Goal: Task Accomplishment & Management: Manage account settings

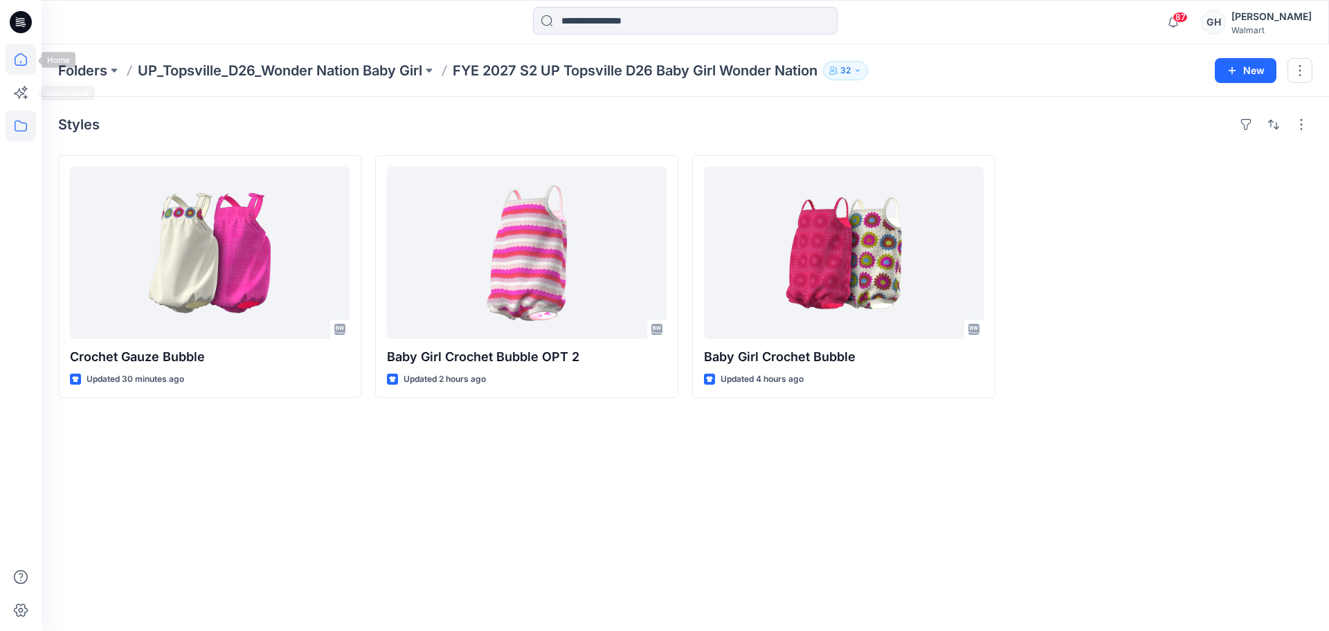
click at [22, 71] on icon at bounding box center [21, 59] width 30 height 30
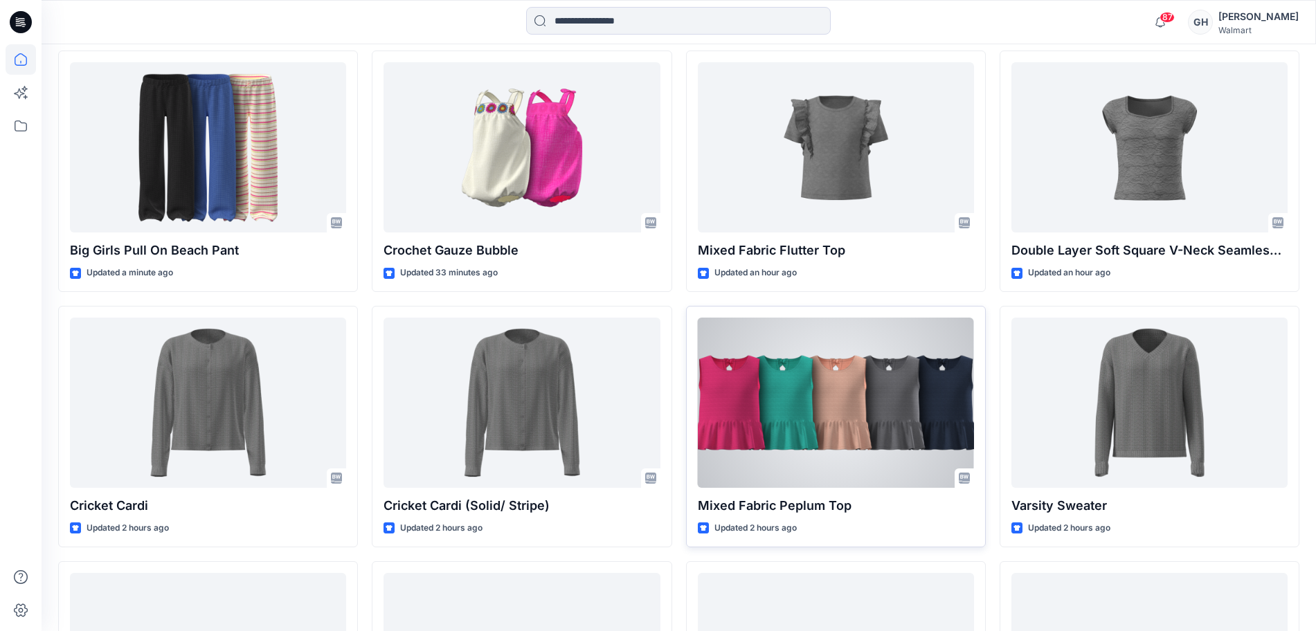
scroll to position [433, 0]
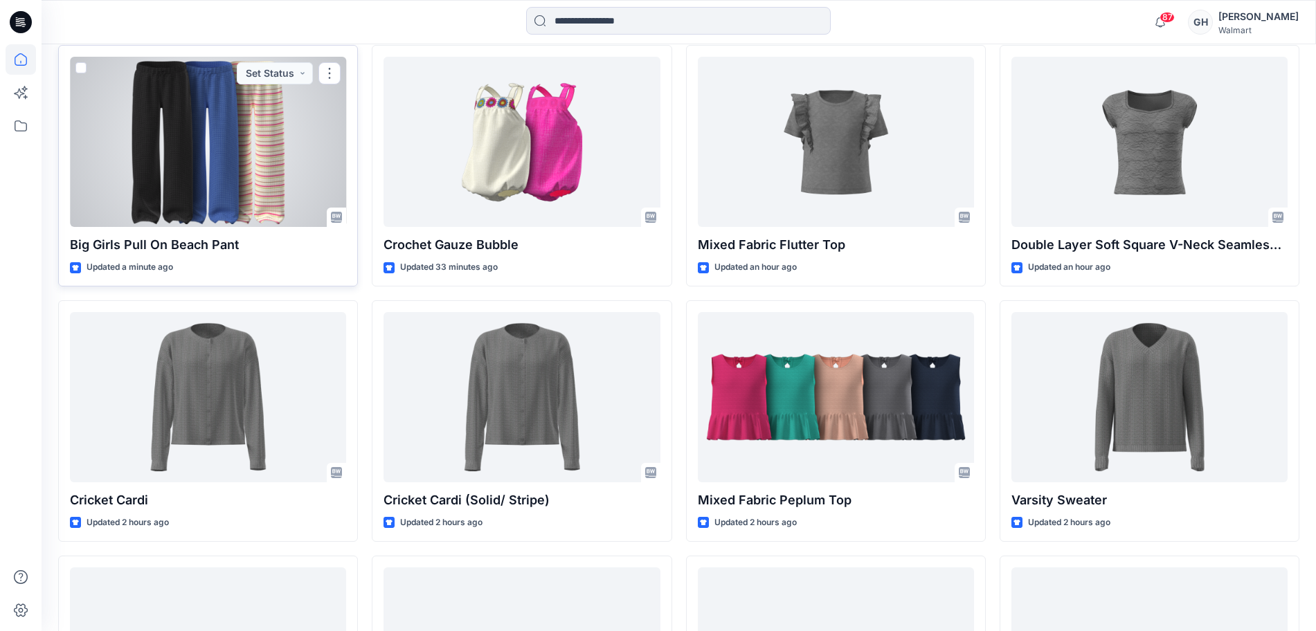
click at [237, 160] on div at bounding box center [208, 142] width 276 height 170
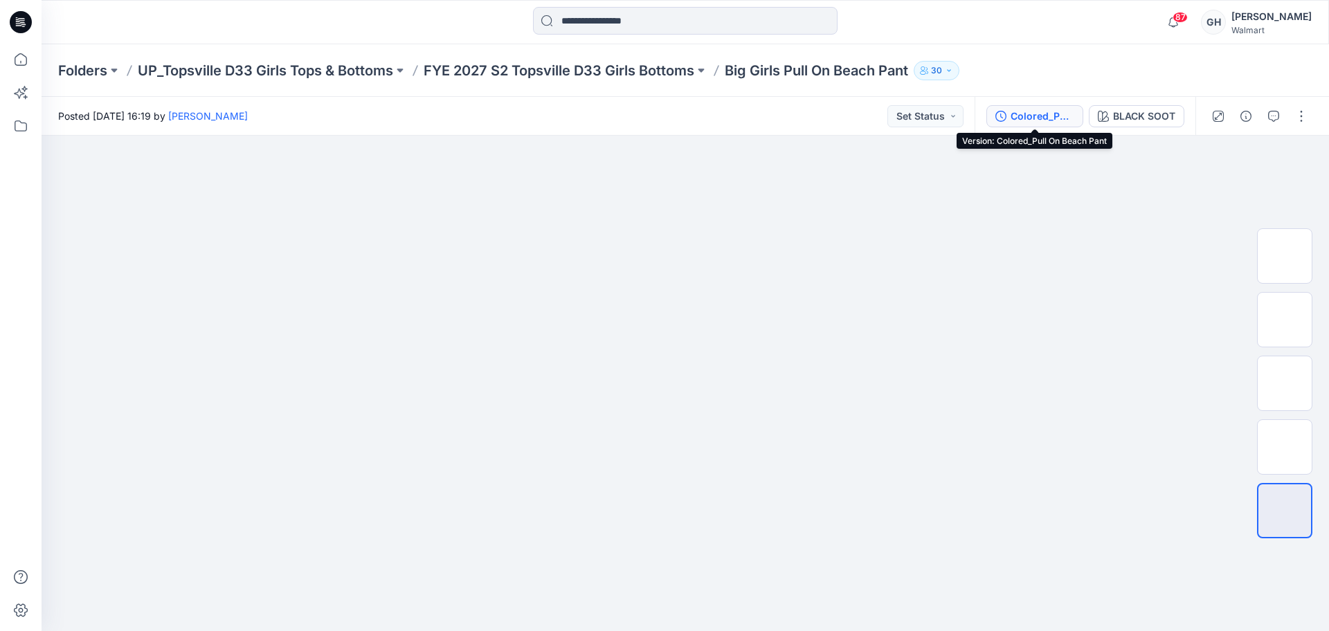
click at [1032, 123] on div "Colored_Pull On Beach Pant" at bounding box center [1043, 116] width 64 height 15
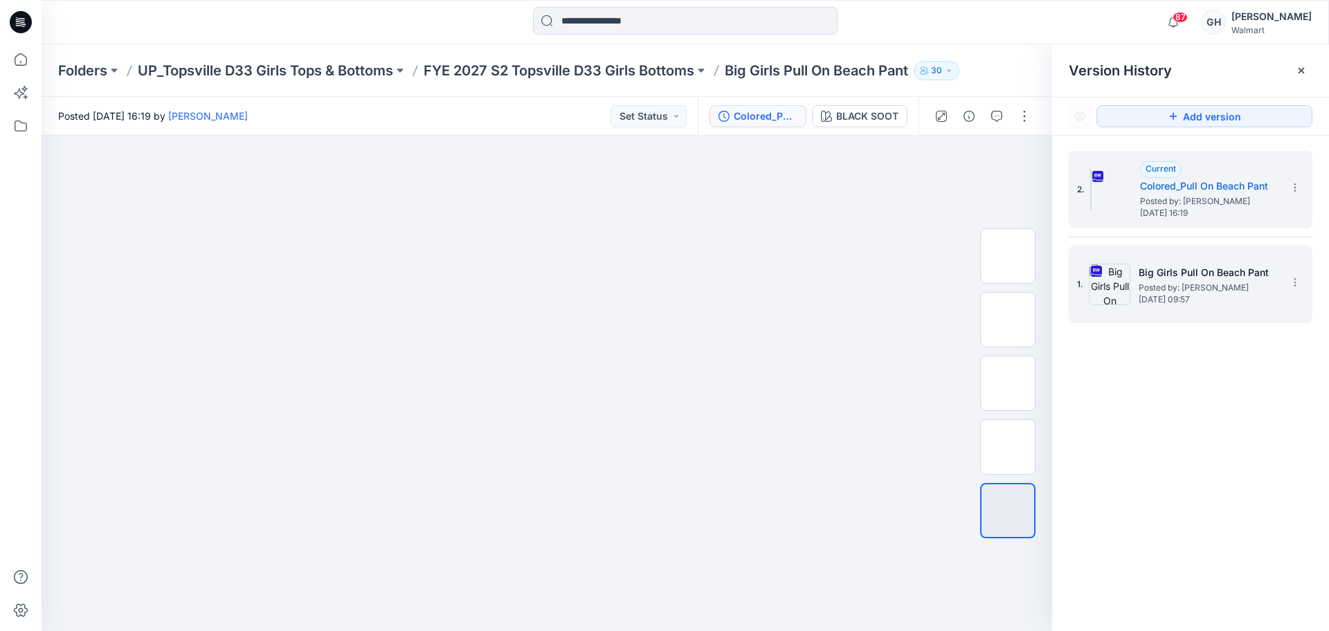
click at [1214, 269] on h5 "Big Girls Pull On Beach Pant" at bounding box center [1208, 272] width 138 height 17
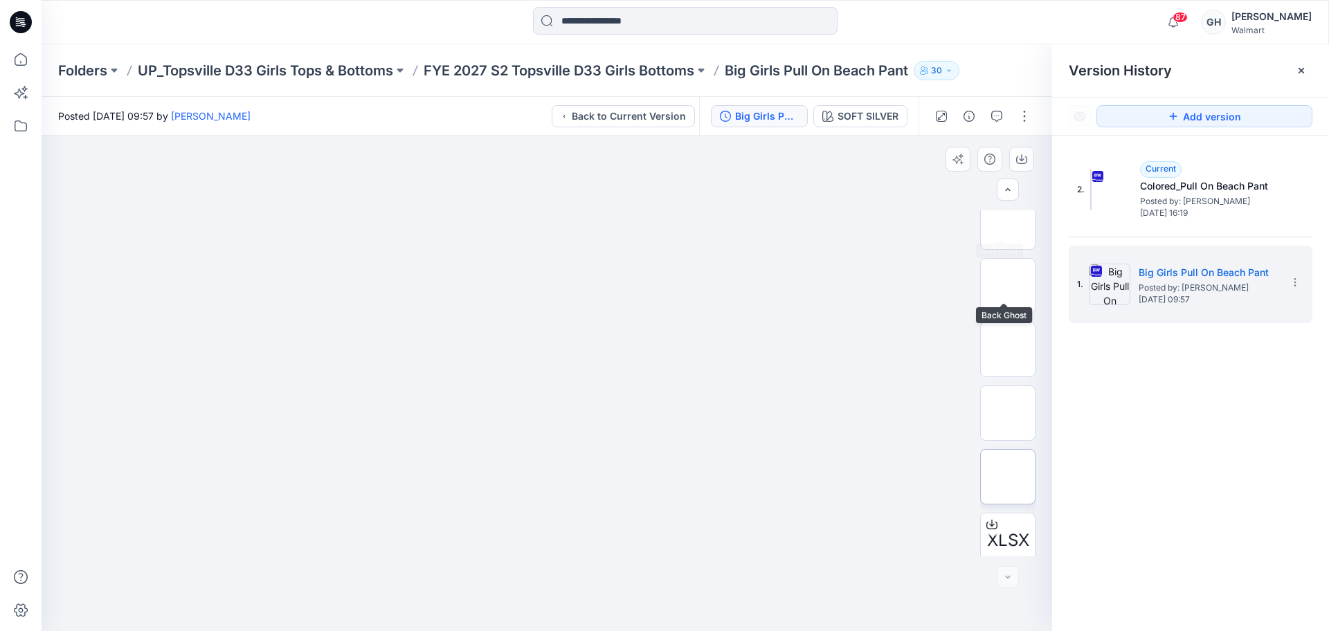
scroll to position [219, 0]
click at [1008, 338] on img at bounding box center [1008, 338] width 0 height 0
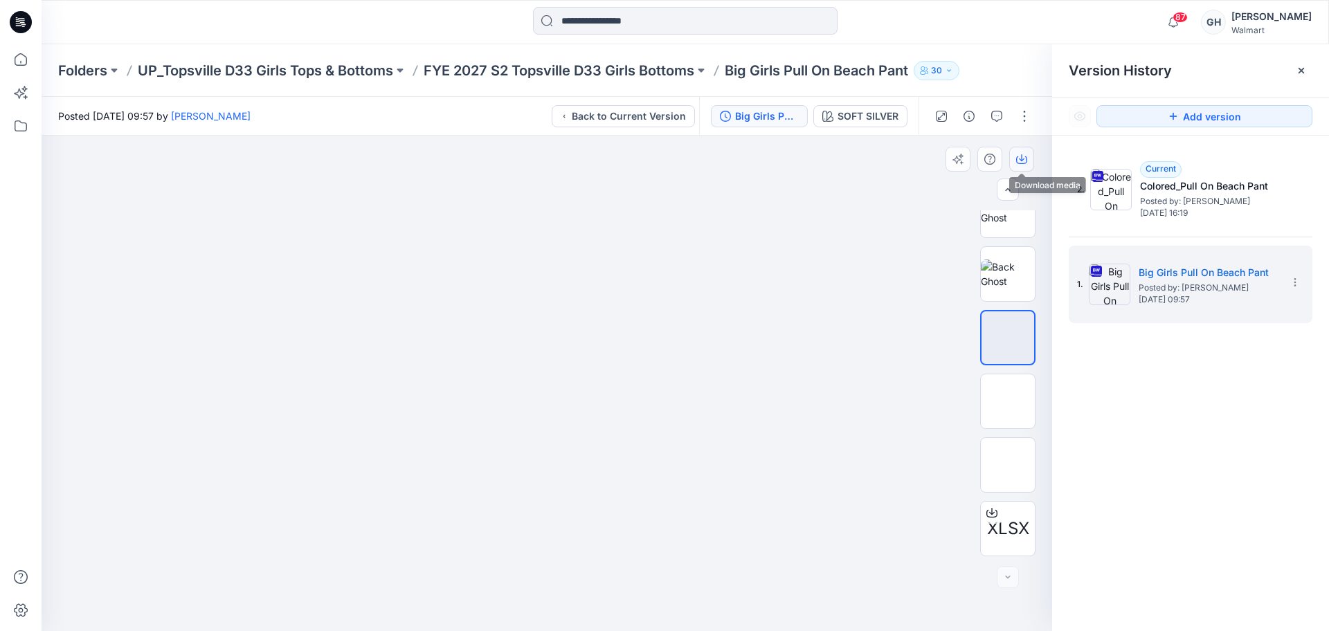
click at [1021, 165] on button "button" at bounding box center [1022, 159] width 25 height 25
click at [987, 398] on img at bounding box center [1008, 401] width 54 height 29
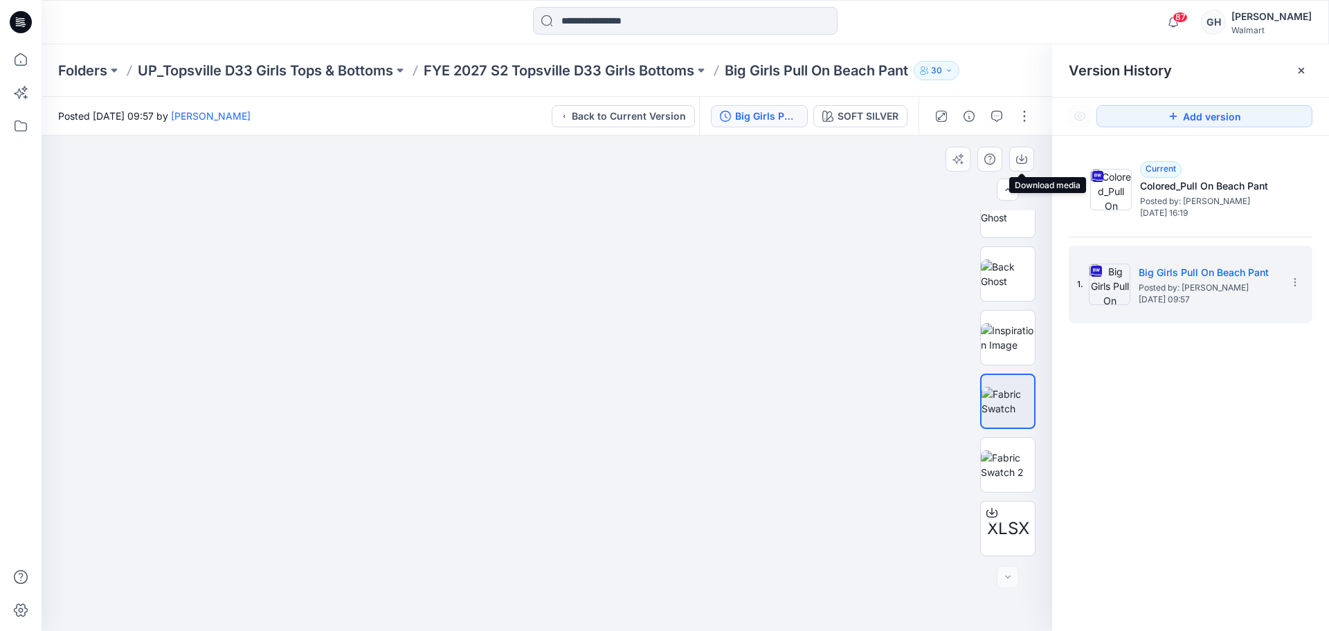
click at [1022, 152] on button "button" at bounding box center [1022, 159] width 25 height 25
click at [995, 451] on img at bounding box center [1008, 465] width 54 height 29
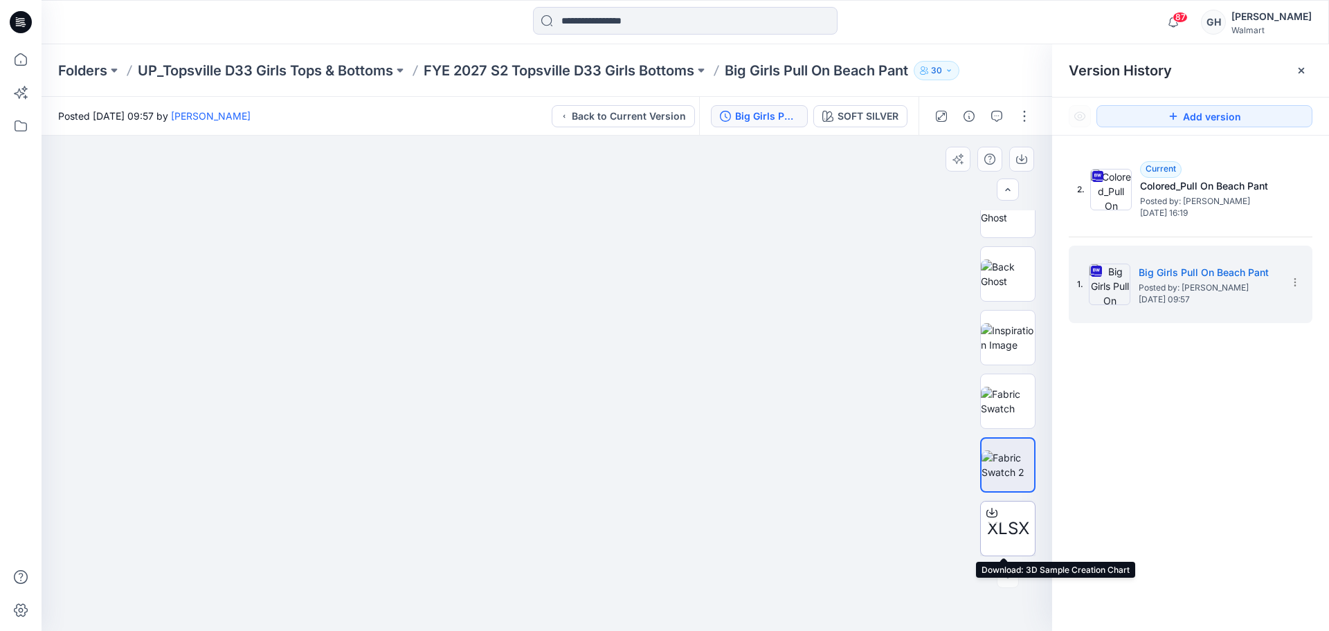
click at [989, 514] on icon at bounding box center [992, 513] width 11 height 11
click at [626, 61] on p "FYE 2027 S2 Topsville D33 Girls Bottoms" at bounding box center [559, 70] width 271 height 19
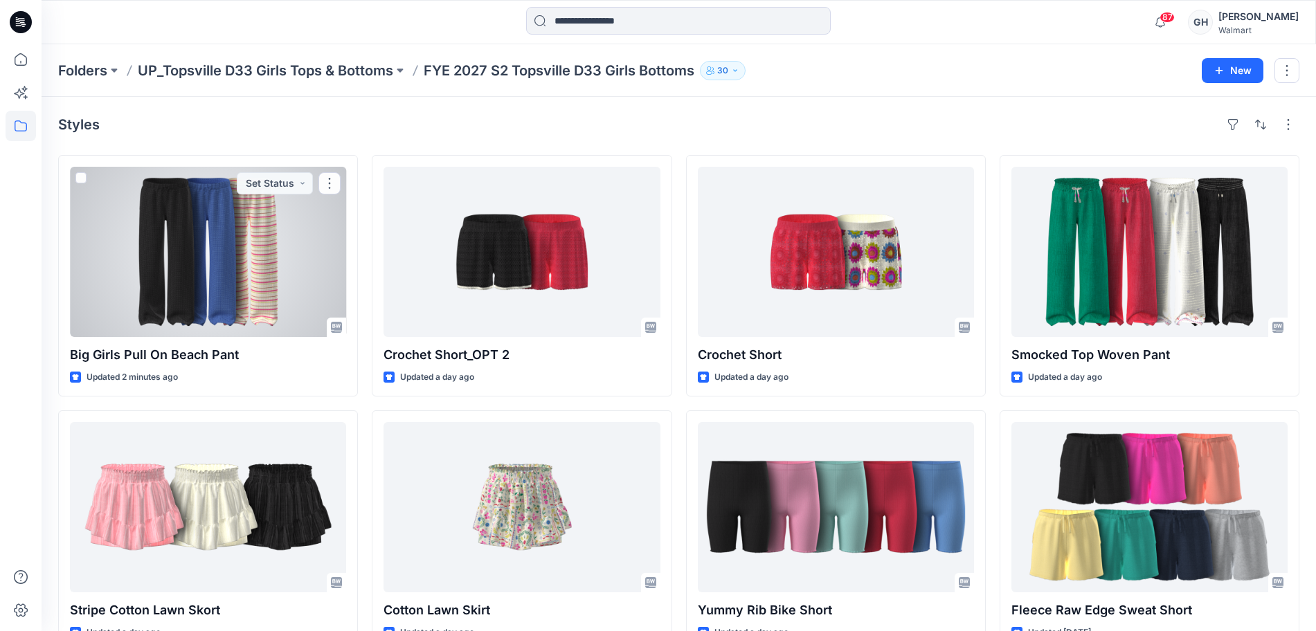
click at [188, 276] on div at bounding box center [208, 252] width 276 height 170
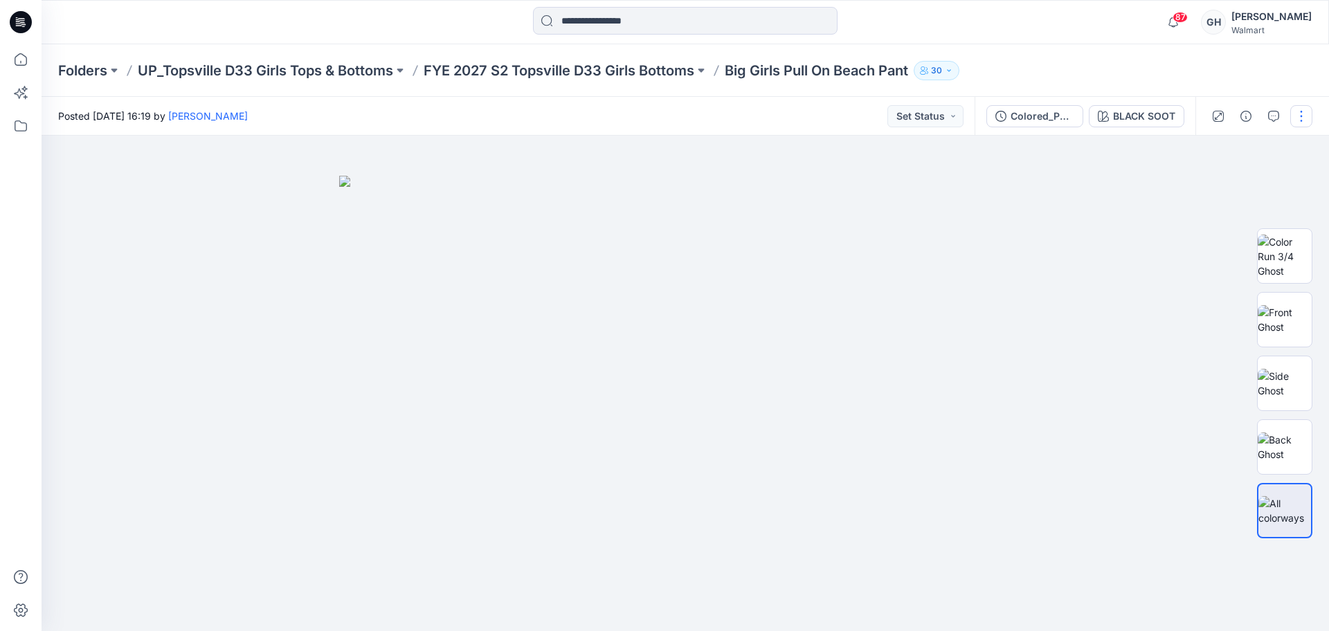
click at [1304, 109] on button "button" at bounding box center [1302, 116] width 22 height 22
click at [1224, 188] on button "Edit" at bounding box center [1243, 187] width 127 height 26
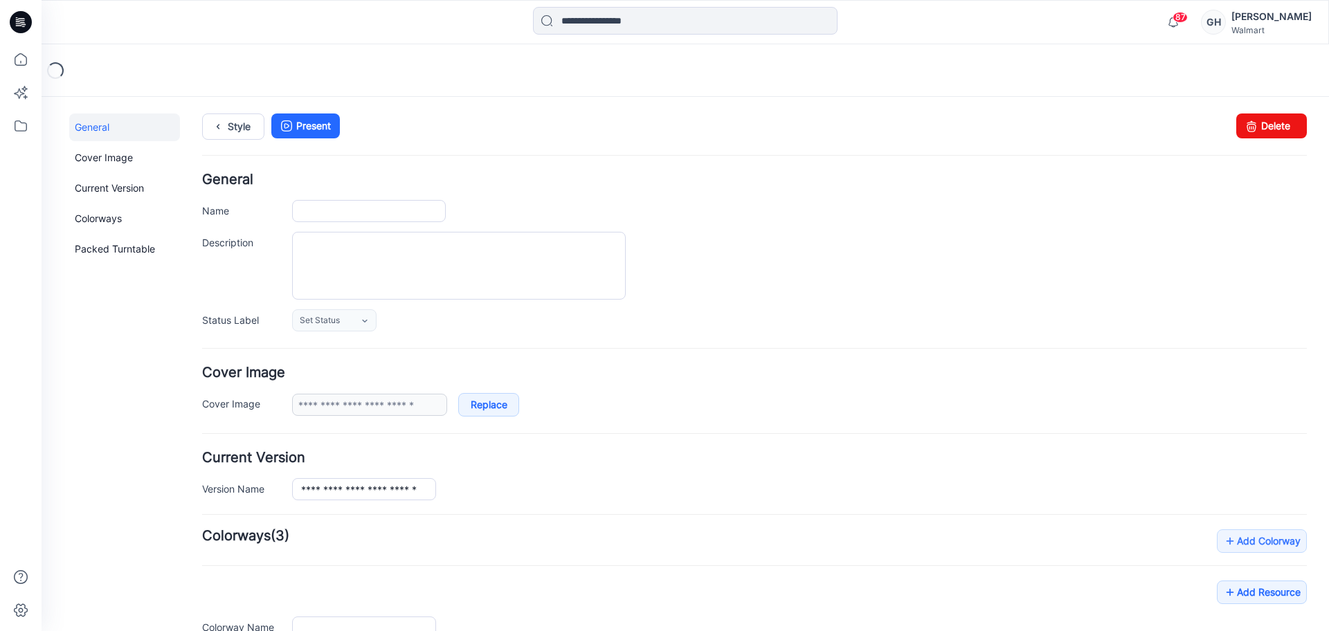
type input "**********"
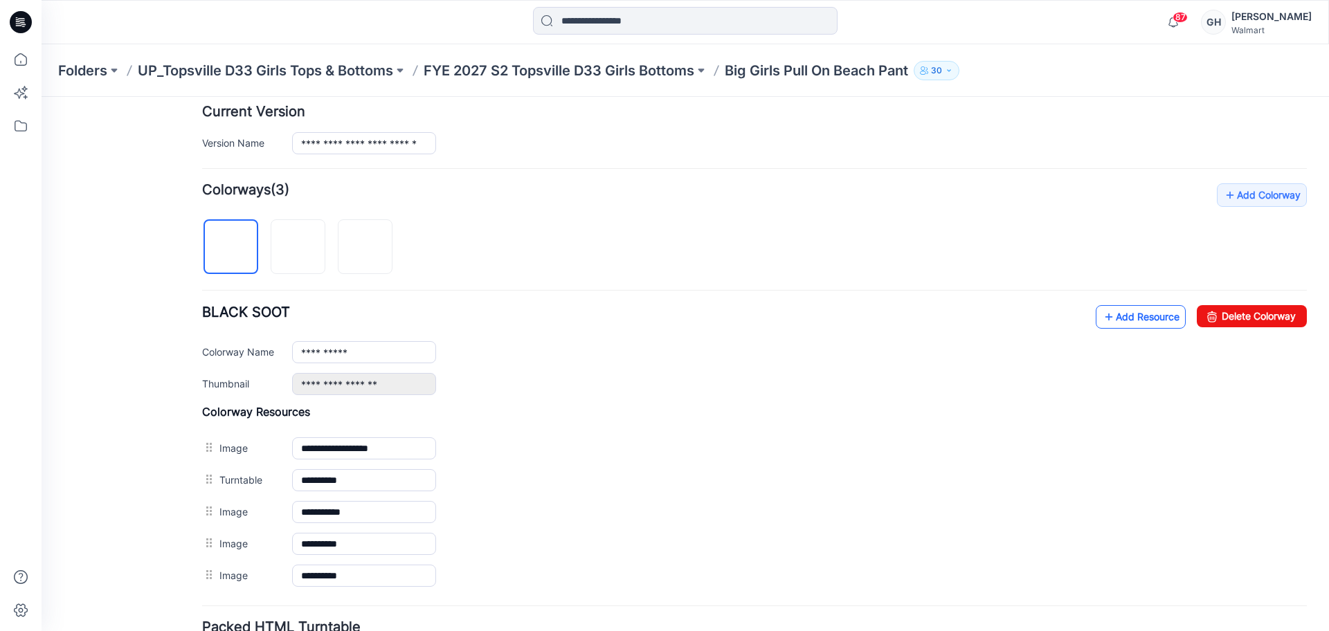
click at [1127, 323] on link "Add Resource" at bounding box center [1141, 317] width 90 height 24
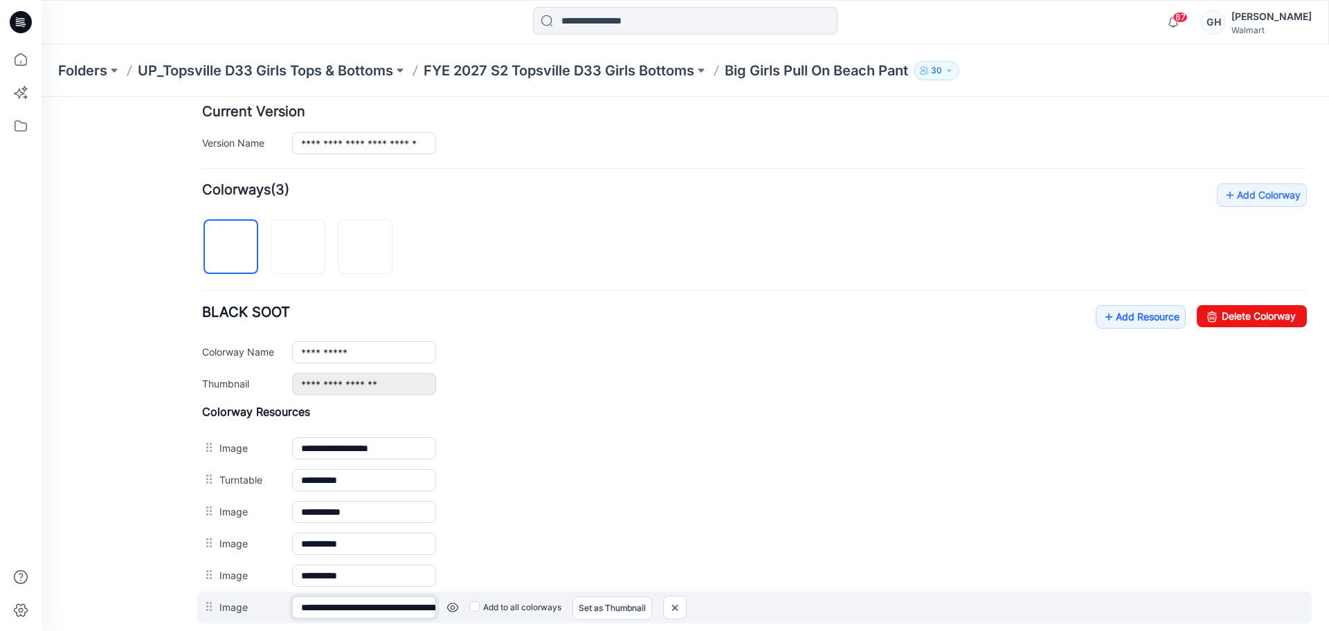
click at [364, 606] on input "**********" at bounding box center [364, 608] width 144 height 22
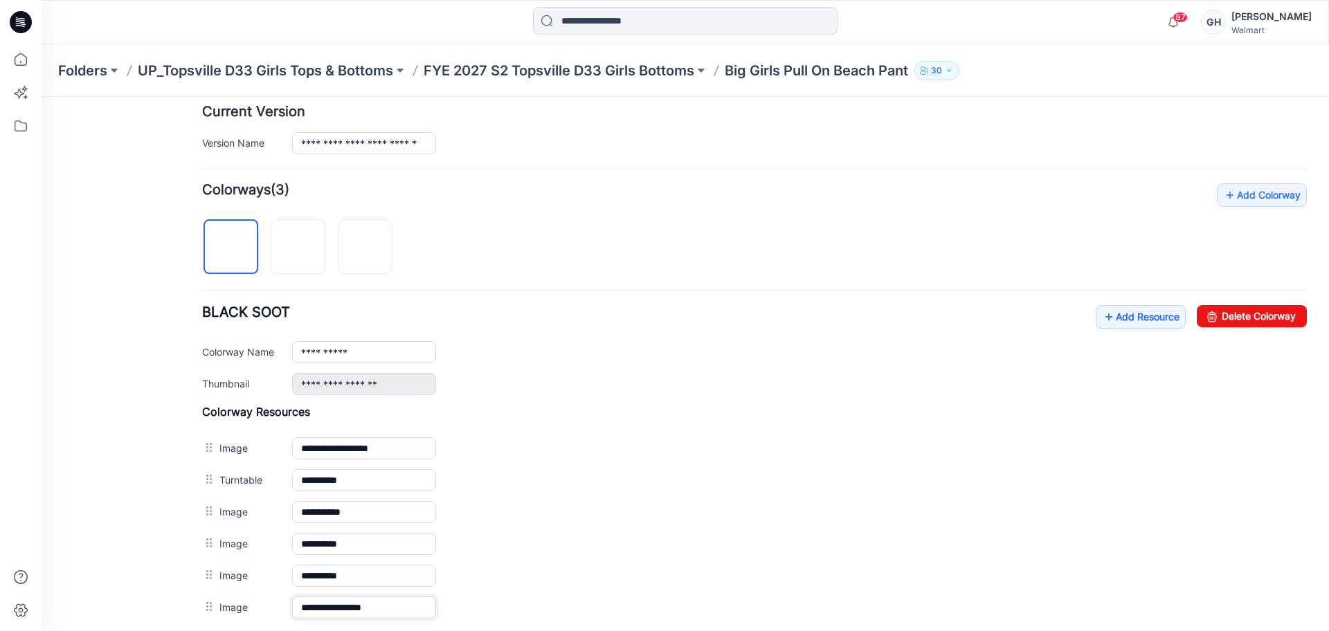
type input "**********"
click at [181, 489] on div "**********" at bounding box center [677, 260] width 1271 height 1018
click at [1122, 312] on link "Add Resource" at bounding box center [1141, 317] width 90 height 24
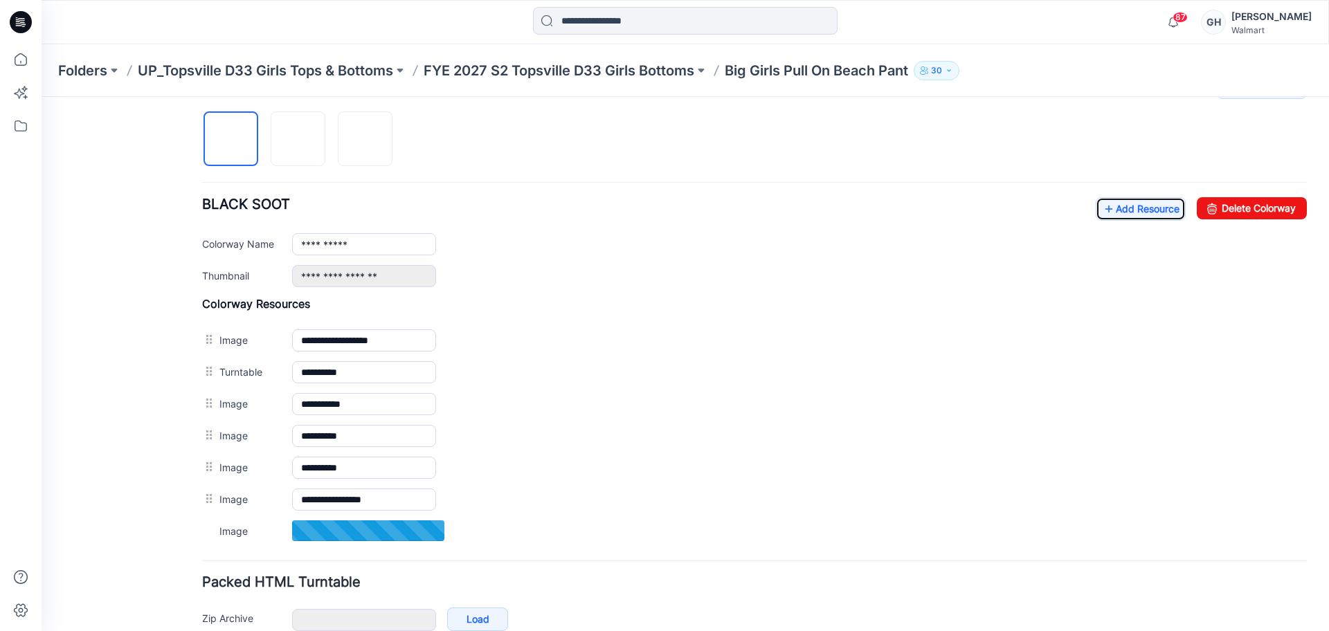
scroll to position [528, 0]
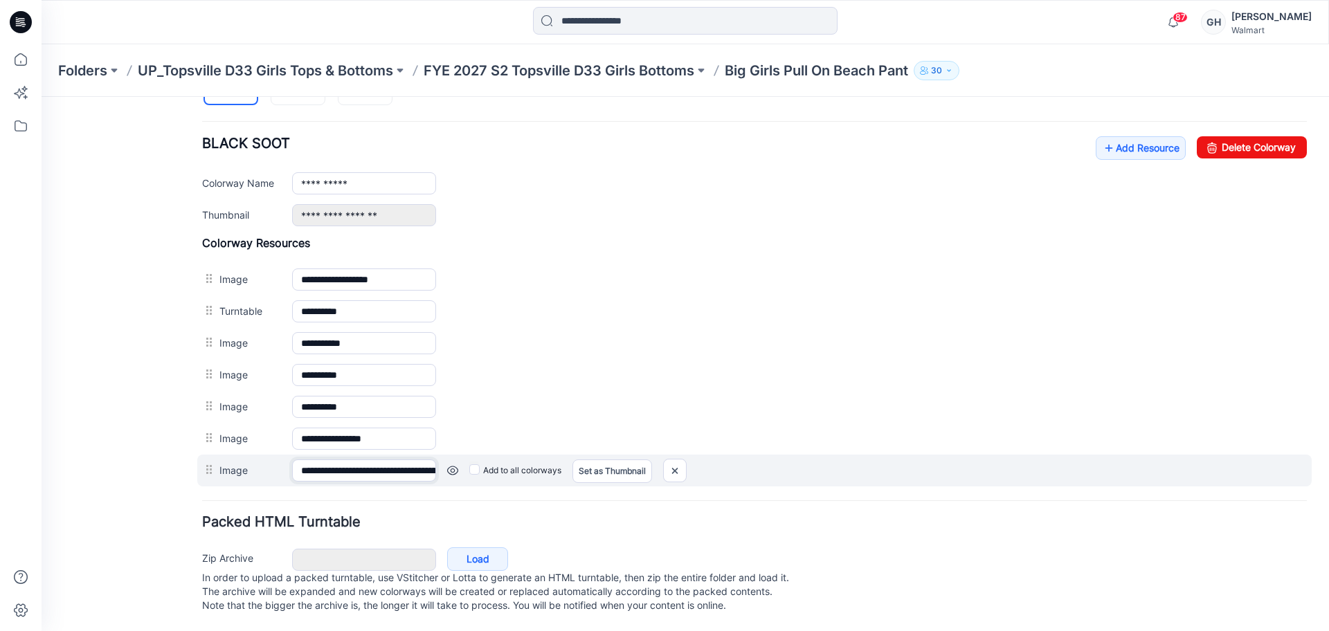
click at [321, 460] on input "**********" at bounding box center [364, 471] width 144 height 22
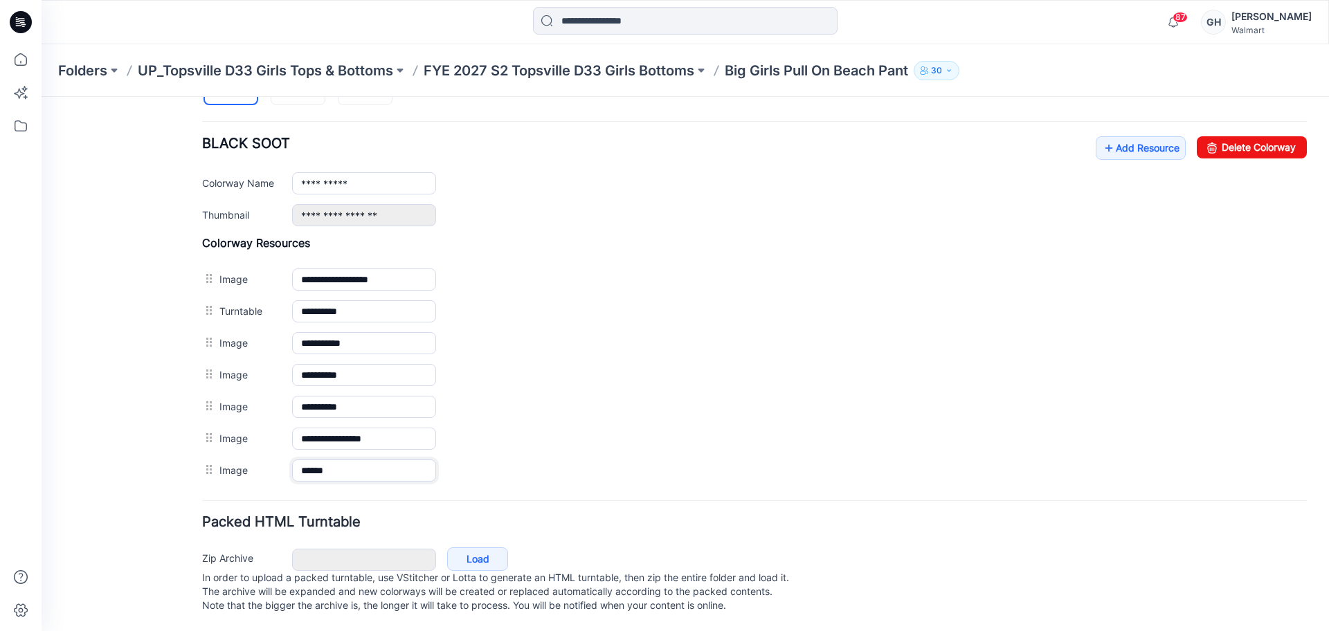
type input "******"
click at [324, 479] on form "**********" at bounding box center [754, 138] width 1105 height 960
click at [1102, 138] on icon at bounding box center [1109, 148] width 14 height 22
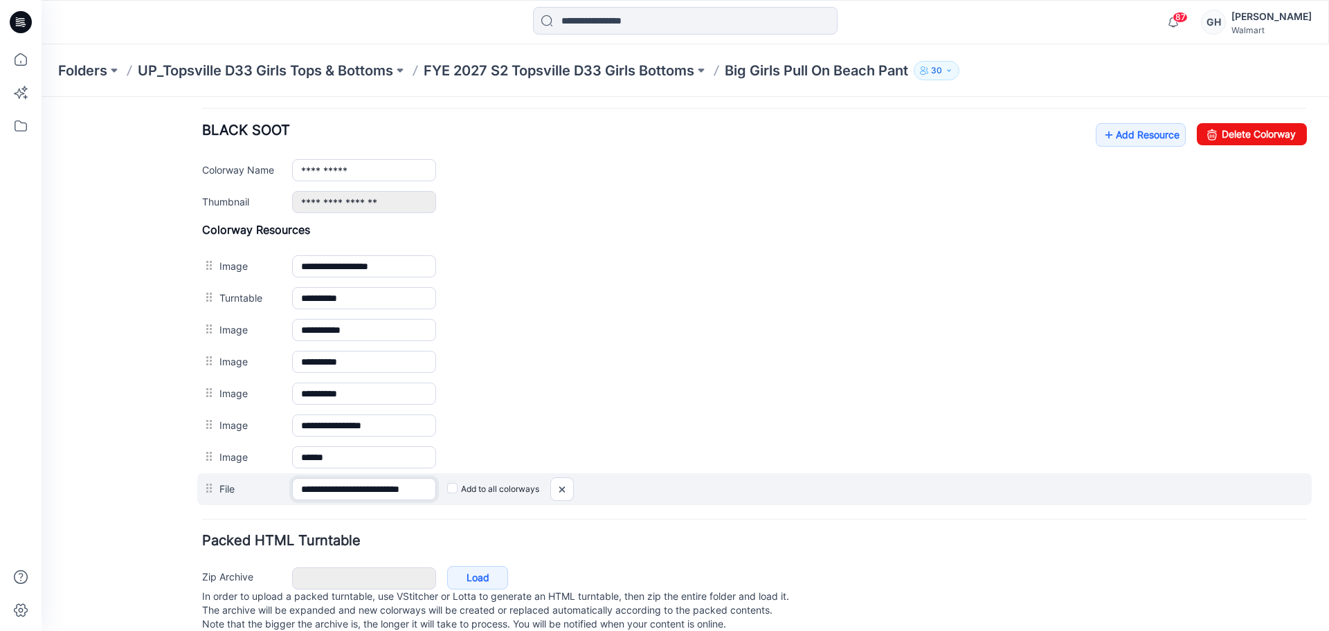
click at [379, 490] on input "**********" at bounding box center [364, 489] width 144 height 22
drag, startPoint x: 420, startPoint y: 487, endPoint x: 516, endPoint y: 486, distance: 96.2
click at [516, 486] on div "**********" at bounding box center [754, 490] width 1115 height 32
type input "**********"
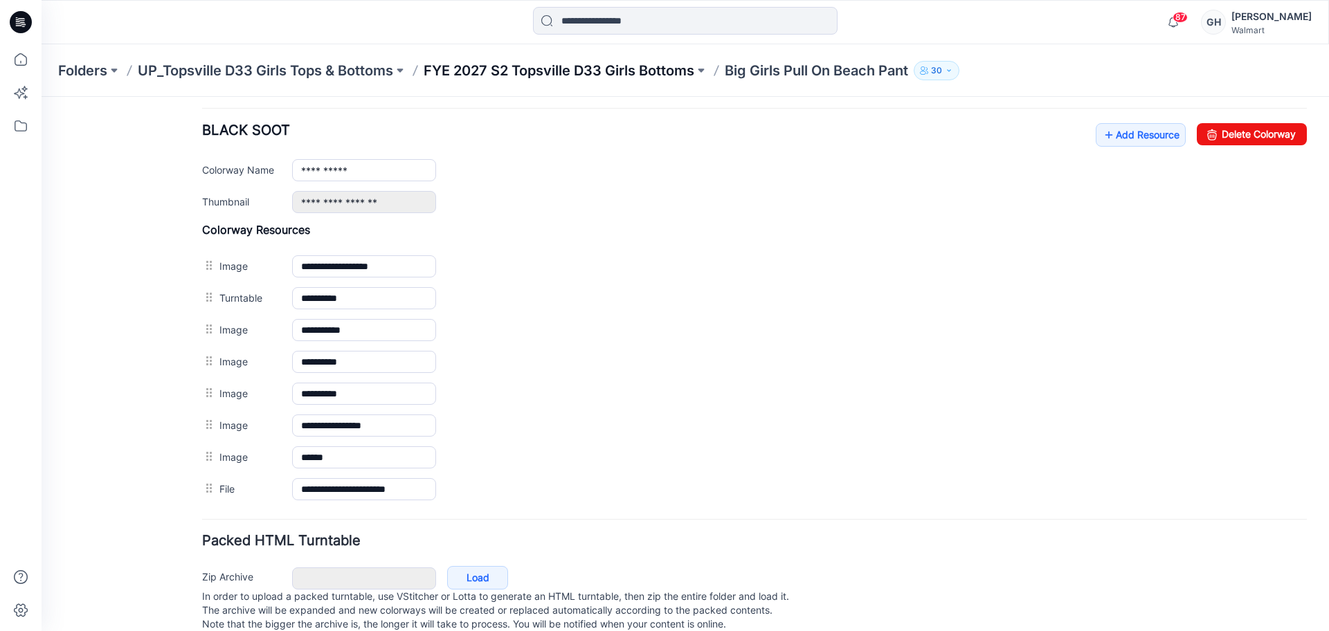
click at [634, 73] on p "FYE 2027 S2 Topsville D33 Girls Bottoms" at bounding box center [559, 70] width 271 height 19
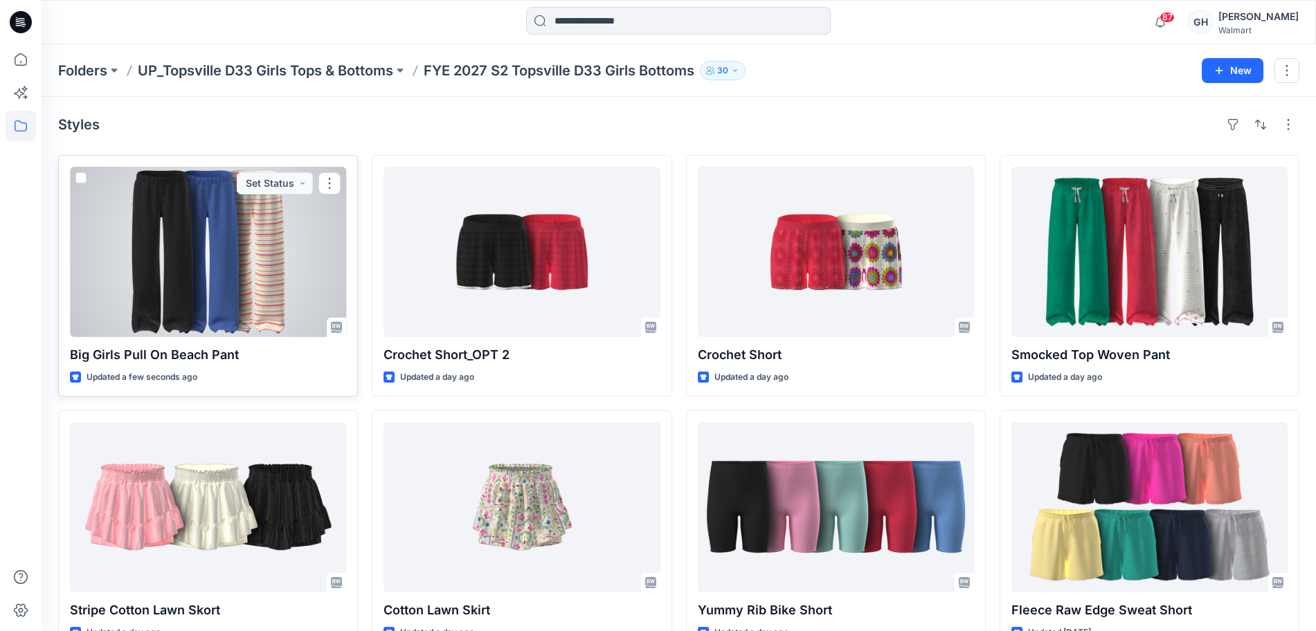
click at [242, 267] on div at bounding box center [208, 252] width 276 height 170
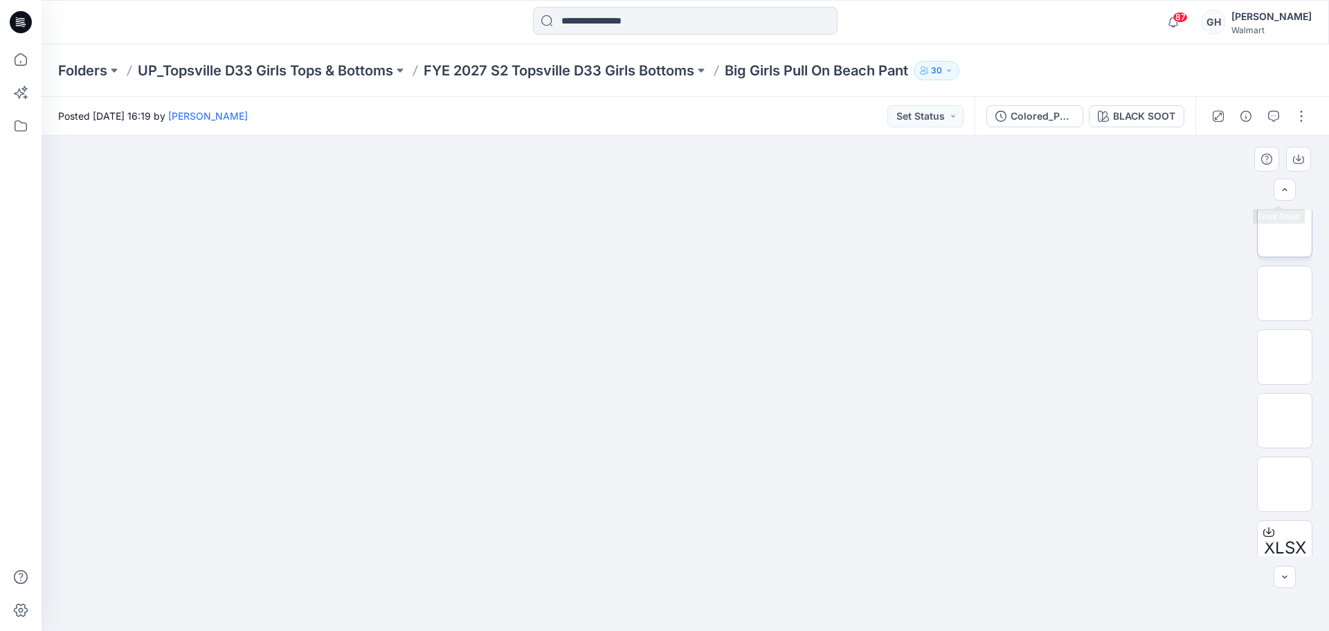
scroll to position [219, 0]
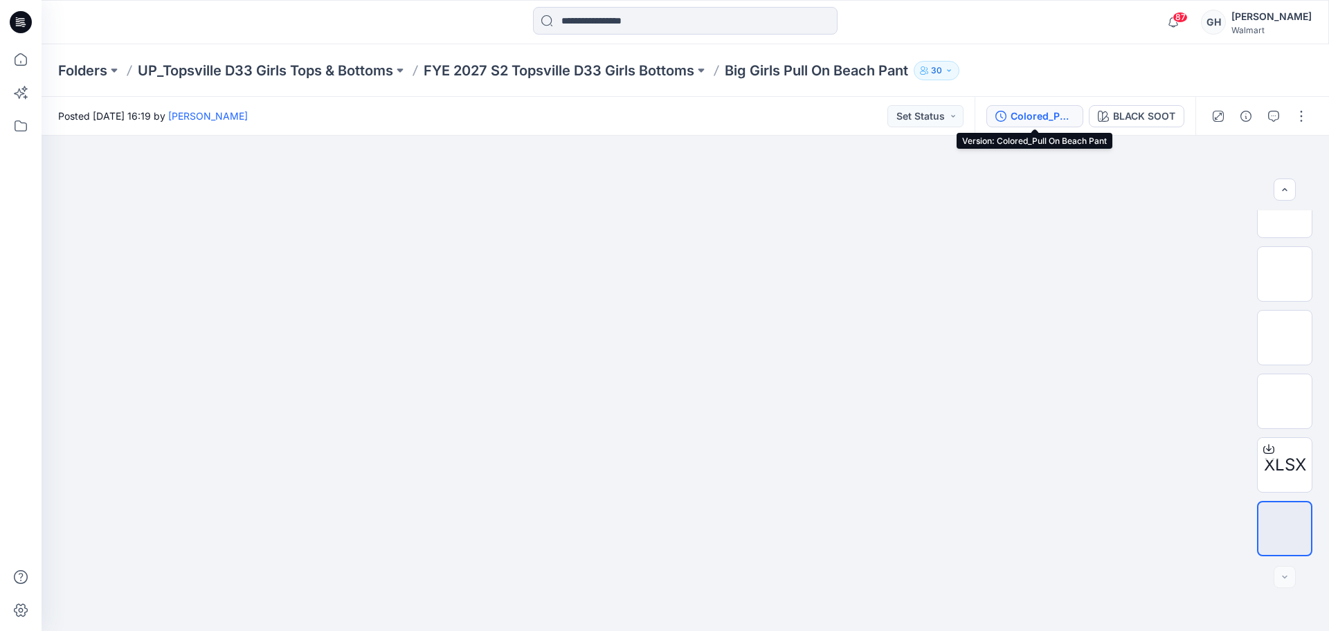
click at [1034, 110] on div "Colored_Pull On Beach Pant" at bounding box center [1043, 116] width 64 height 15
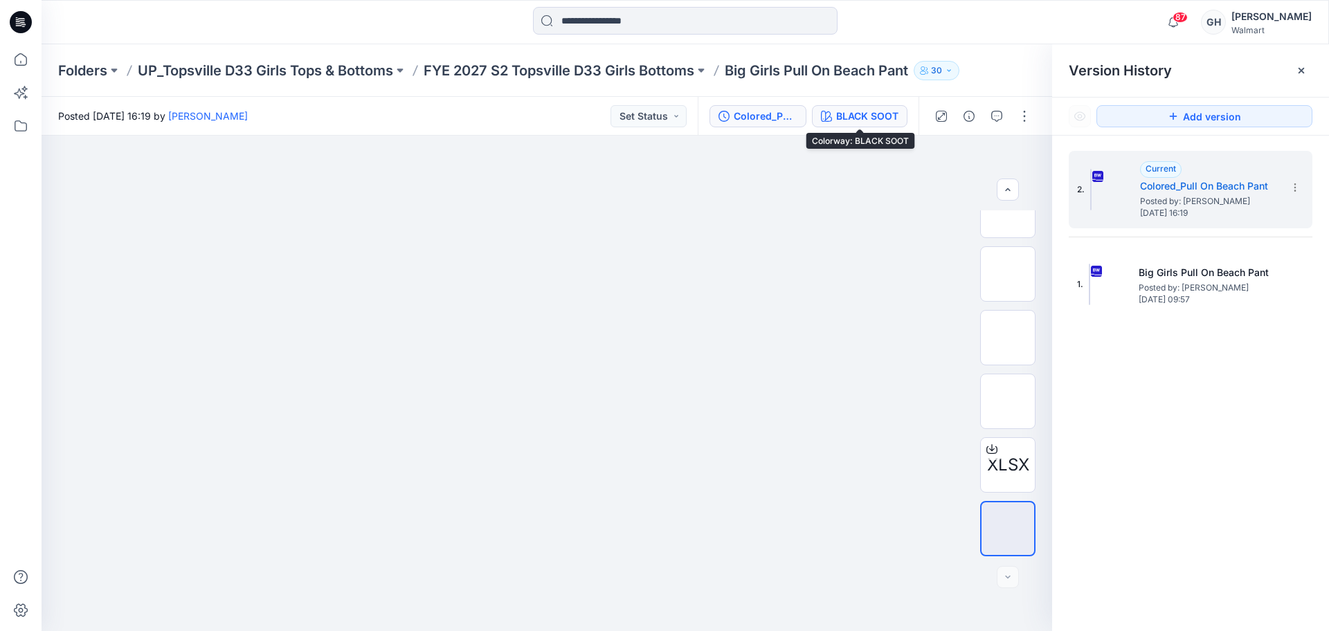
click at [890, 107] on button "BLACK SOOT" at bounding box center [860, 116] width 96 height 22
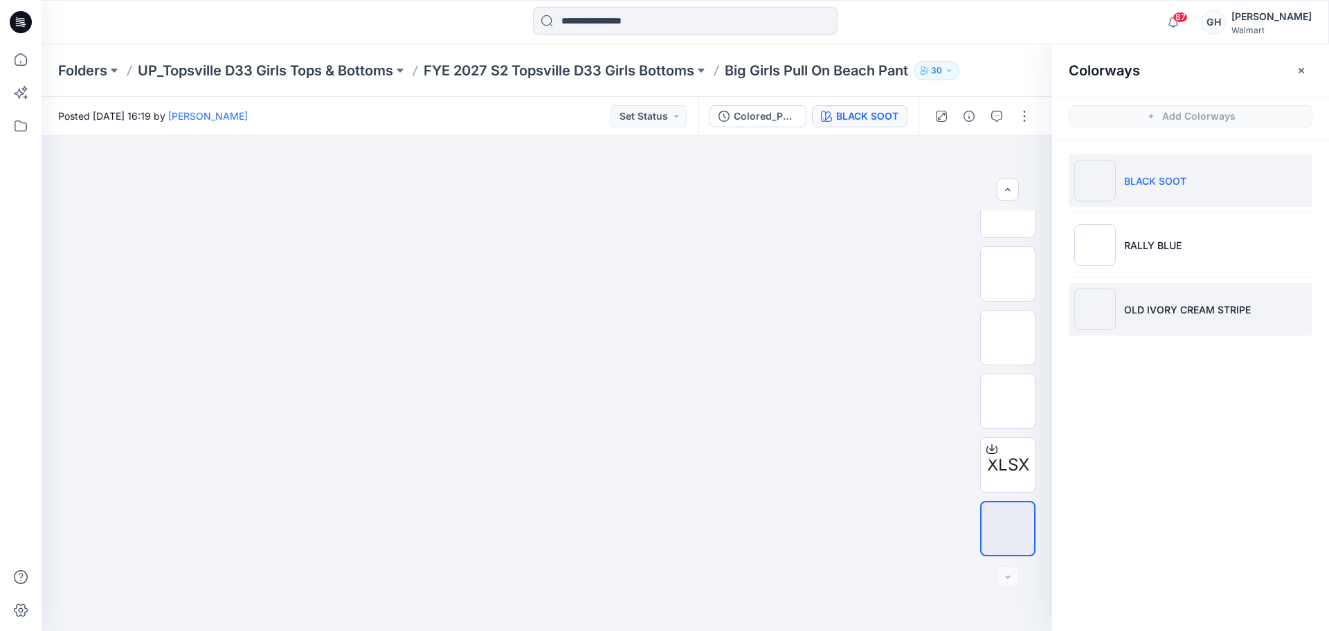
click at [1174, 314] on p "OLD IVORY CREAM STRIPE" at bounding box center [1187, 310] width 127 height 15
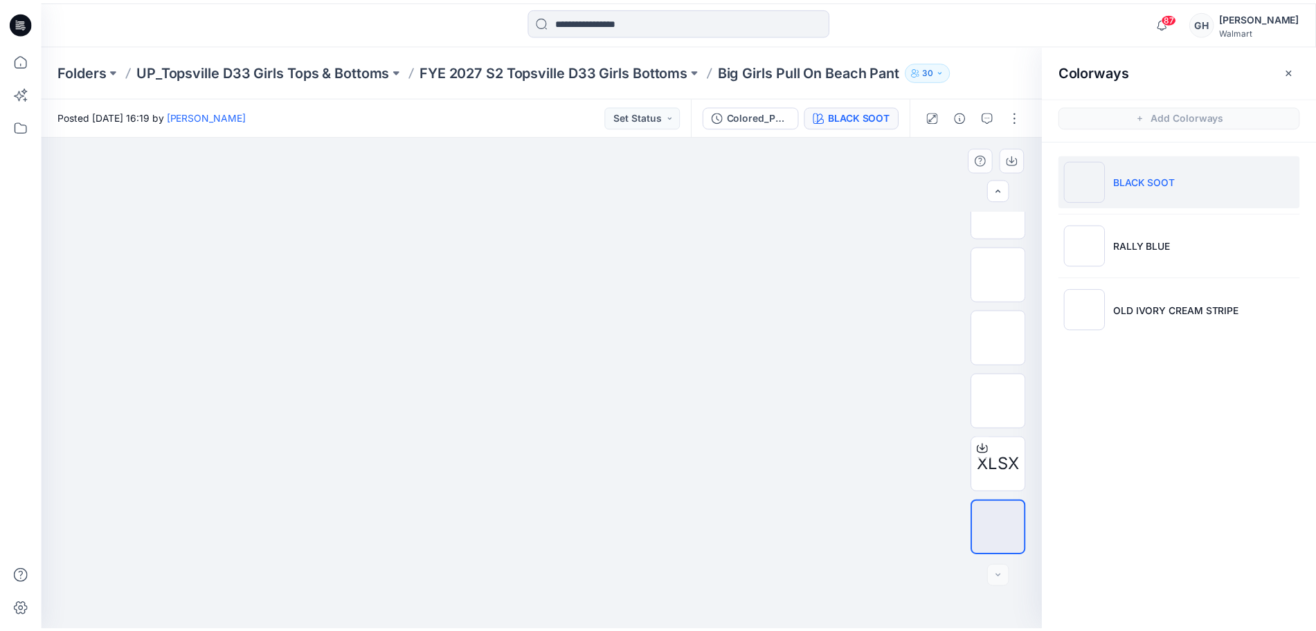
scroll to position [91, 0]
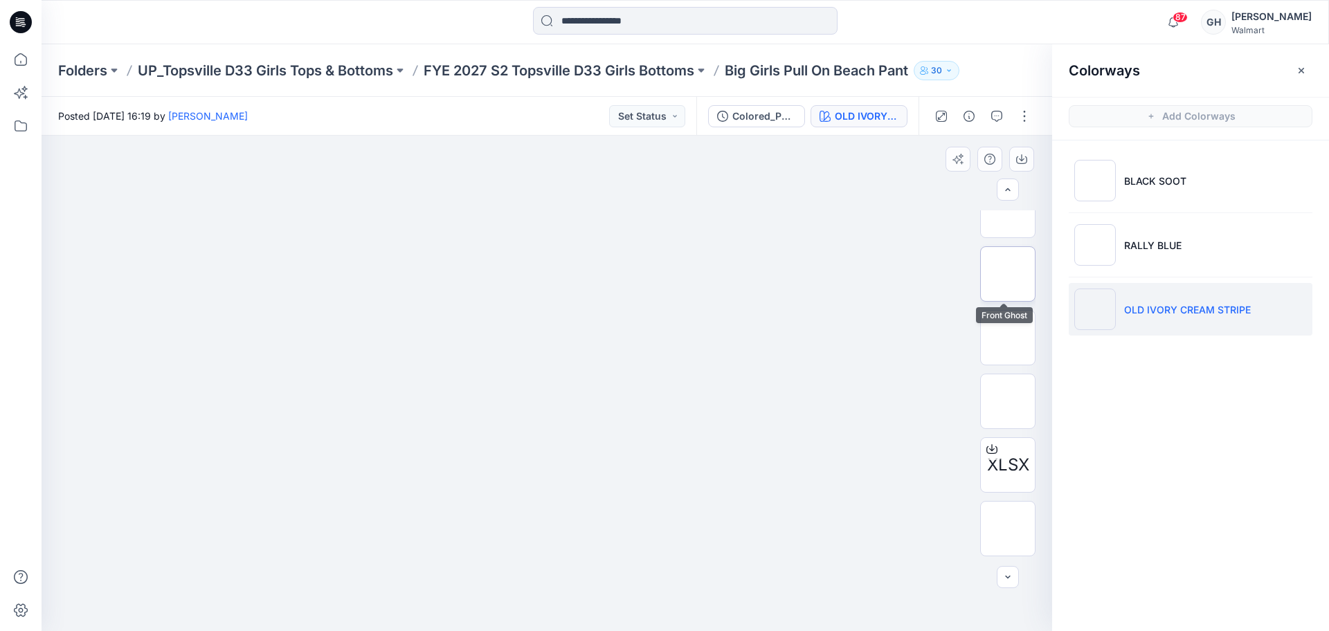
click at [1008, 274] on img at bounding box center [1008, 274] width 0 height 0
click at [1008, 338] on img at bounding box center [1008, 338] width 0 height 0
click at [1016, 373] on div "XLSX" at bounding box center [1007, 383] width 55 height 346
click at [1008, 402] on img at bounding box center [1008, 402] width 0 height 0
click at [613, 69] on p "FYE 2027 S2 Topsville D33 Girls Bottoms" at bounding box center [559, 70] width 271 height 19
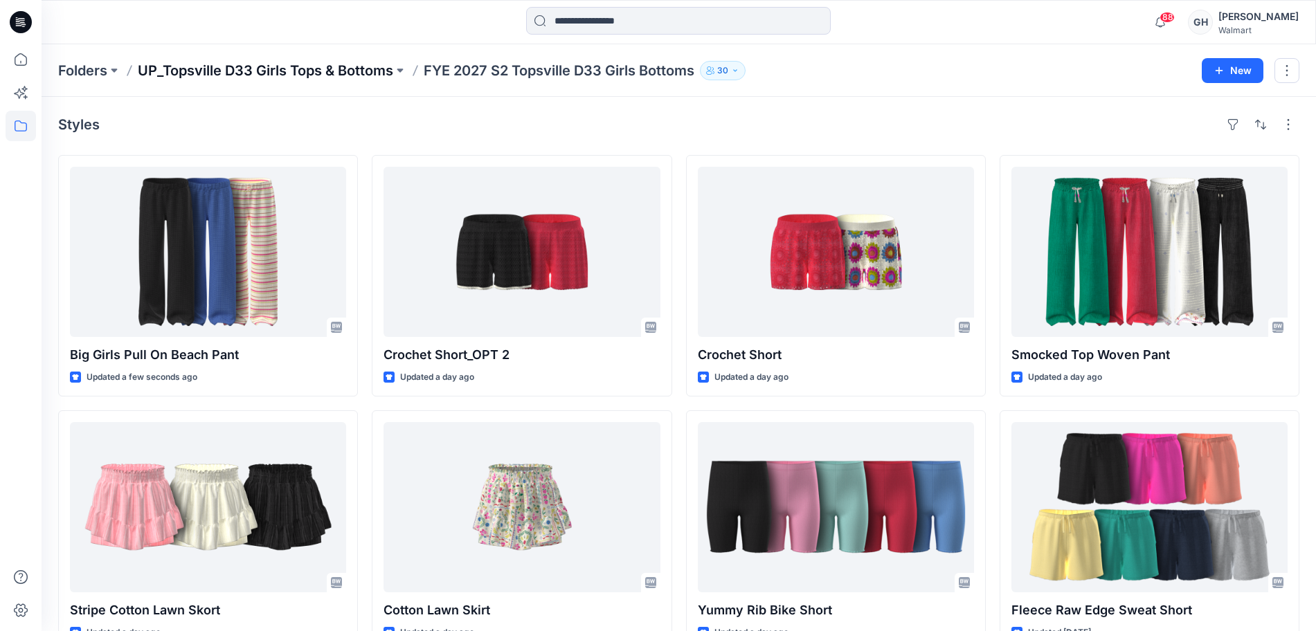
click at [364, 63] on p "UP_Topsville D33 Girls Tops & Bottoms" at bounding box center [265, 70] width 255 height 19
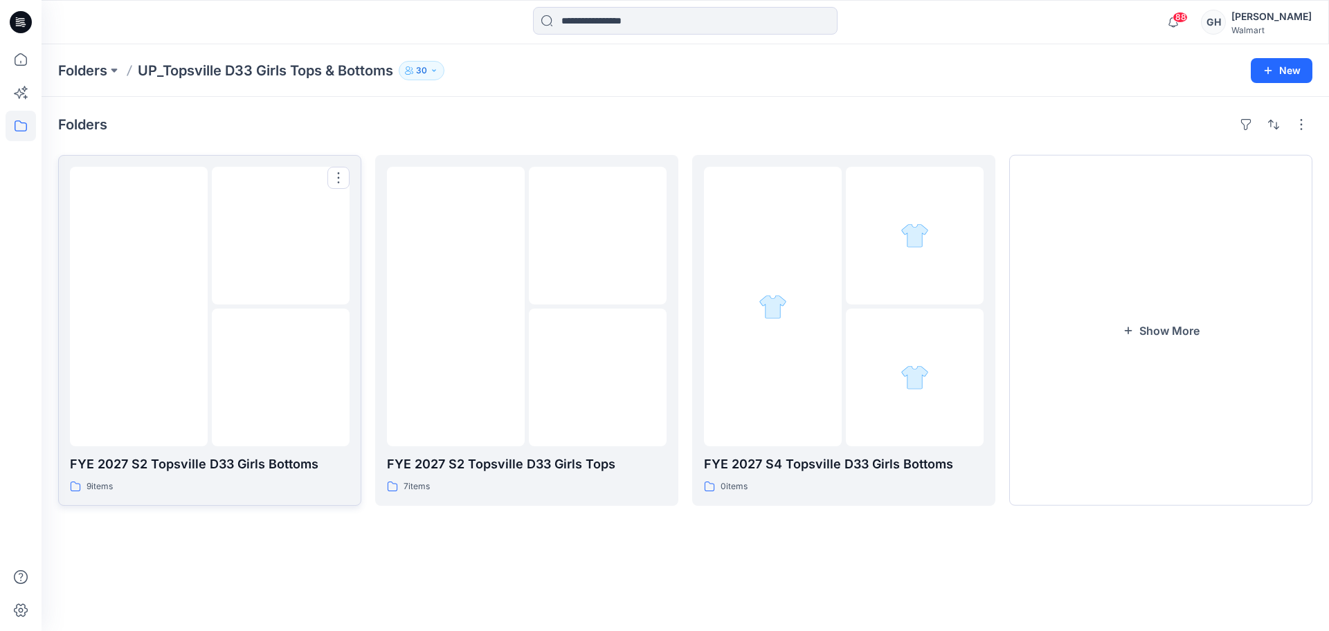
click at [139, 307] on img at bounding box center [139, 307] width 0 height 0
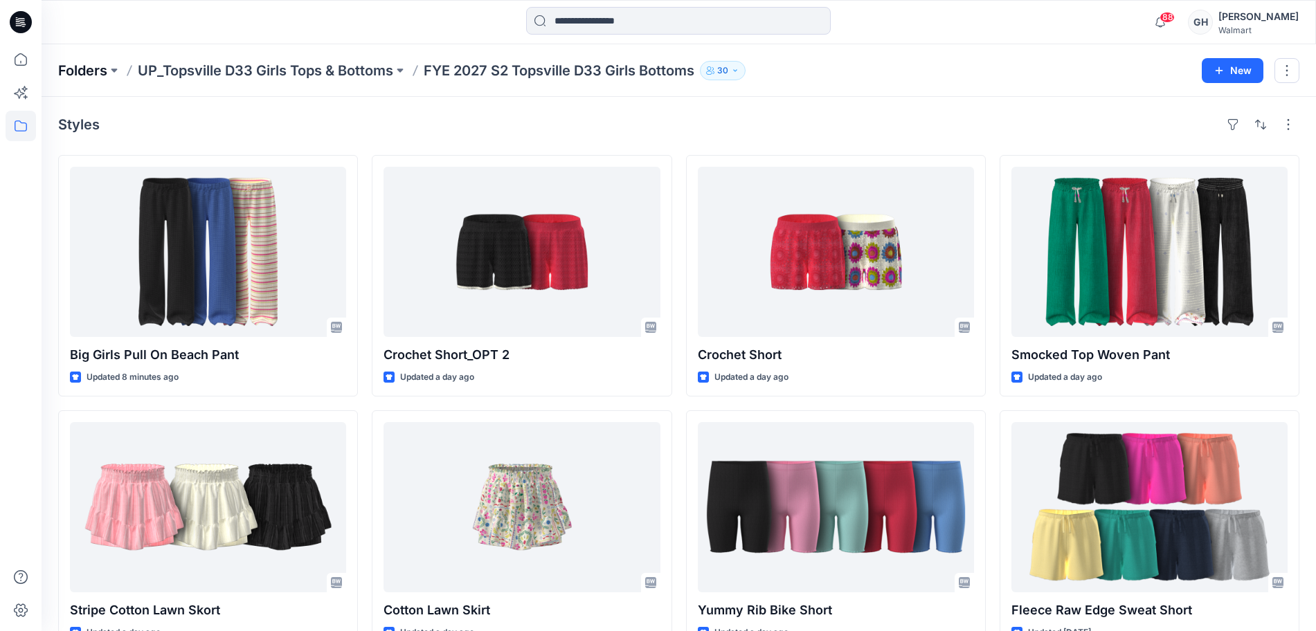
click at [84, 61] on p "Folders" at bounding box center [82, 70] width 49 height 19
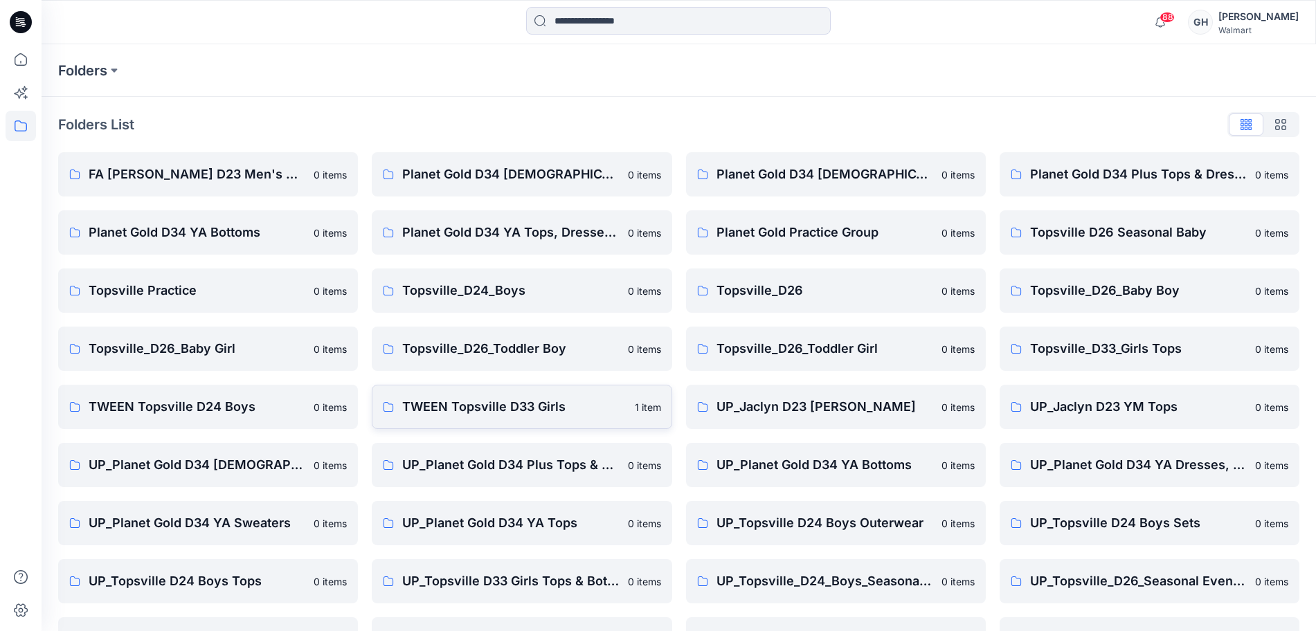
click at [519, 411] on p "TWEEN Topsville D33 Girls" at bounding box center [514, 406] width 224 height 19
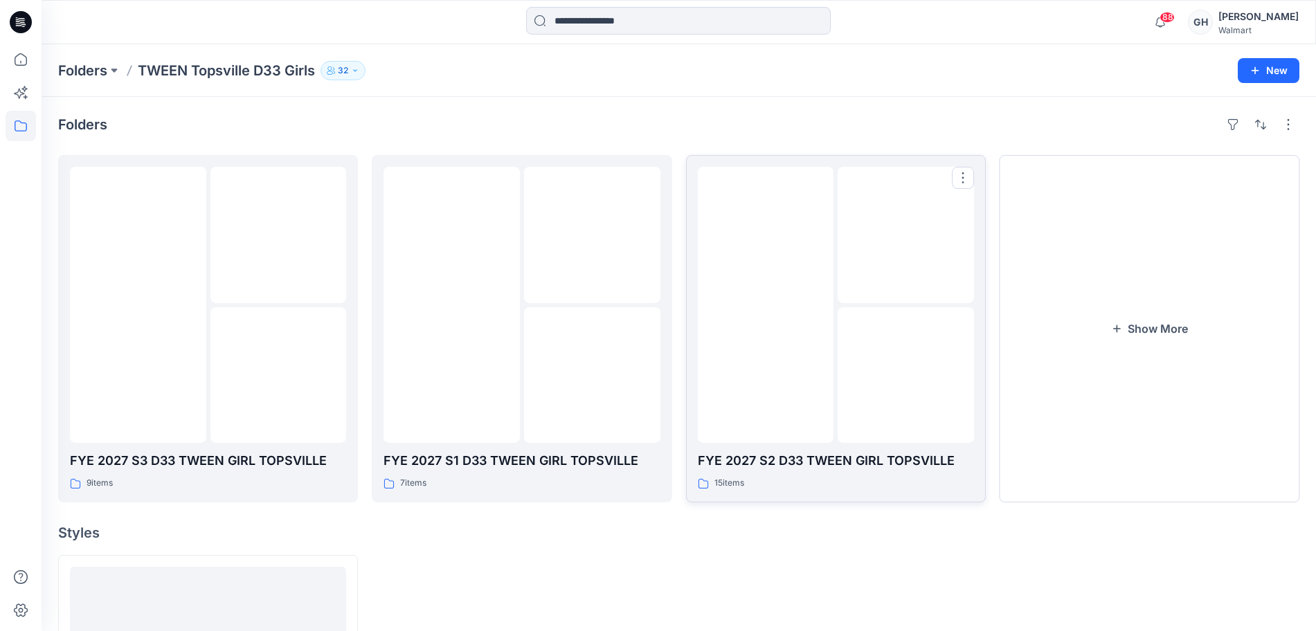
click at [906, 375] on img at bounding box center [906, 375] width 0 height 0
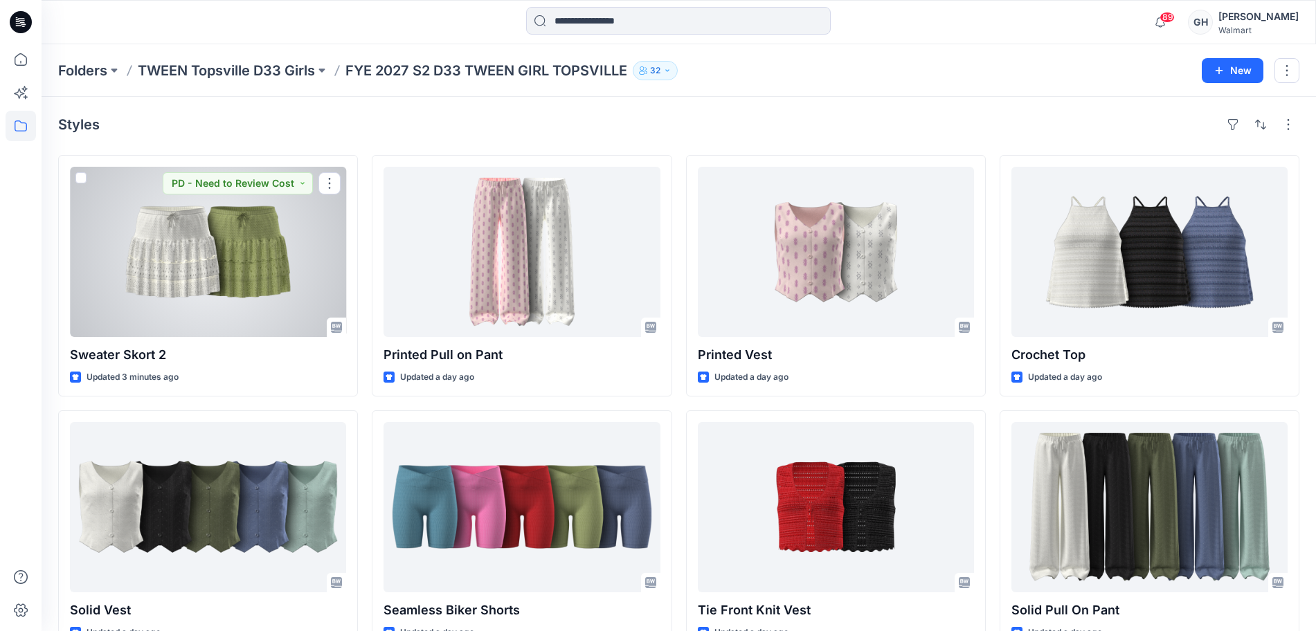
drag, startPoint x: 257, startPoint y: 277, endPoint x: 303, endPoint y: 276, distance: 45.7
click at [257, 277] on div at bounding box center [208, 252] width 276 height 170
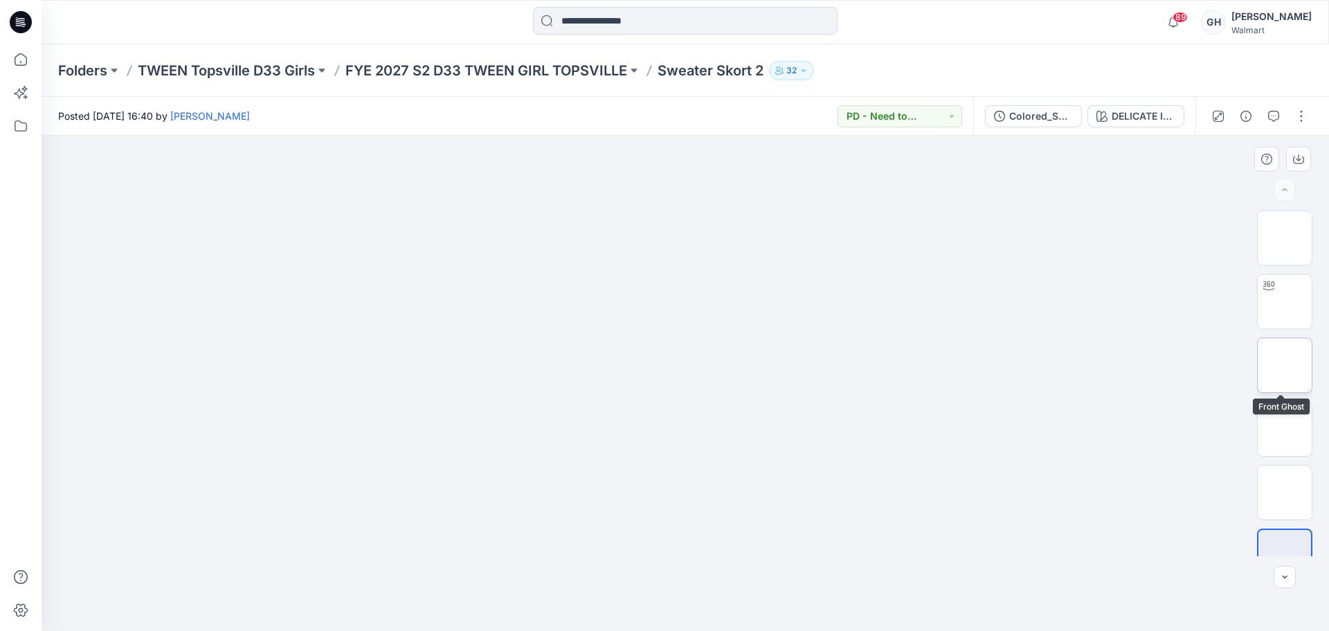
click at [1285, 366] on img at bounding box center [1285, 366] width 0 height 0
click at [1285, 429] on img at bounding box center [1285, 429] width 0 height 0
click at [1285, 366] on img at bounding box center [1285, 366] width 0 height 0
click at [1285, 238] on img at bounding box center [1285, 238] width 0 height 0
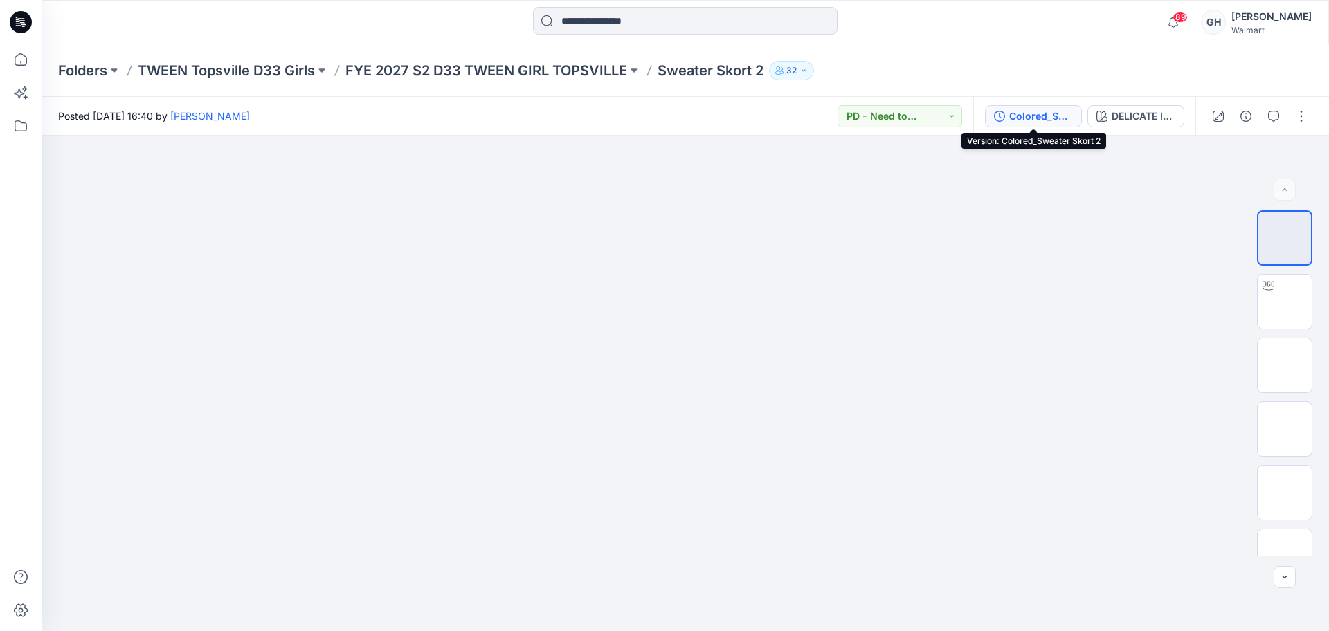
click at [1058, 120] on div "Colored_Sweater Skort 2" at bounding box center [1042, 116] width 64 height 15
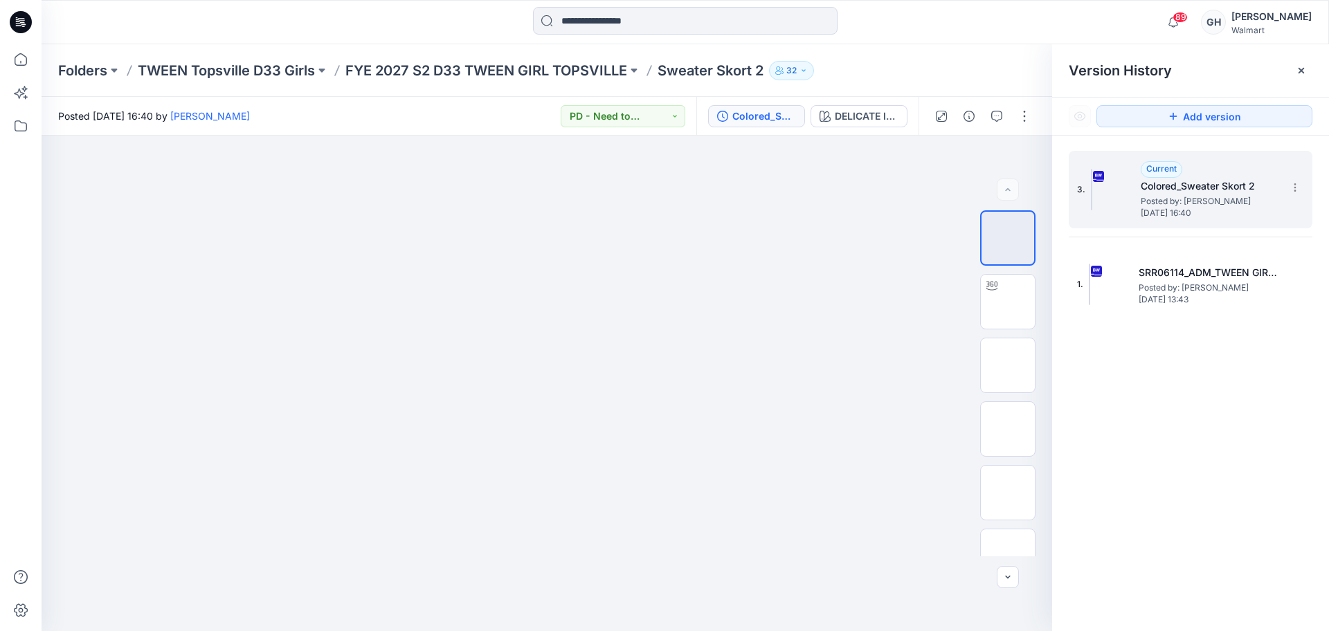
click at [1202, 208] on span "Wednesday, September 17, 2025 16:40" at bounding box center [1210, 213] width 138 height 10
click at [1008, 366] on img at bounding box center [1008, 366] width 0 height 0
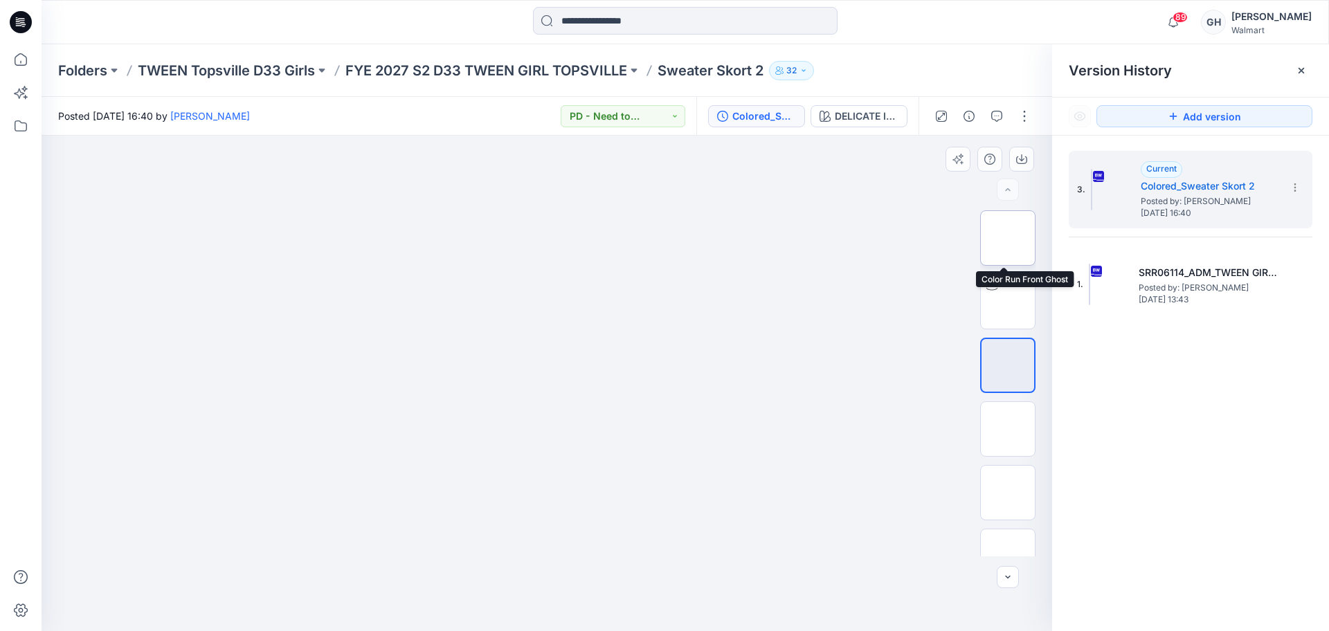
click at [1008, 238] on img at bounding box center [1008, 238] width 0 height 0
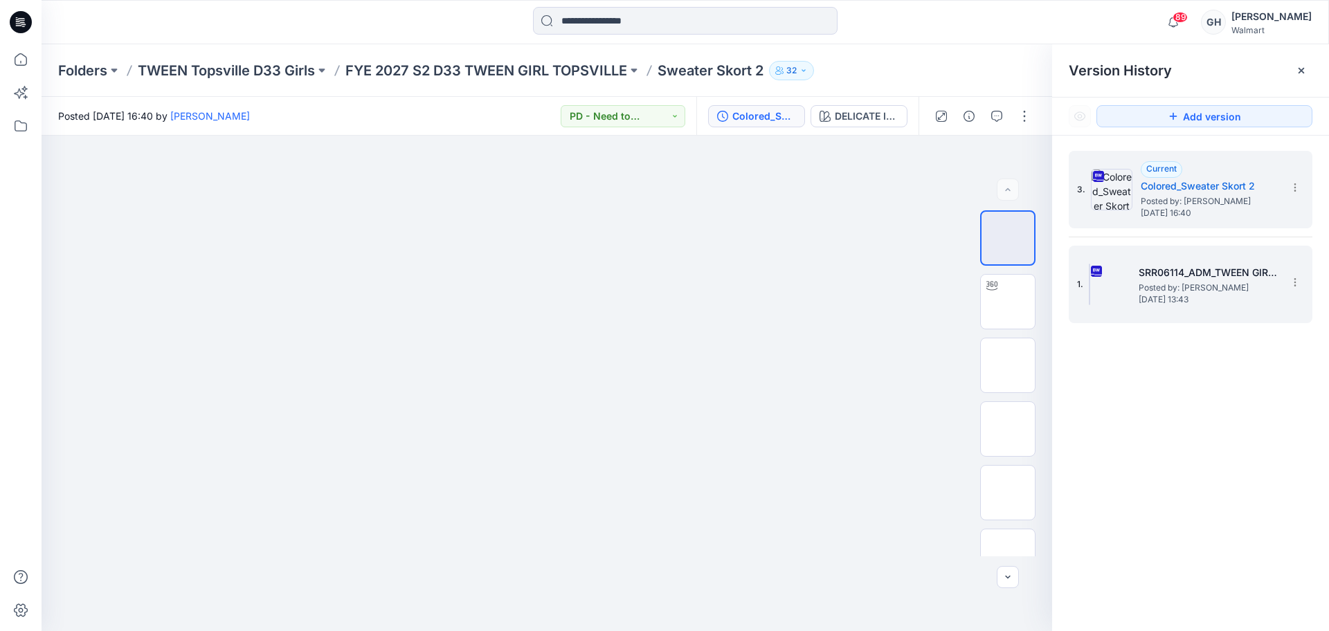
click at [1145, 266] on h5 "SRR06114_ADM_TWEEN GIRLS SWEATER SKORT" at bounding box center [1208, 272] width 138 height 17
click at [1139, 186] on div "3. Current Colored_Sweater Skort 2 Posted by: Gwen Hine Wednesday, September 17…" at bounding box center [1181, 189] width 208 height 66
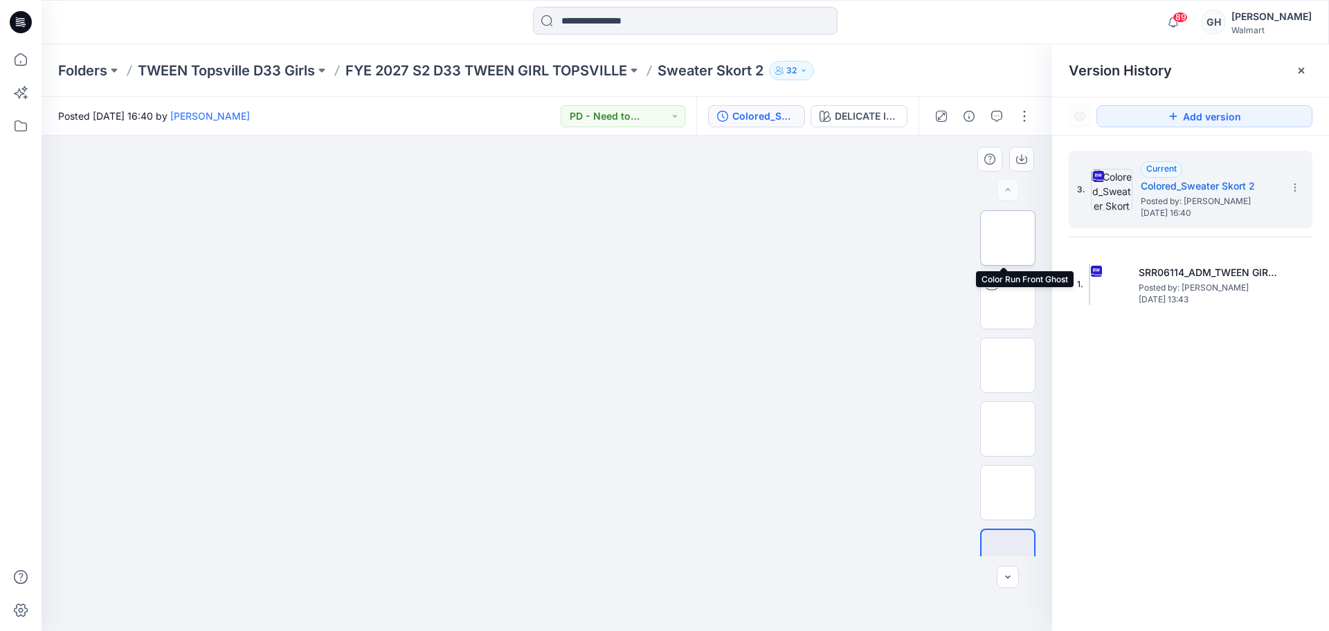
click at [1008, 238] on img at bounding box center [1008, 238] width 0 height 0
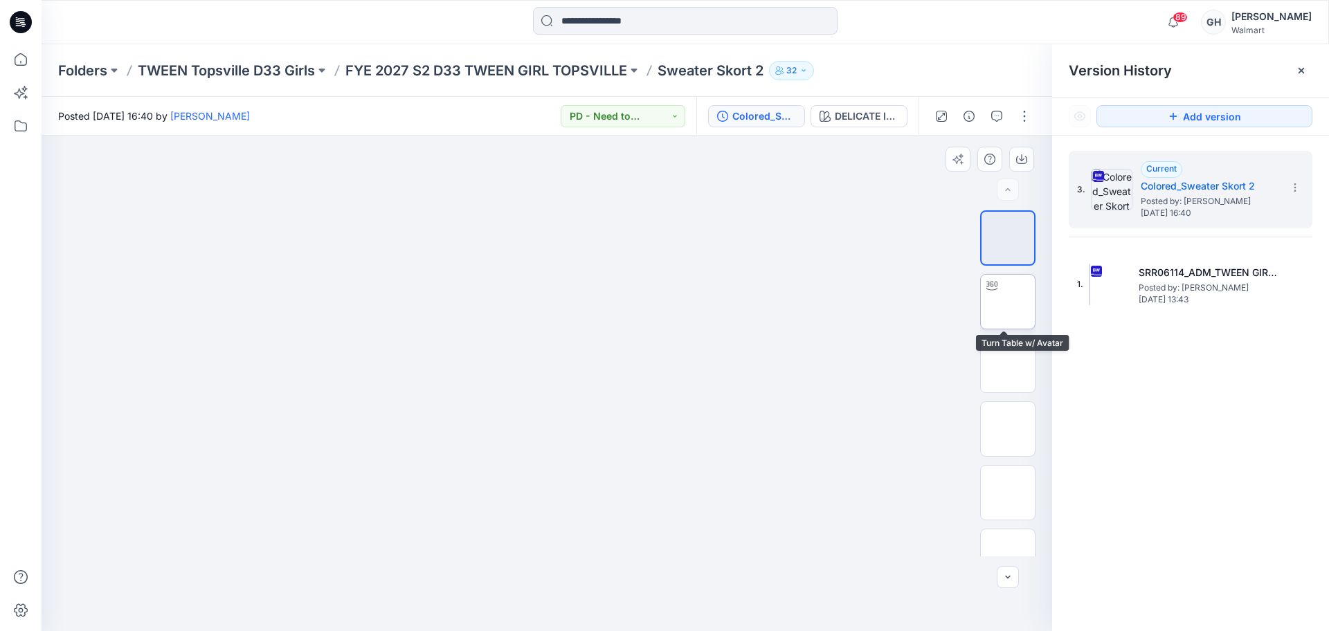
click at [1008, 302] on img at bounding box center [1008, 302] width 0 height 0
click at [1299, 75] on icon at bounding box center [1301, 70] width 11 height 11
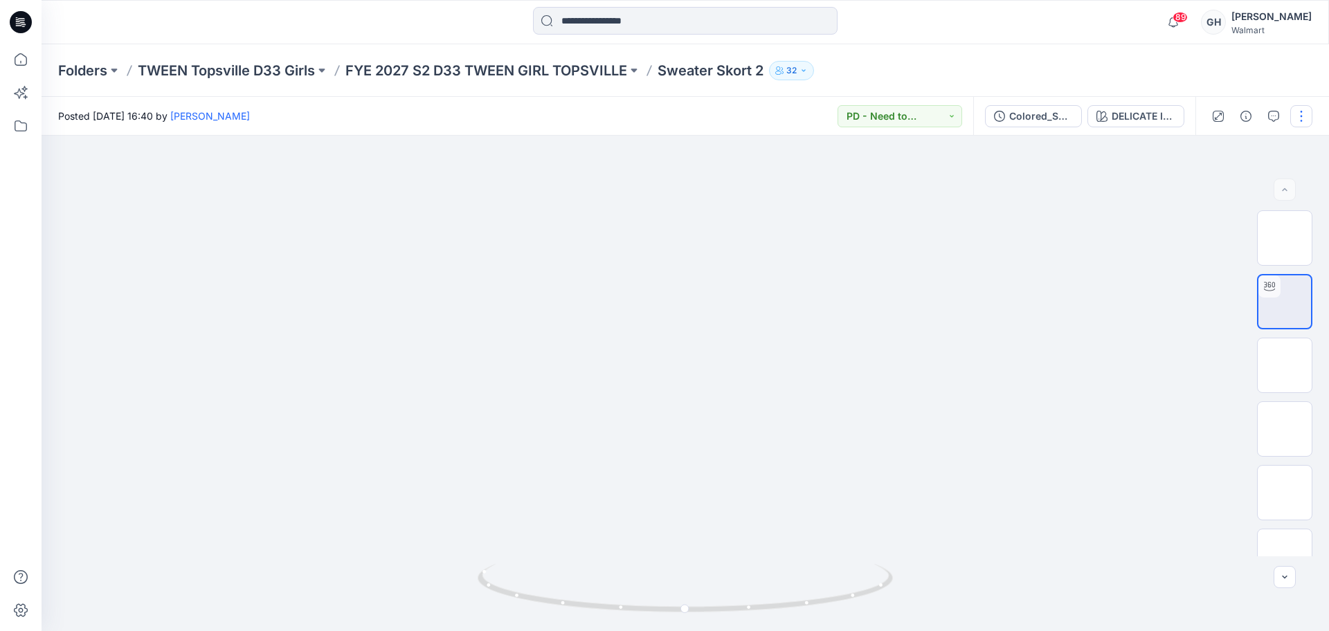
click at [1300, 120] on button "button" at bounding box center [1302, 116] width 22 height 22
click at [1250, 183] on button "Edit" at bounding box center [1243, 187] width 127 height 26
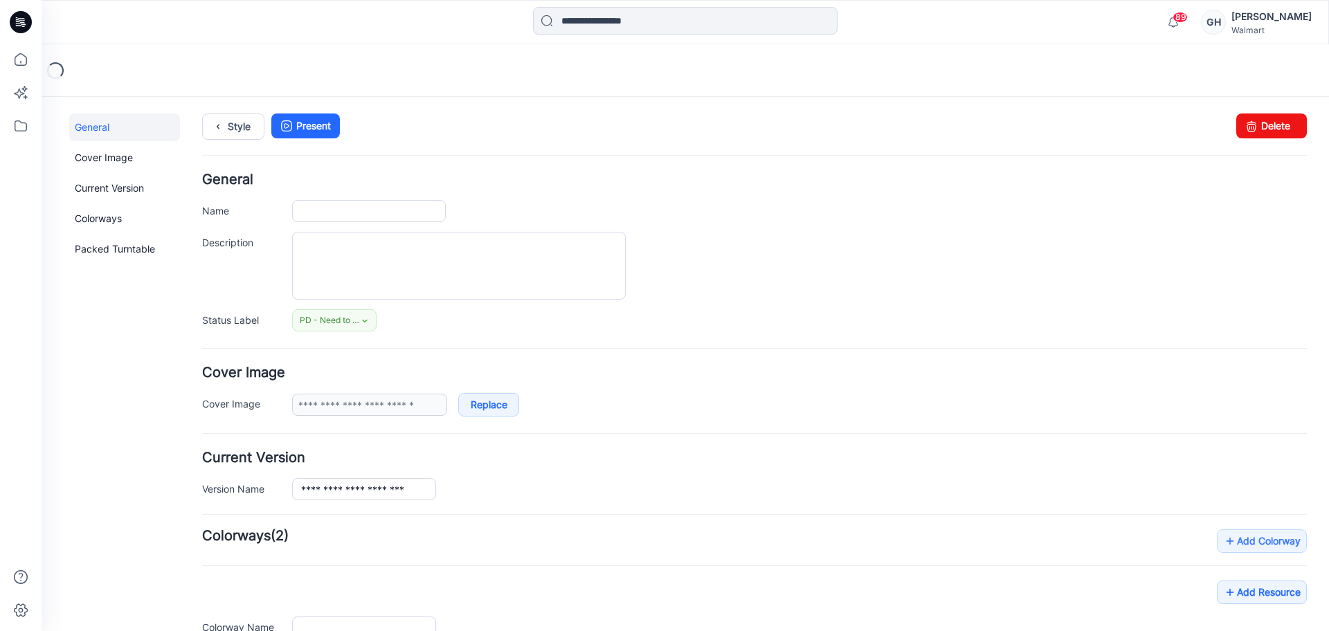
type input "**********"
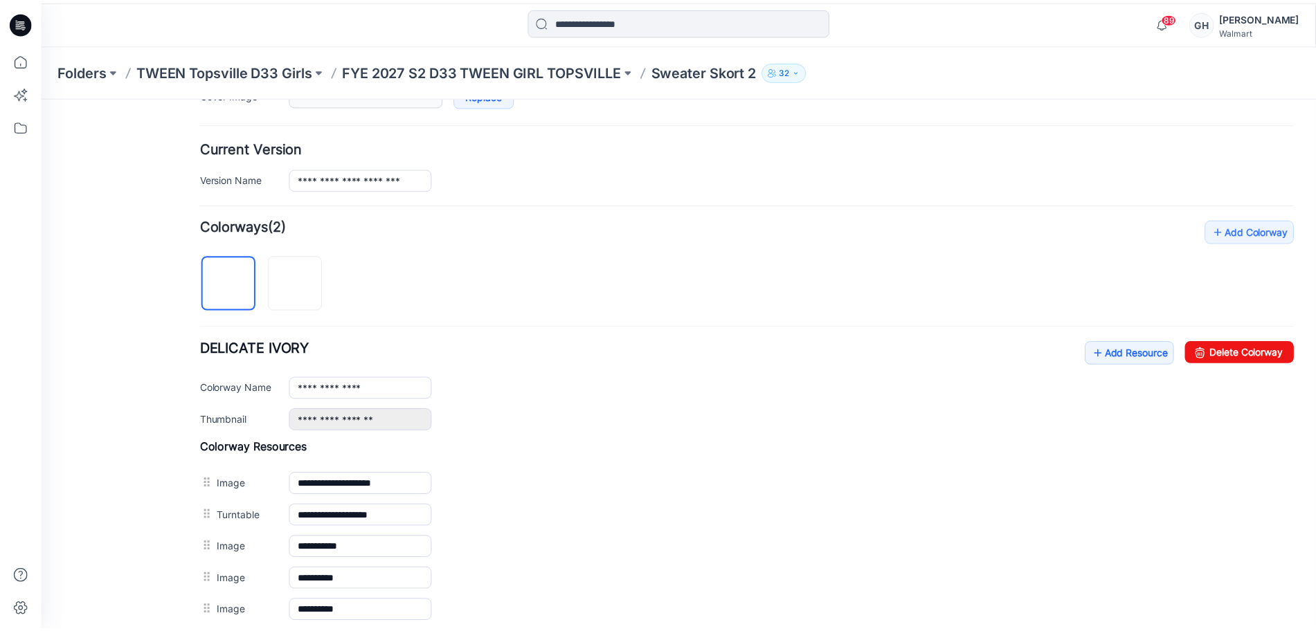
scroll to position [346, 0]
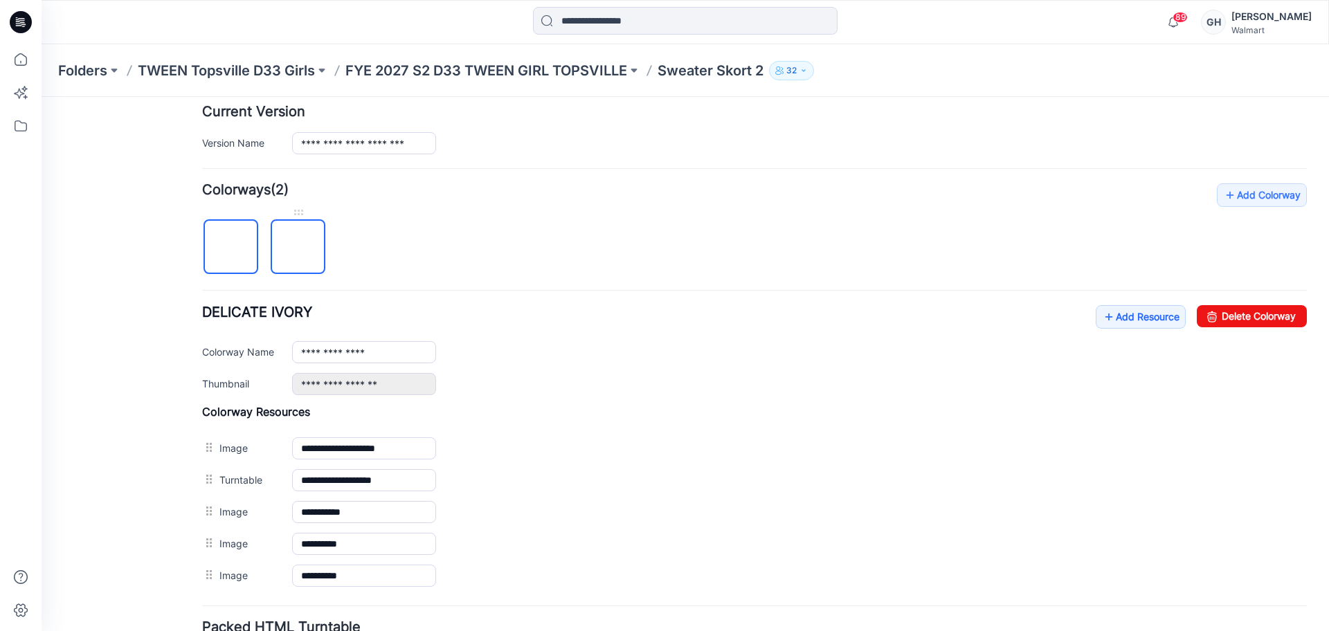
click at [298, 248] on img at bounding box center [298, 248] width 0 height 0
type input "**********"
click at [555, 67] on p "FYE 2027 S2 D33 TWEEN GIRL TOPSVILLE" at bounding box center [487, 70] width 282 height 19
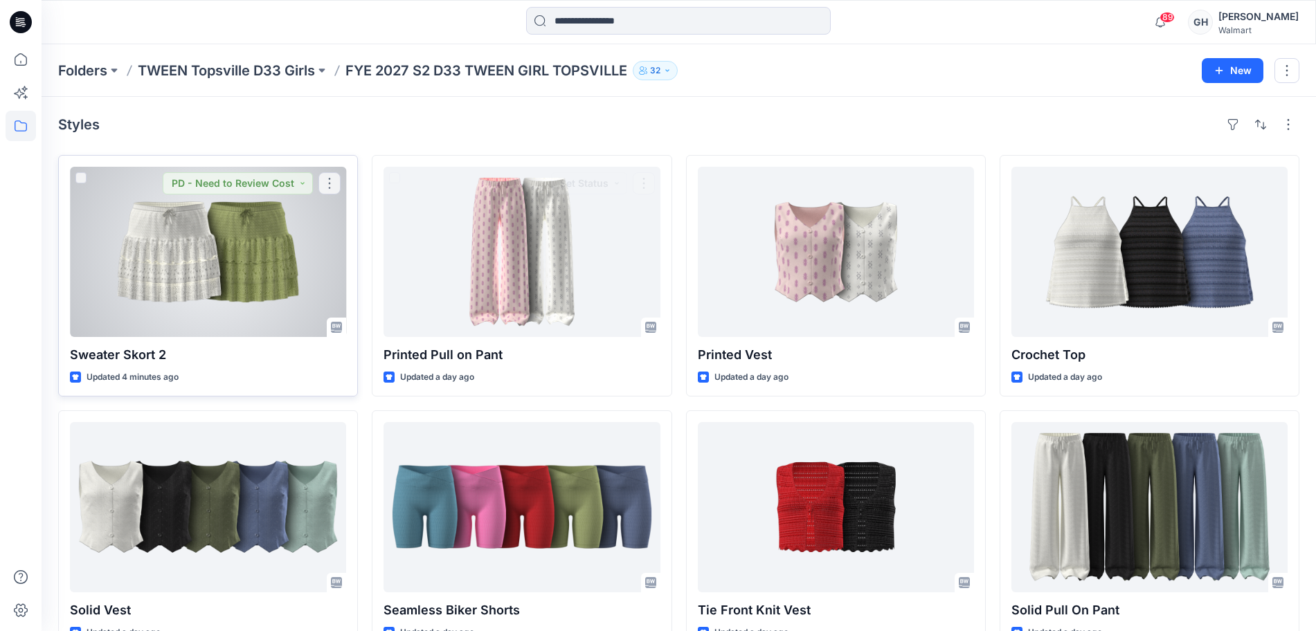
click at [243, 249] on div at bounding box center [208, 252] width 276 height 170
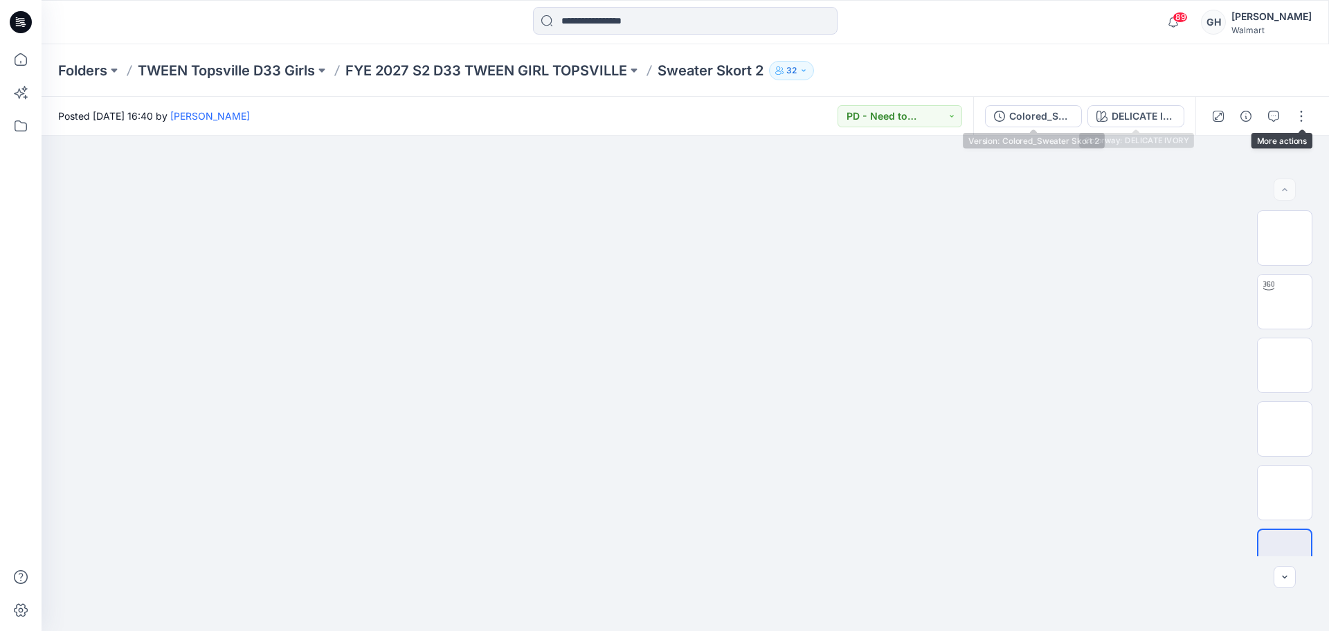
click at [1034, 114] on div "Colored_Sweater Skort 2" at bounding box center [1042, 116] width 64 height 15
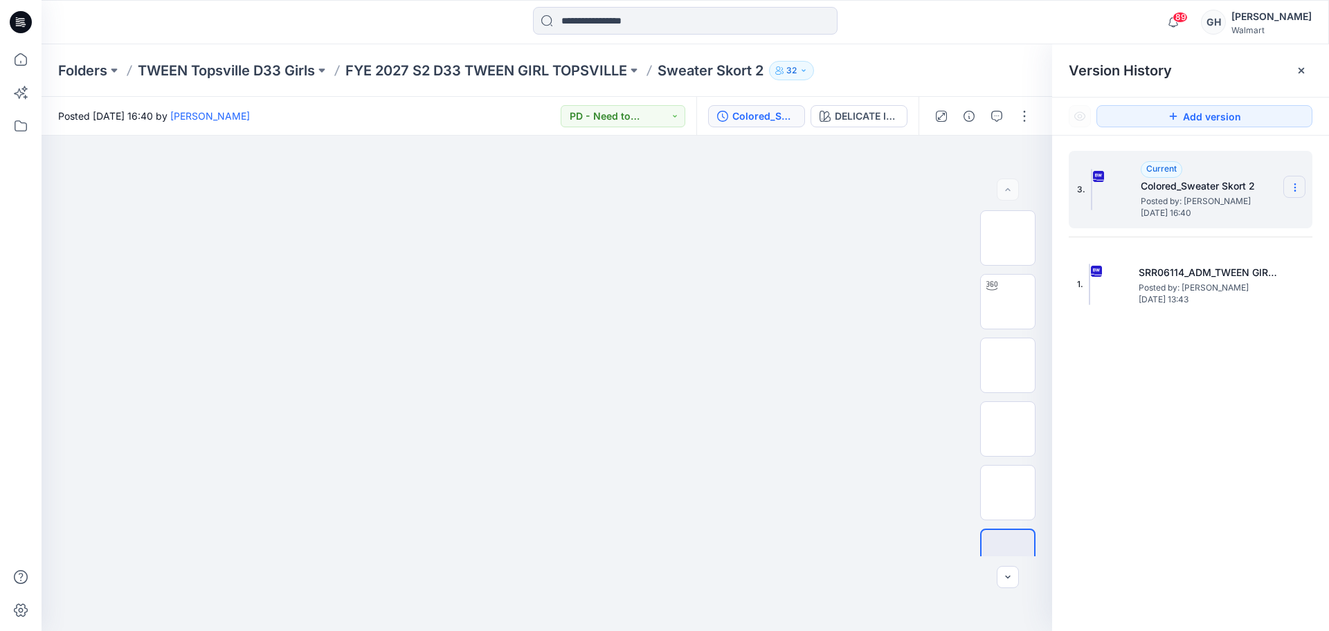
click at [1291, 191] on icon at bounding box center [1295, 187] width 11 height 11
click at [1192, 301] on span "Delete Version" at bounding box center [1199, 304] width 65 height 17
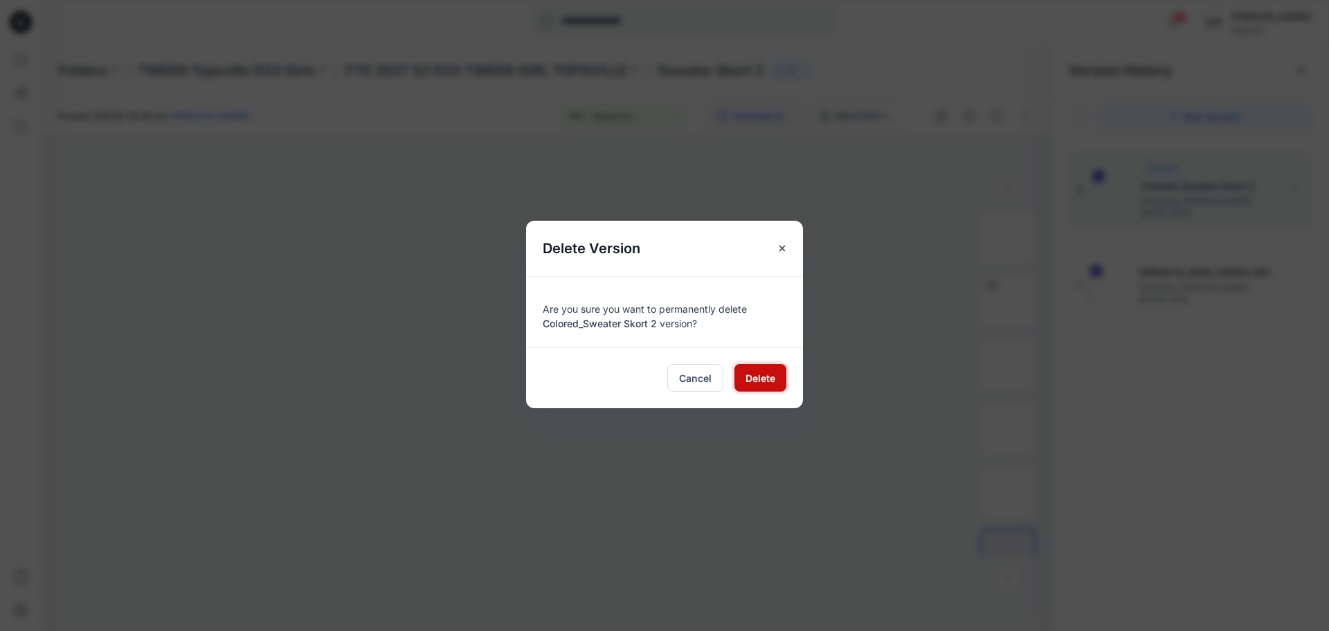
click at [742, 391] on button "Delete" at bounding box center [761, 378] width 52 height 28
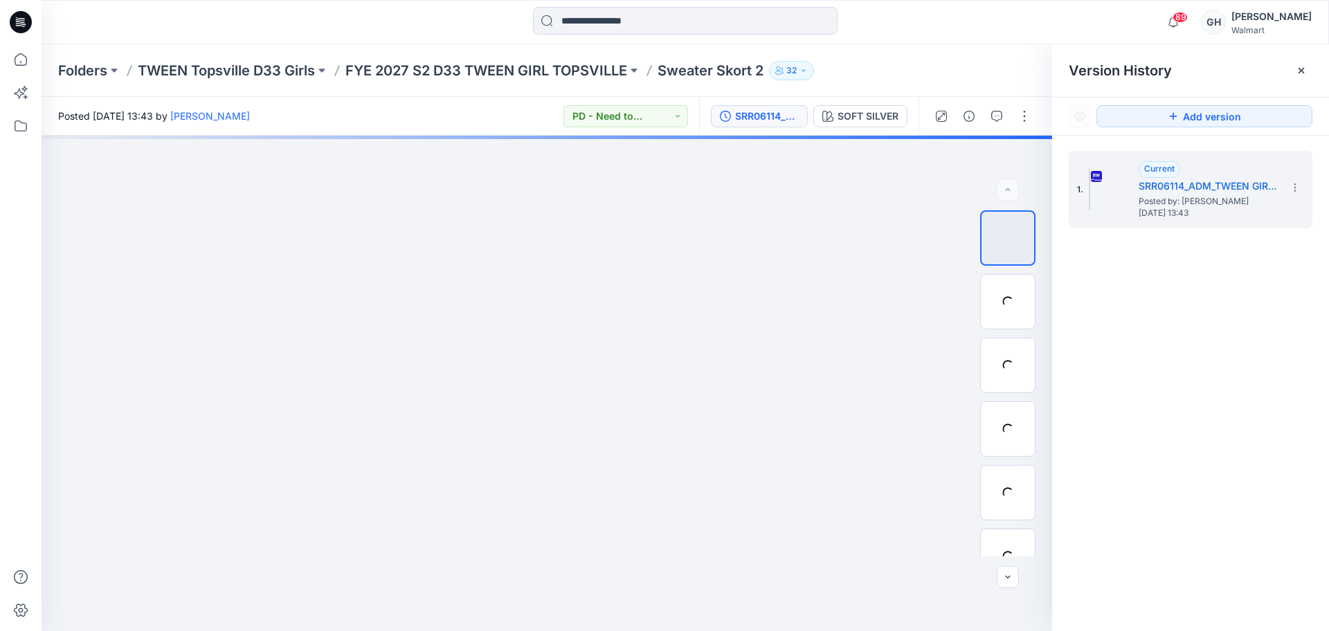
click at [481, 59] on div "Folders TWEEN Topsville D33 Girls FYE 2027 S2 D33 TWEEN GIRL TOPSVILLE Sweater …" at bounding box center [686, 70] width 1288 height 53
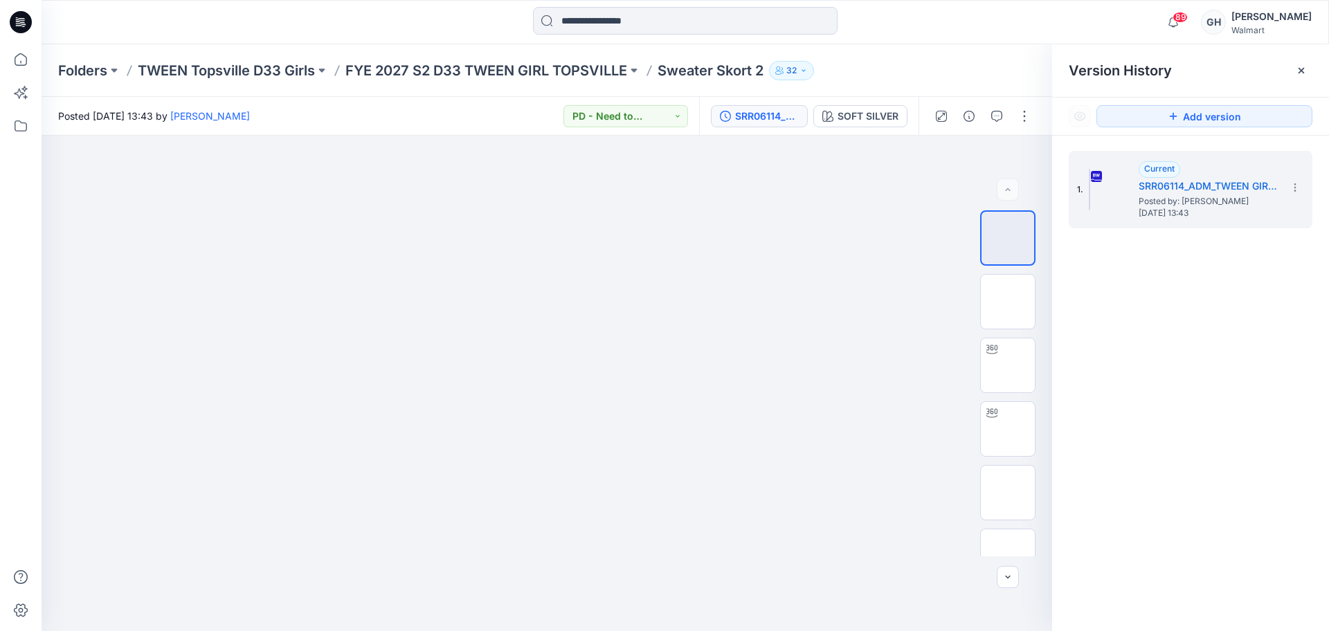
click at [249, 60] on div "Folders TWEEN Topsville D33 Girls FYE 2027 S2 D33 TWEEN GIRL TOPSVILLE Sweater …" at bounding box center [686, 70] width 1288 height 53
click at [233, 67] on p "TWEEN Topsville D33 Girls" at bounding box center [226, 70] width 177 height 19
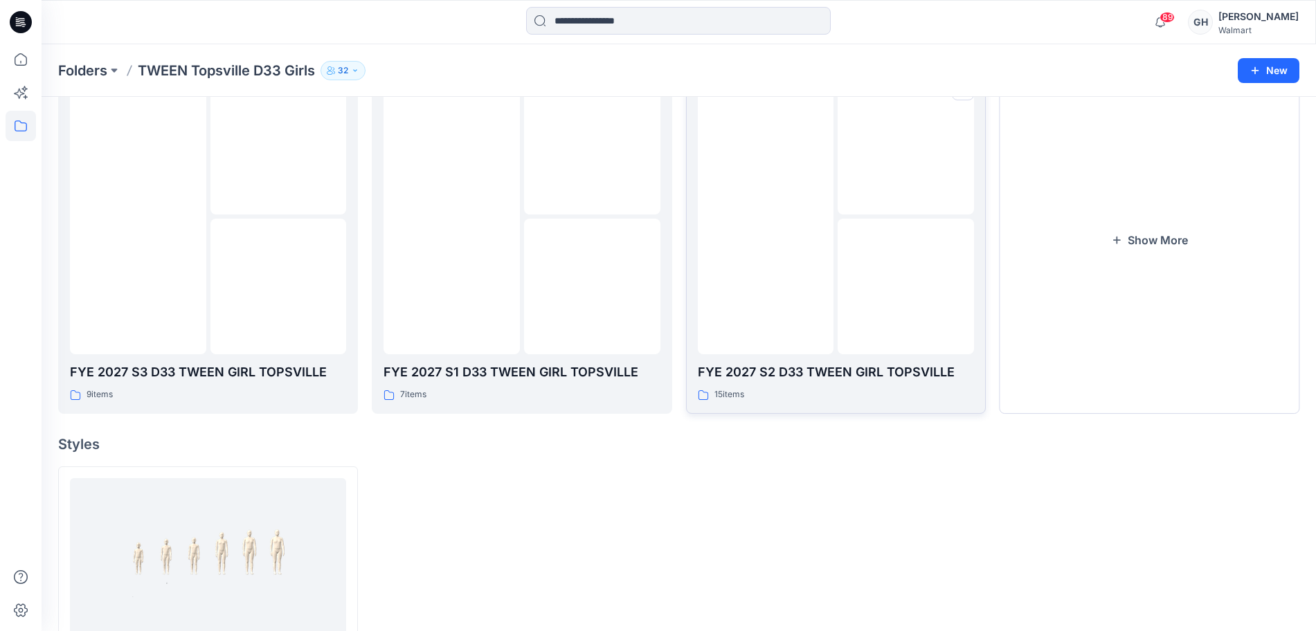
scroll to position [181, 0]
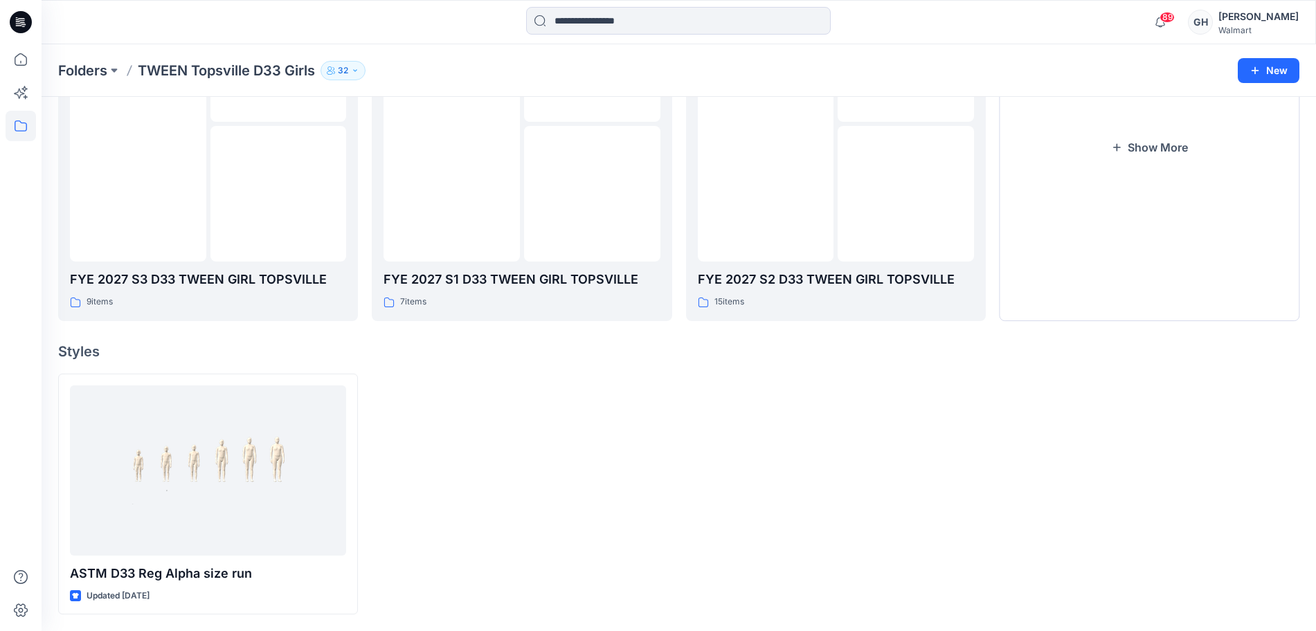
click at [818, 214] on div at bounding box center [766, 123] width 136 height 276
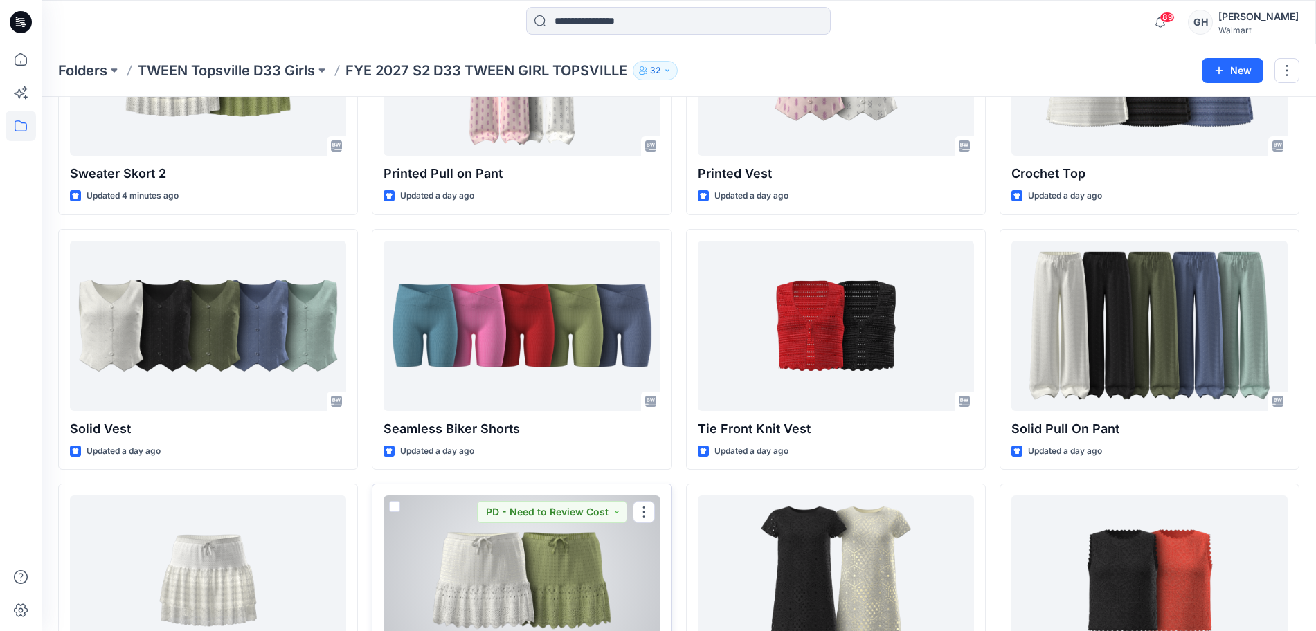
click at [526, 586] on div at bounding box center [522, 581] width 276 height 170
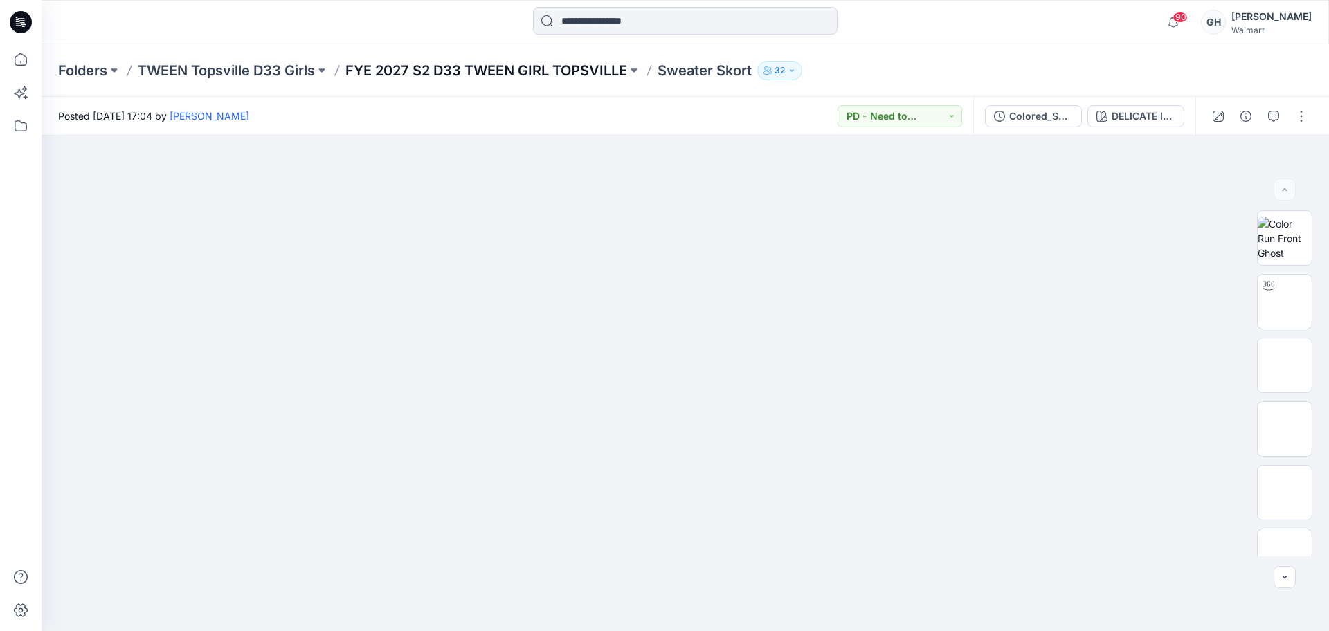
click at [592, 66] on p "FYE 2027 S2 D33 TWEEN GIRL TOPSVILLE" at bounding box center [487, 70] width 282 height 19
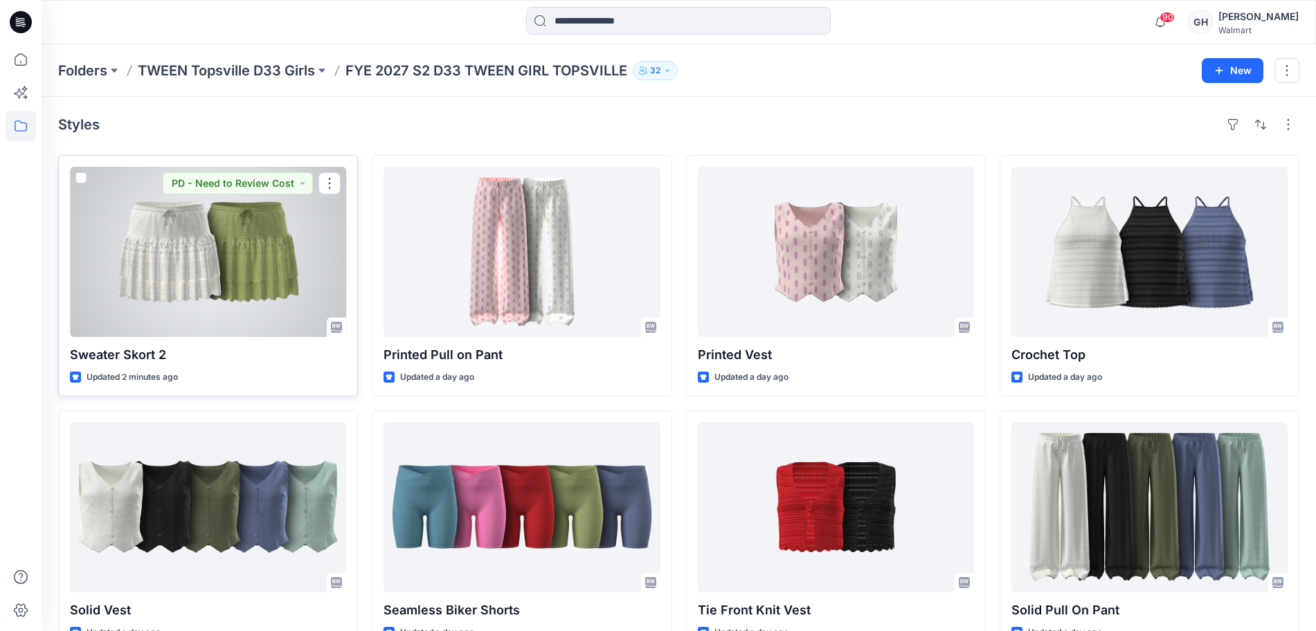
click at [250, 283] on div at bounding box center [208, 252] width 276 height 170
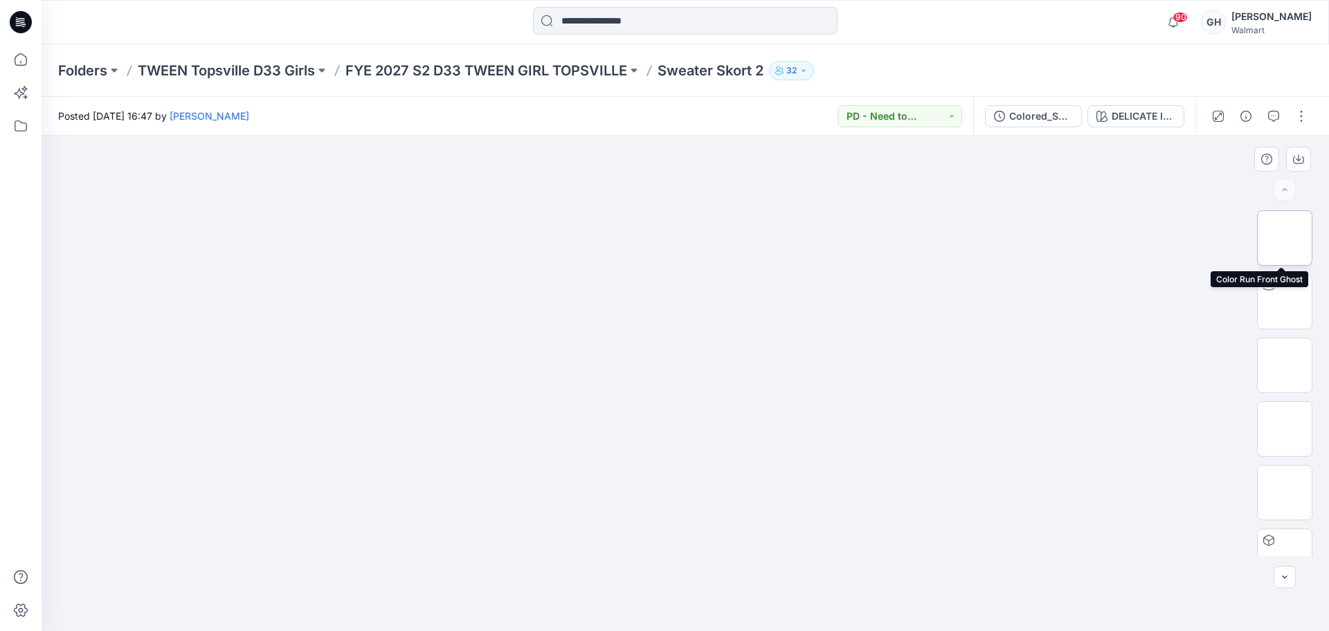
click at [1285, 238] on img at bounding box center [1285, 238] width 0 height 0
drag, startPoint x: 1282, startPoint y: 354, endPoint x: 1275, endPoint y: 407, distance: 53.8
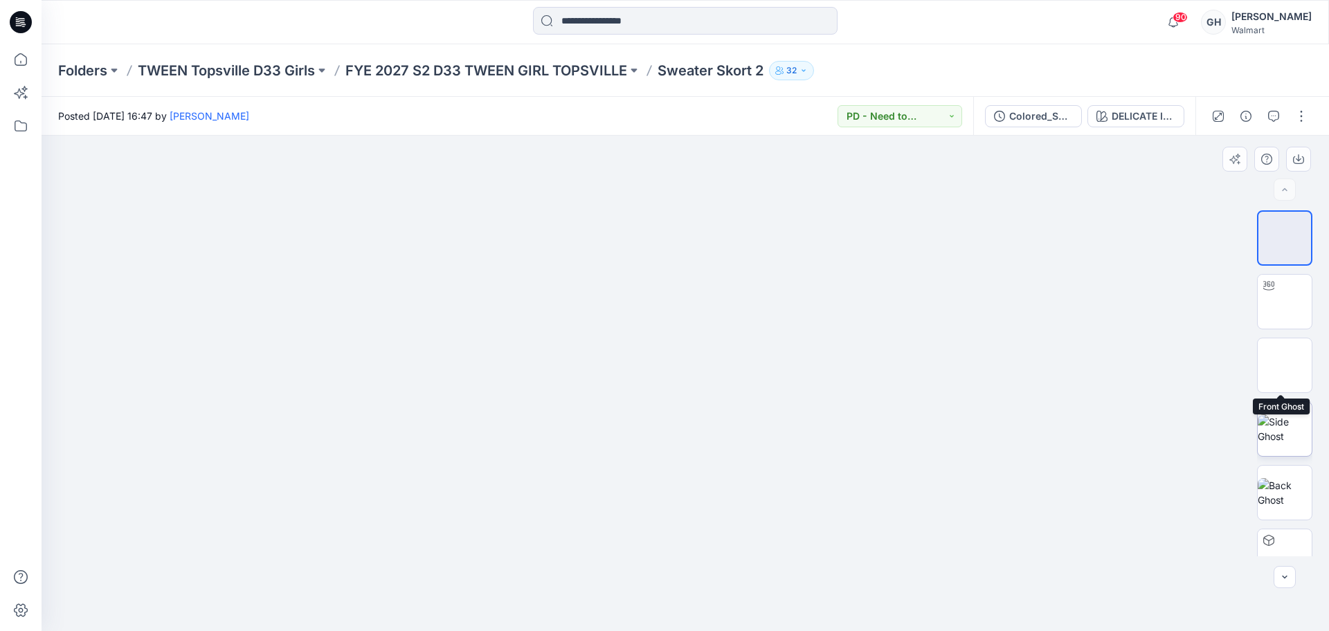
click at [1285, 366] on img at bounding box center [1285, 366] width 0 height 0
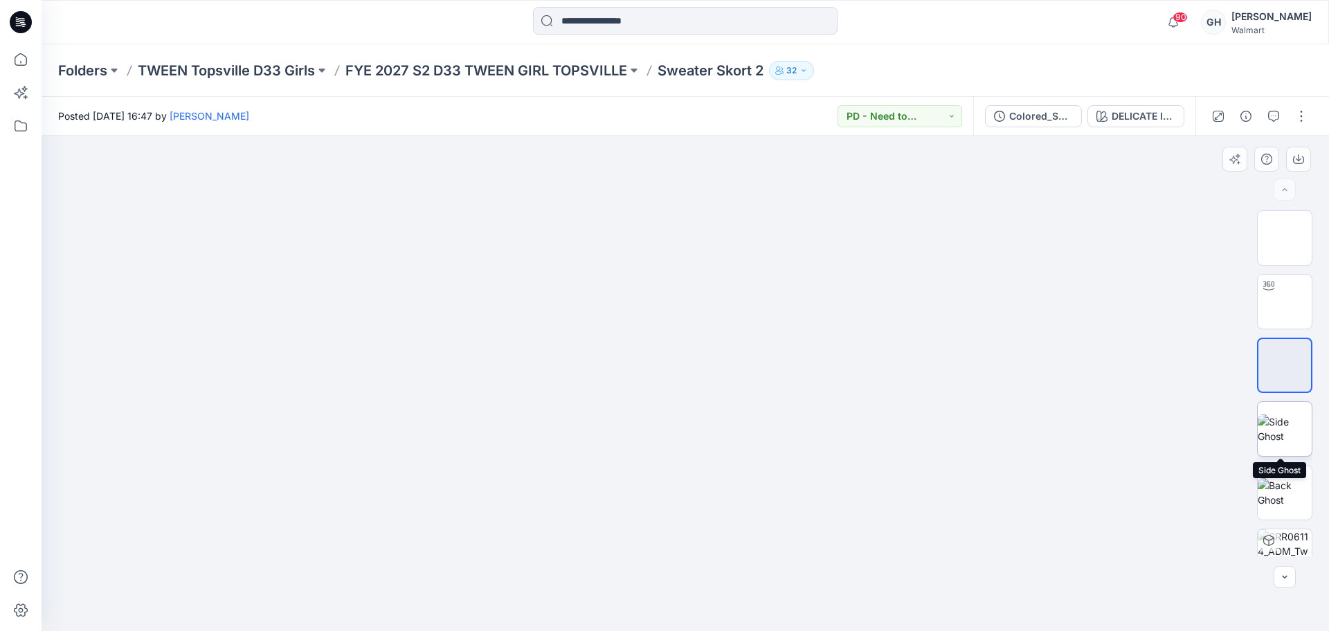
click at [1273, 422] on img at bounding box center [1285, 429] width 54 height 29
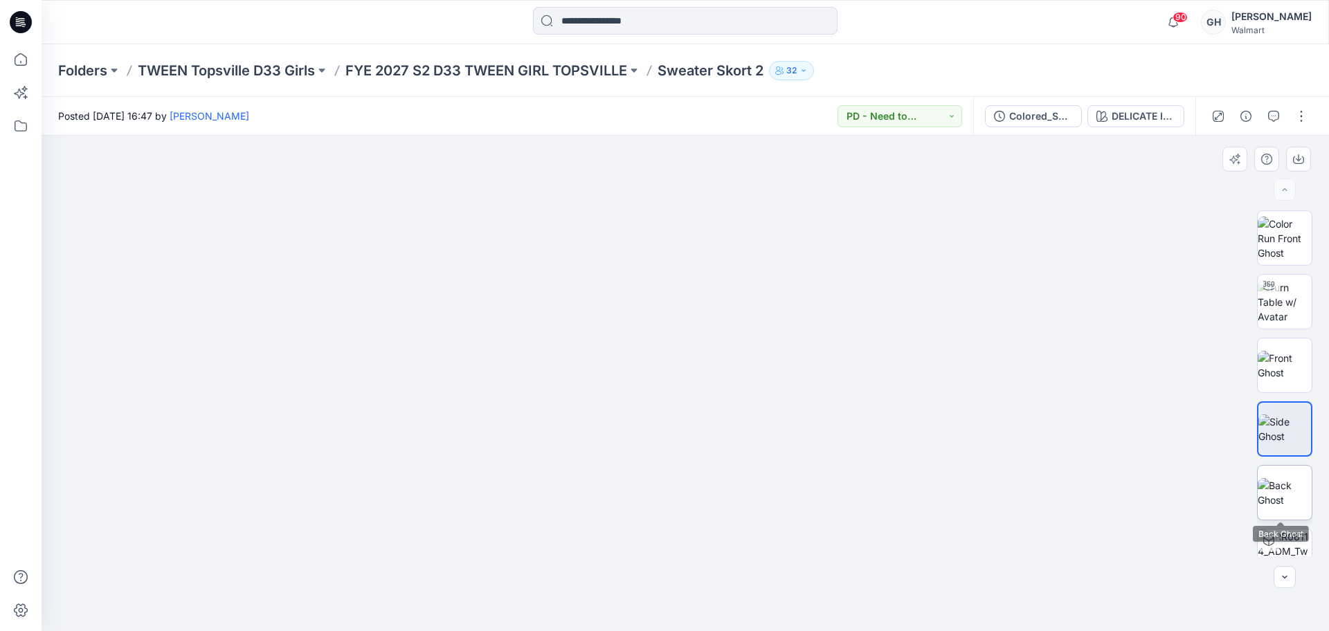
click at [1277, 478] on img at bounding box center [1285, 492] width 54 height 29
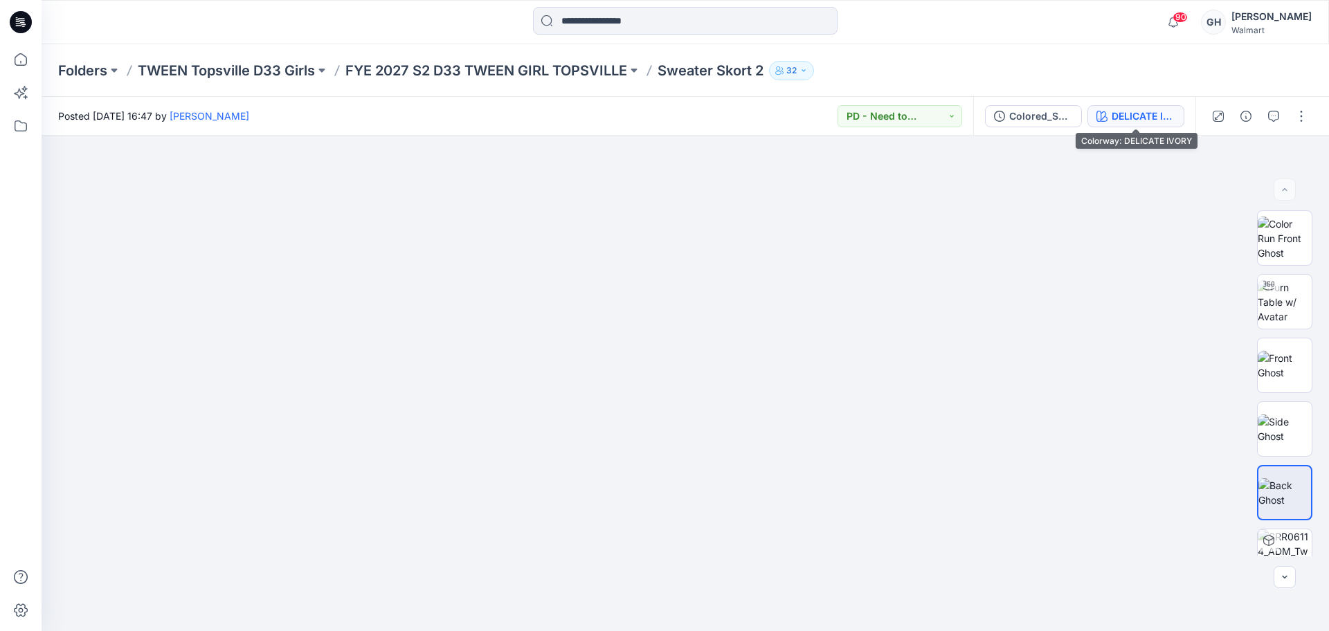
click at [1159, 116] on div "DELICATE IVORY" at bounding box center [1144, 116] width 64 height 15
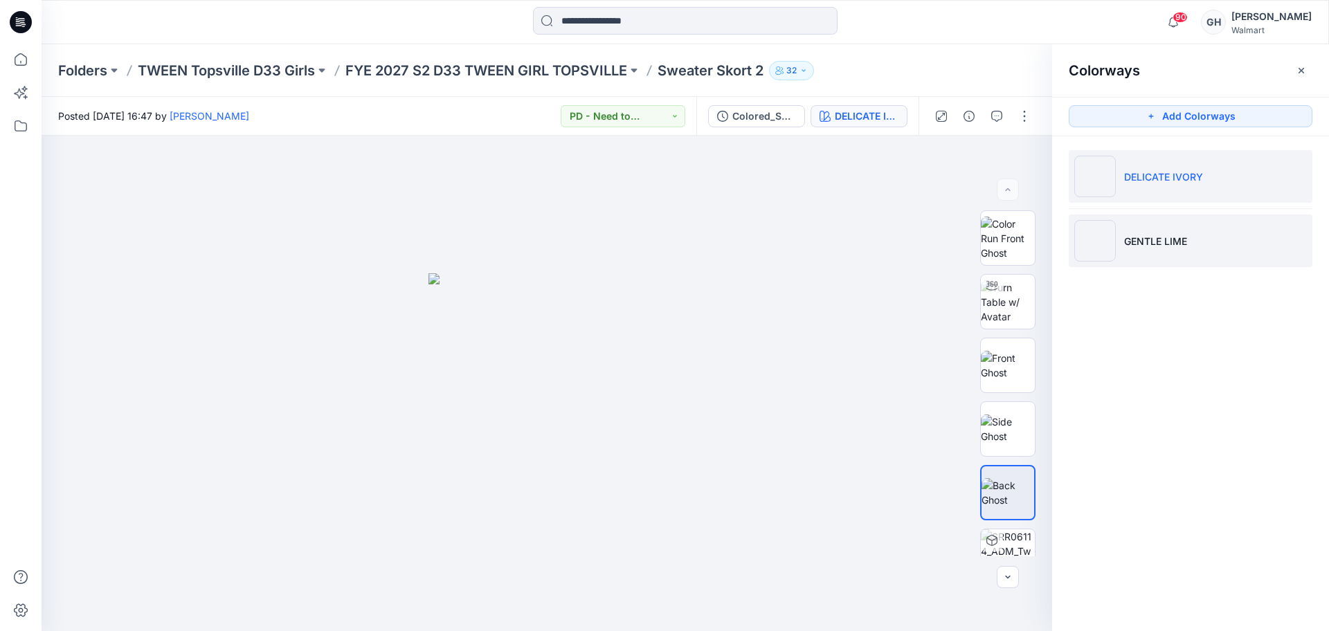
click at [1154, 228] on li "GENTLE LIME" at bounding box center [1191, 241] width 244 height 53
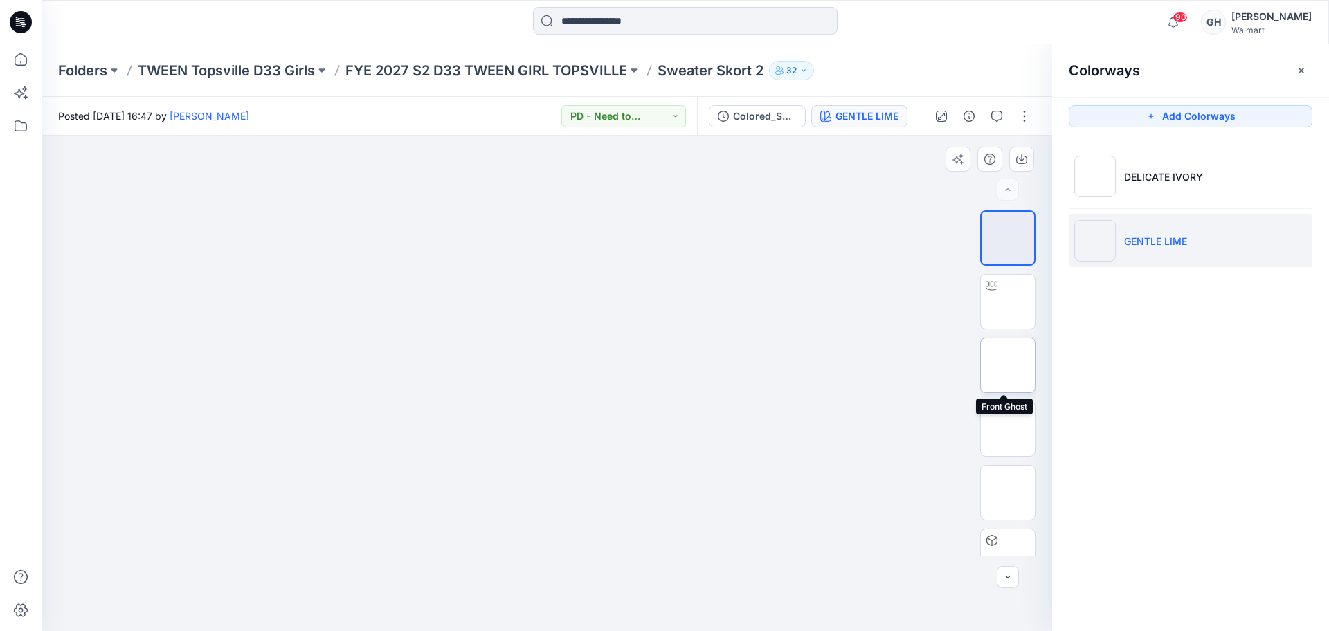
click at [1008, 366] on img at bounding box center [1008, 366] width 0 height 0
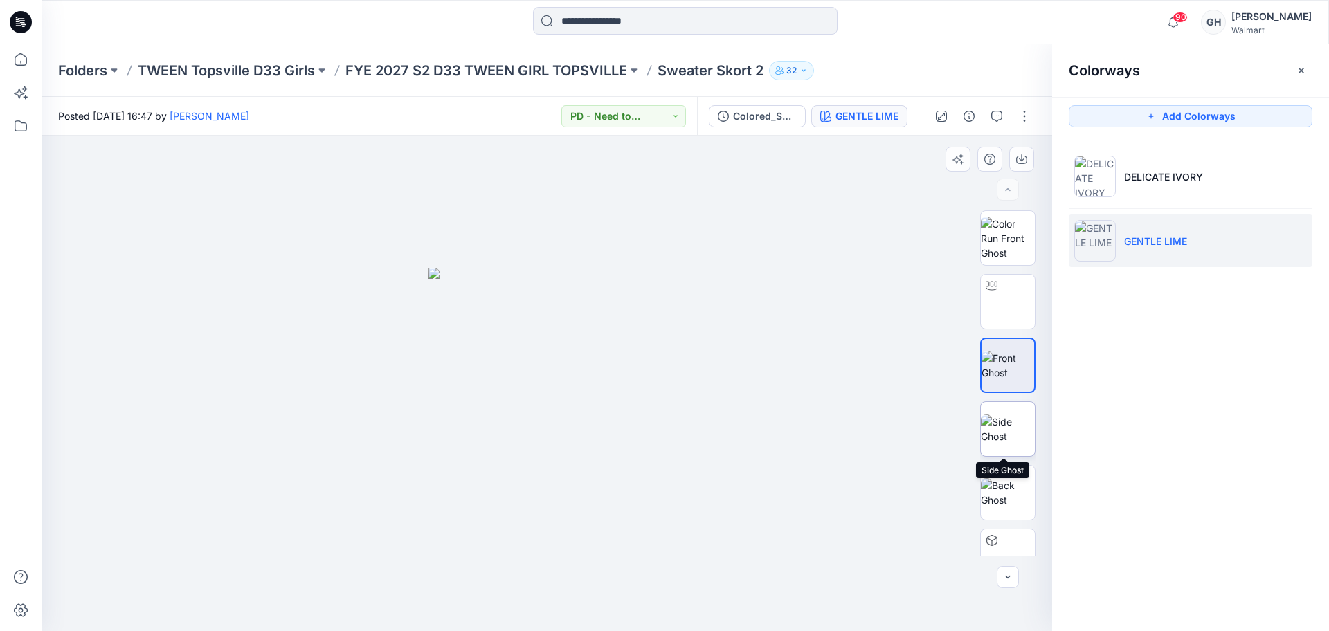
click at [1012, 415] on img at bounding box center [1008, 429] width 54 height 29
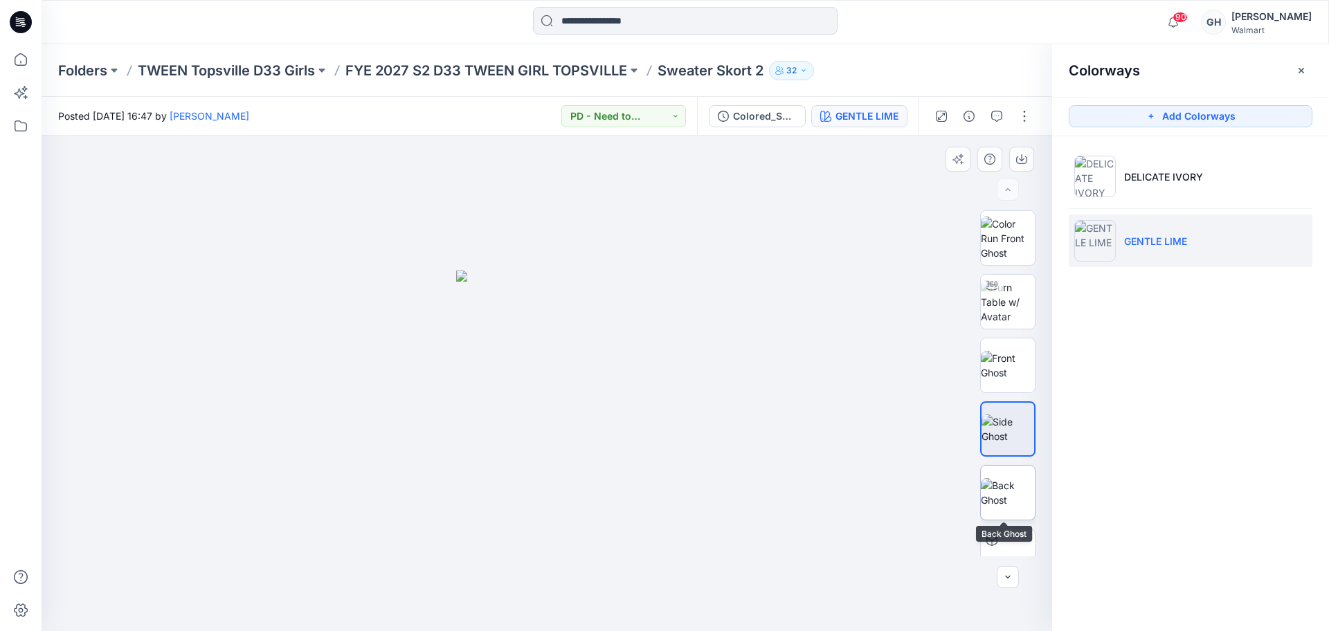
click at [998, 478] on img at bounding box center [1008, 492] width 54 height 29
click at [1011, 359] on img at bounding box center [1008, 365] width 54 height 29
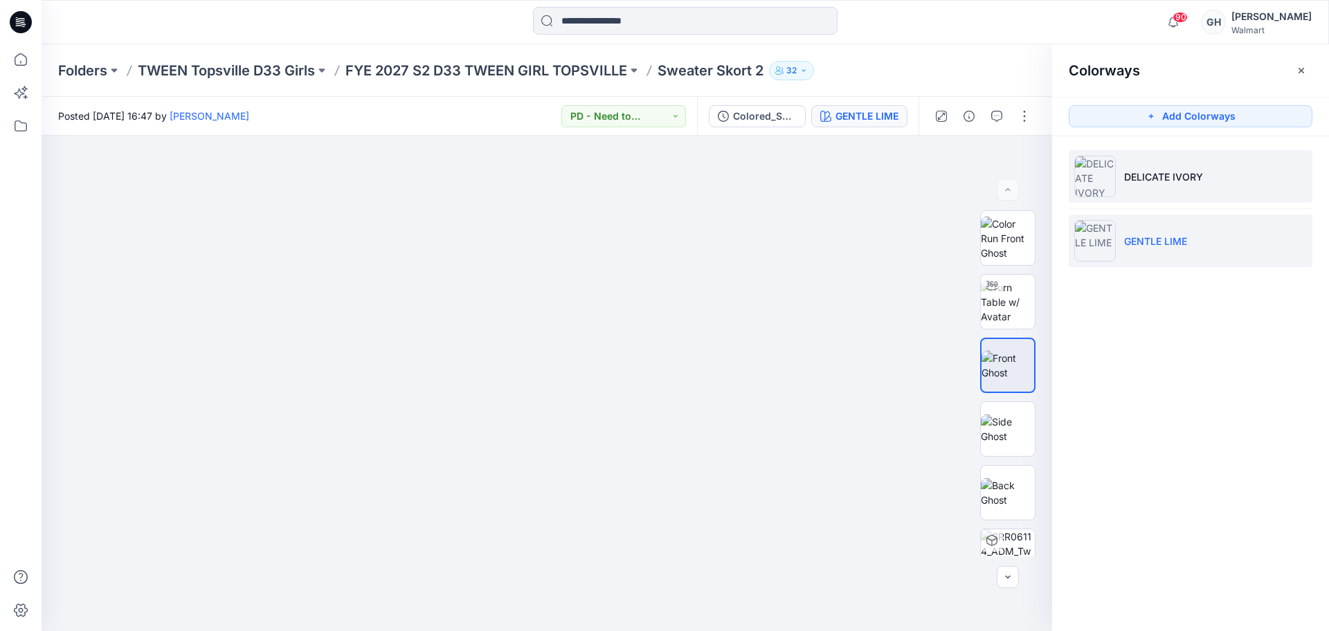
click at [1156, 168] on li "DELICATE IVORY" at bounding box center [1191, 176] width 244 height 53
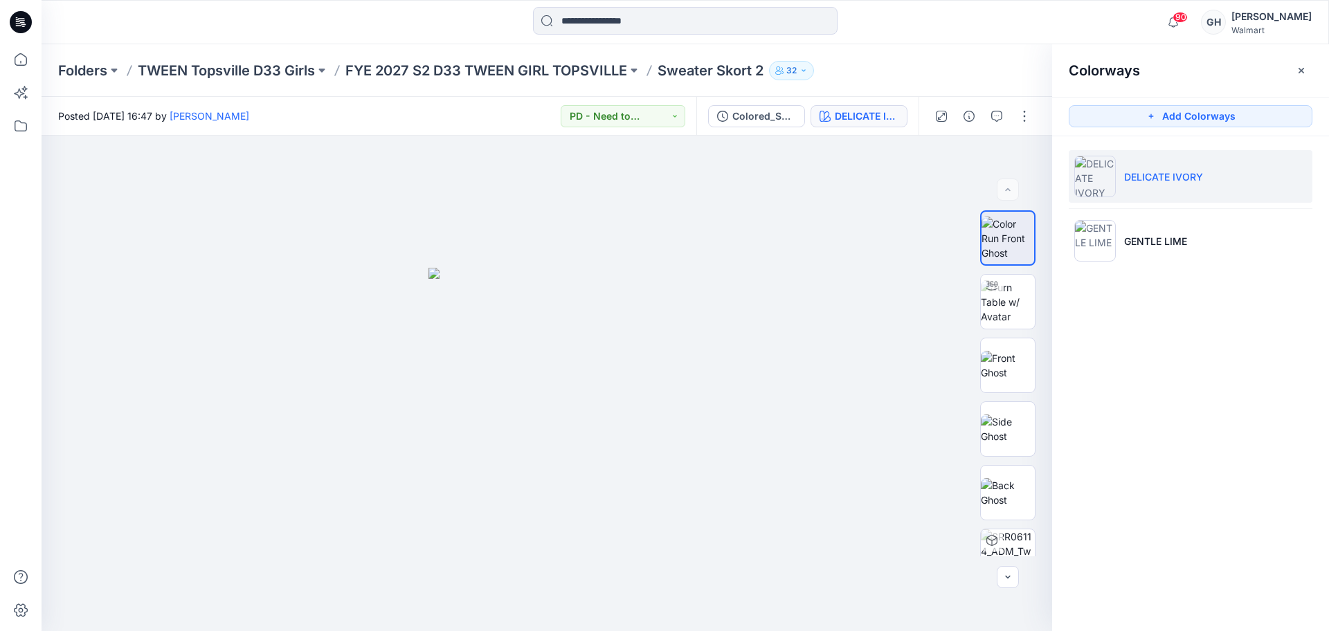
click at [1300, 69] on icon "button" at bounding box center [1302, 70] width 6 height 6
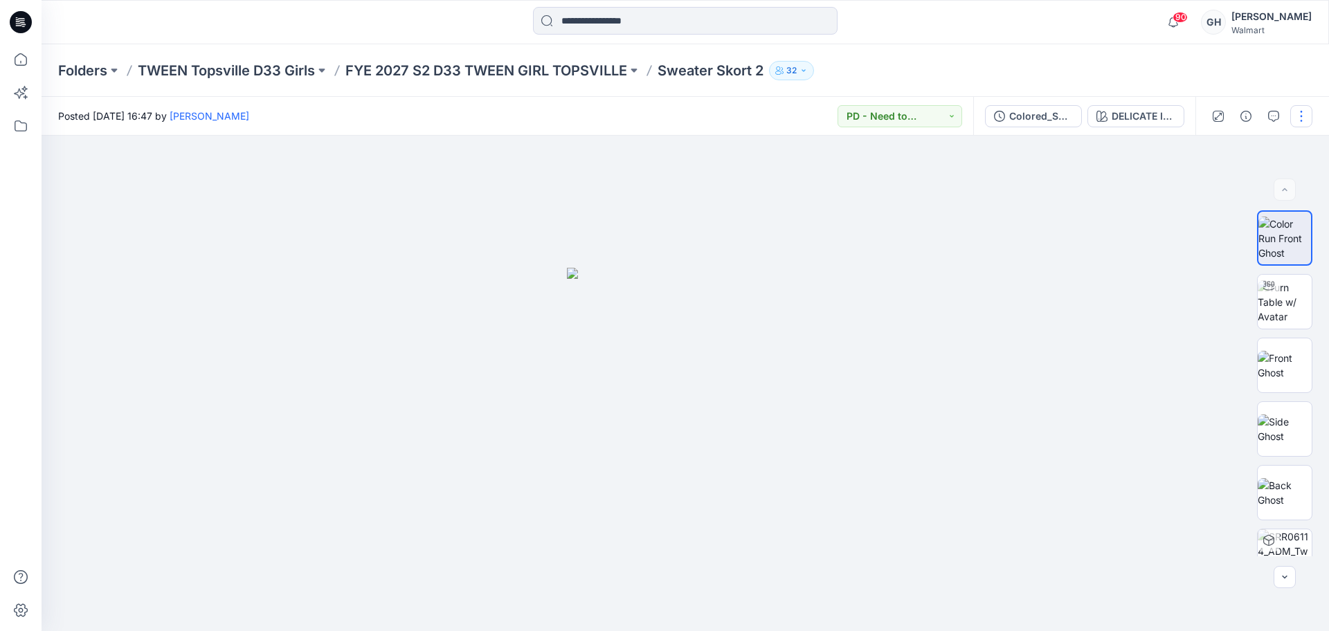
click at [1300, 119] on button "button" at bounding box center [1302, 116] width 22 height 22
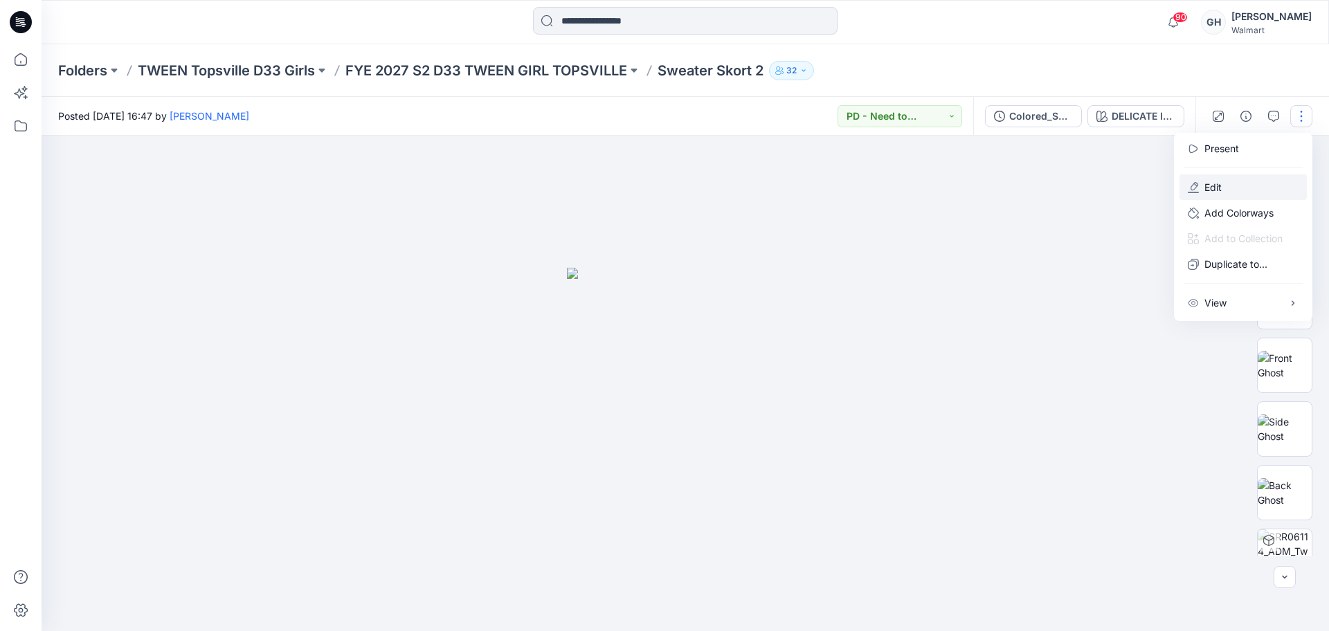
click at [1201, 183] on button "Edit" at bounding box center [1243, 187] width 127 height 26
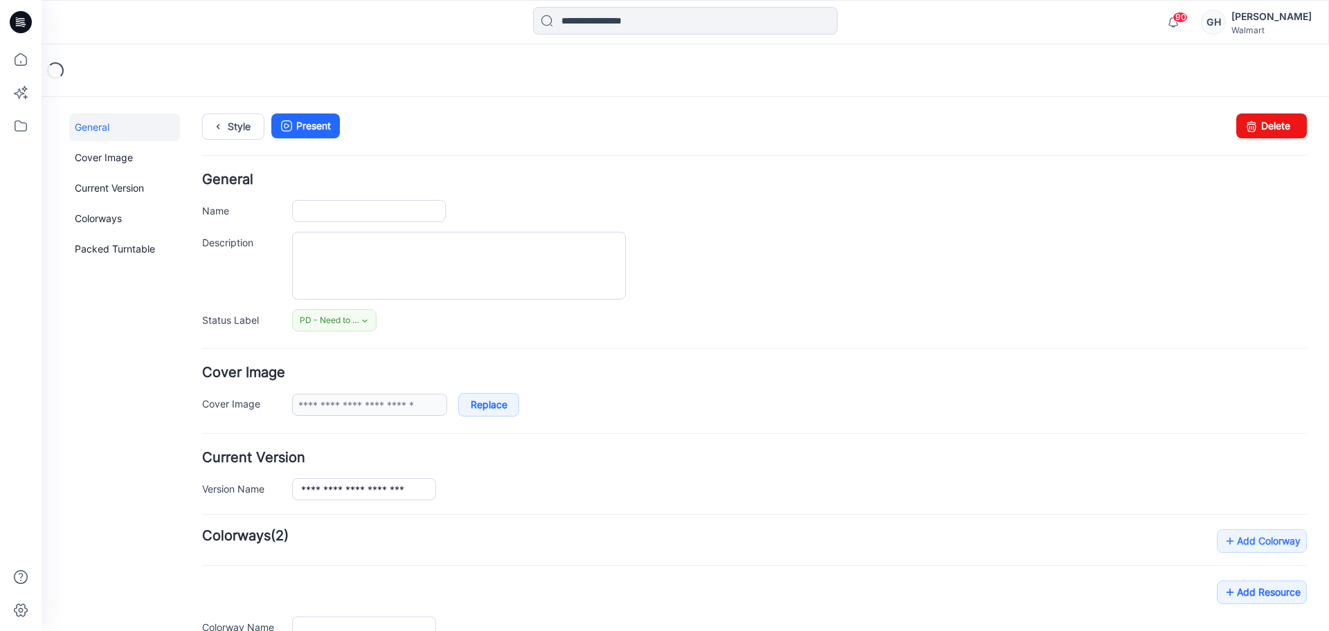
type input "**********"
click at [298, 594] on img at bounding box center [298, 594] width 0 height 0
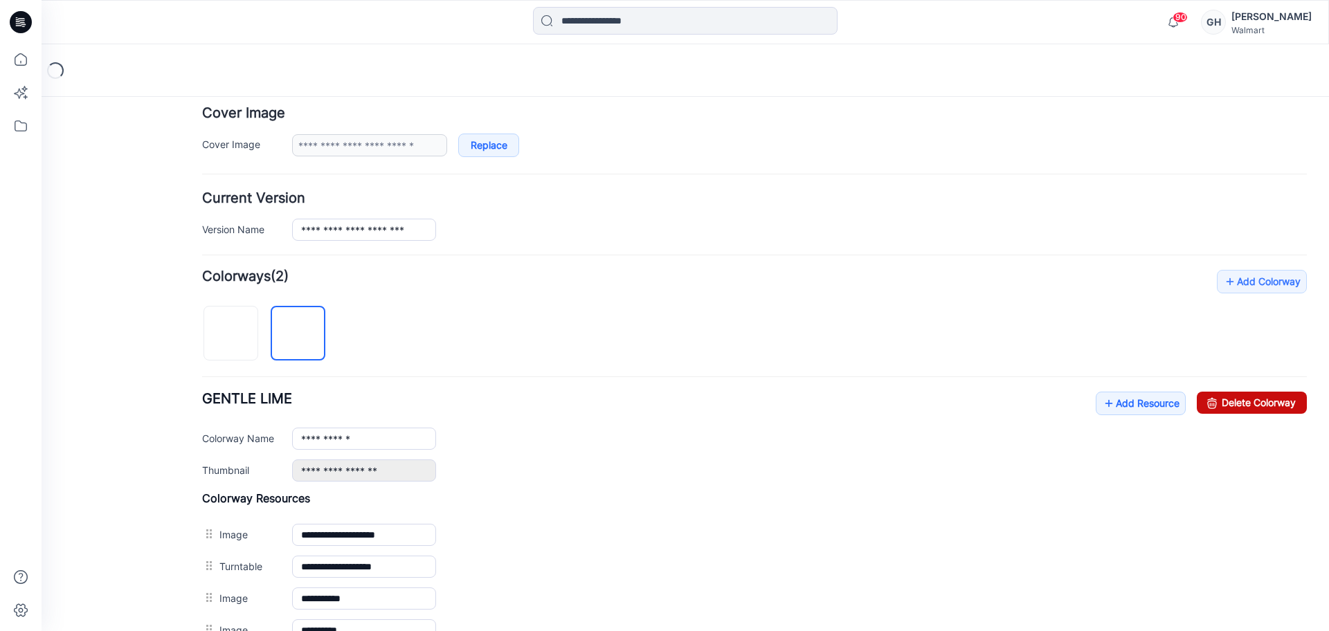
drag, startPoint x: 1228, startPoint y: 404, endPoint x: 751, endPoint y: 98, distance: 566.6
click at [1228, 404] on link "Delete Colorway" at bounding box center [1252, 403] width 110 height 22
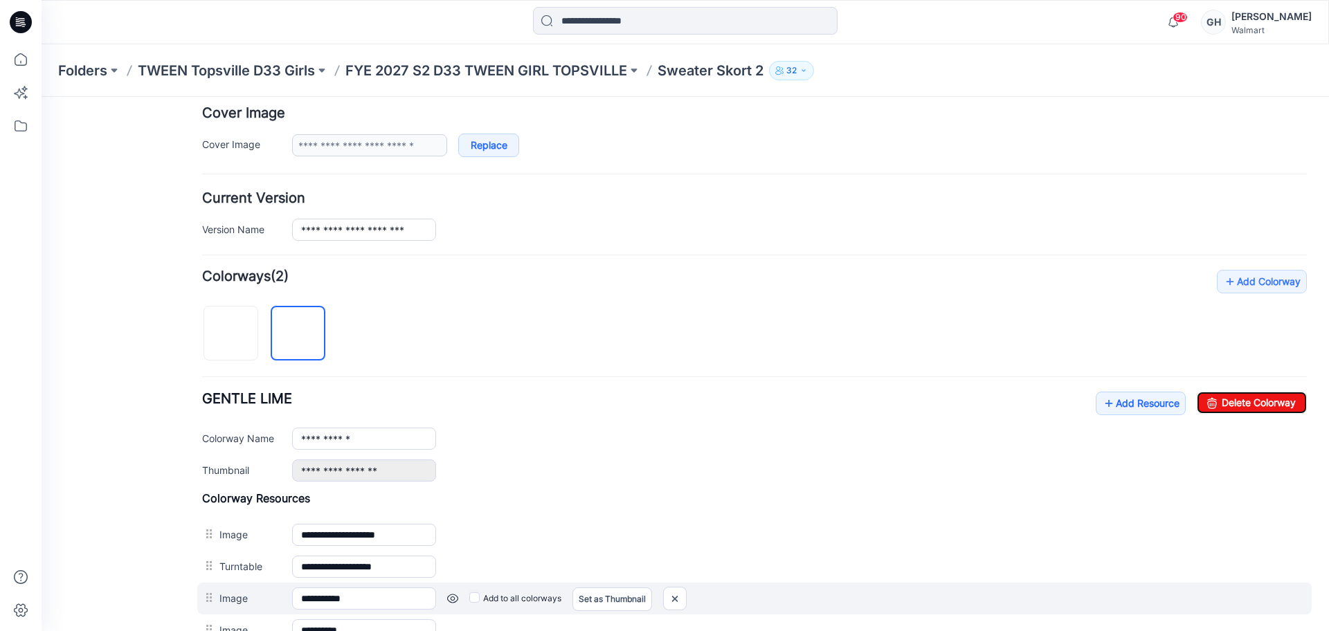
type input "**********"
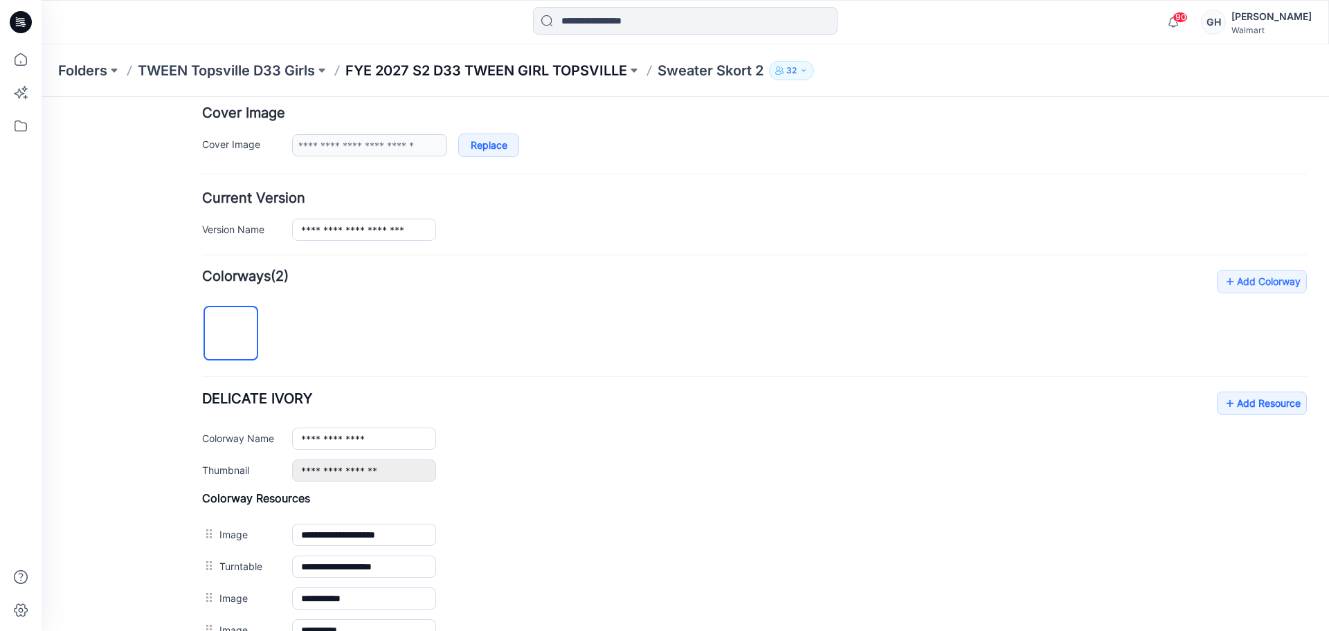
click at [596, 73] on p "FYE 2027 S2 D33 TWEEN GIRL TOPSVILLE" at bounding box center [487, 70] width 282 height 19
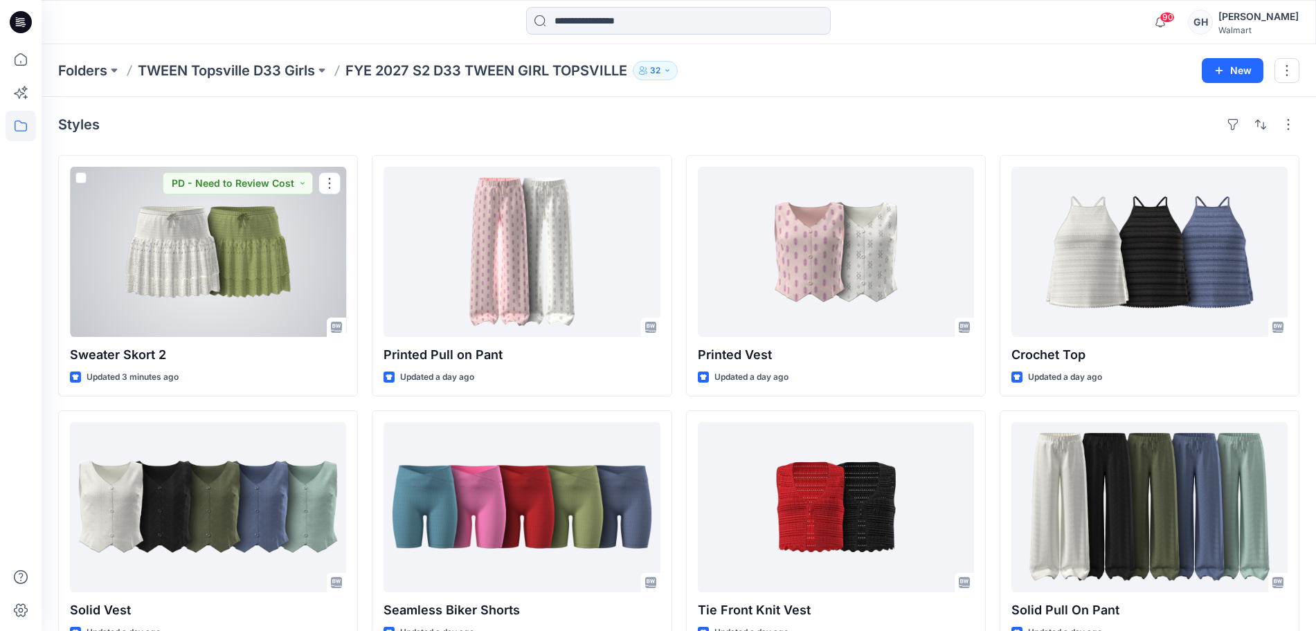
click at [215, 279] on div at bounding box center [208, 252] width 276 height 170
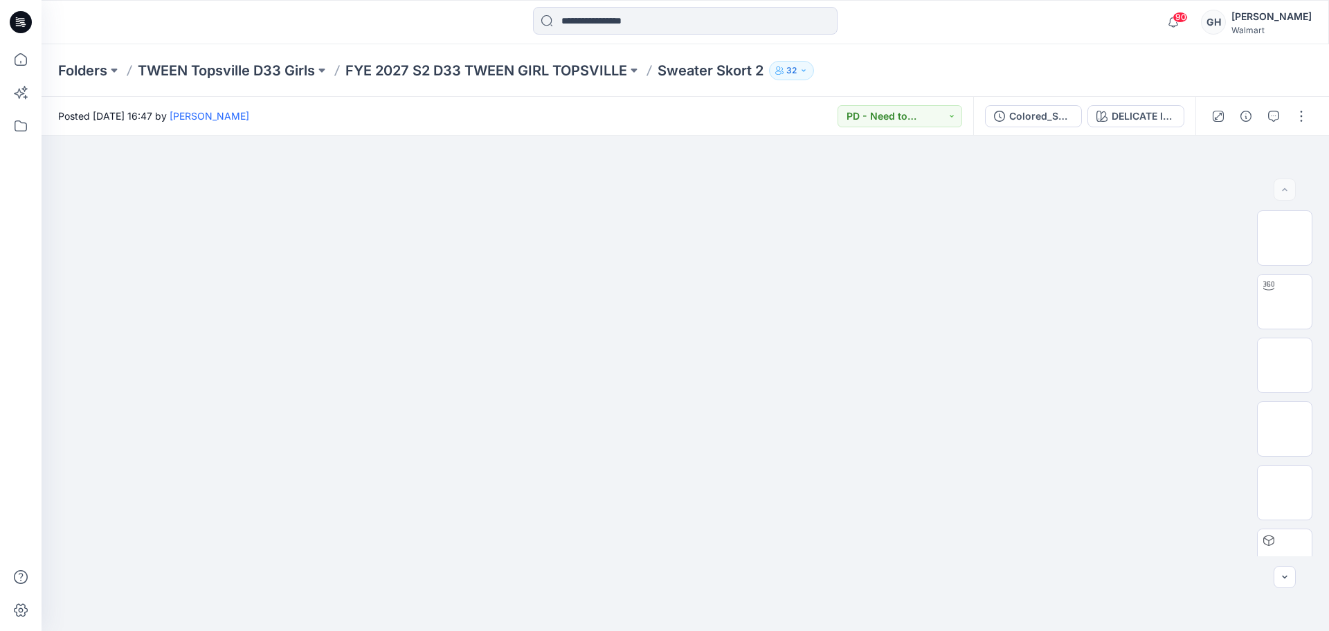
click at [1128, 105] on button "DELICATE IVORY" at bounding box center [1136, 116] width 97 height 22
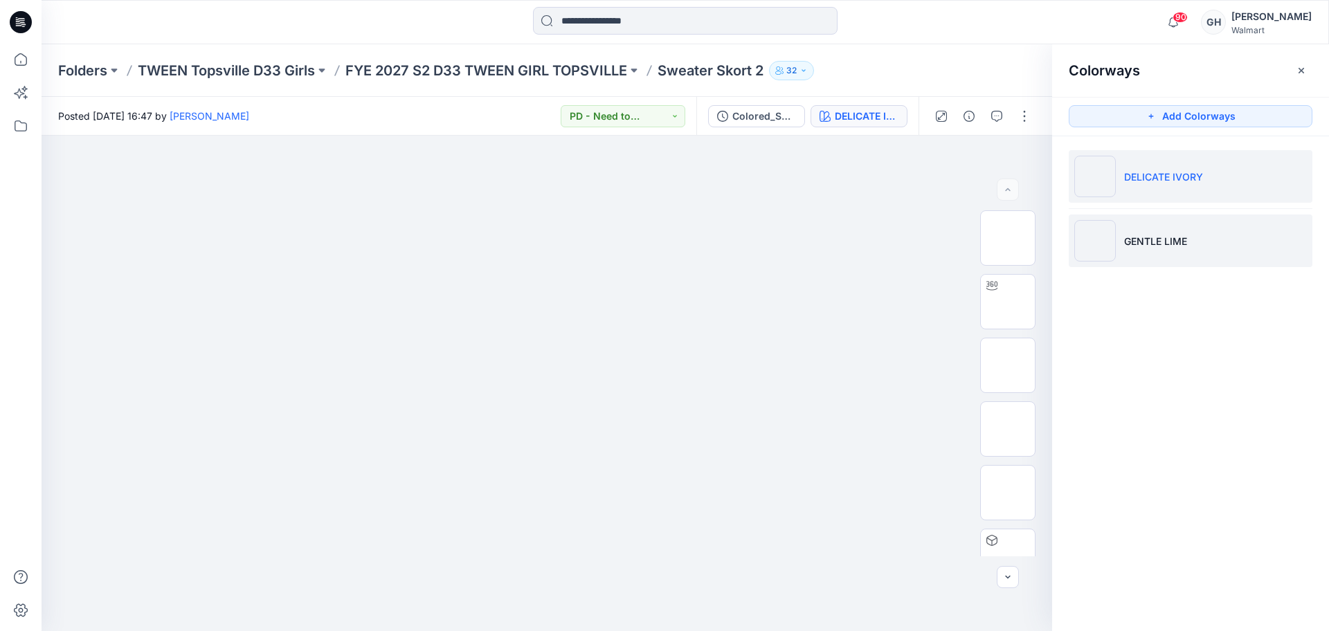
click at [1138, 236] on p "GENTLE LIME" at bounding box center [1155, 241] width 63 height 15
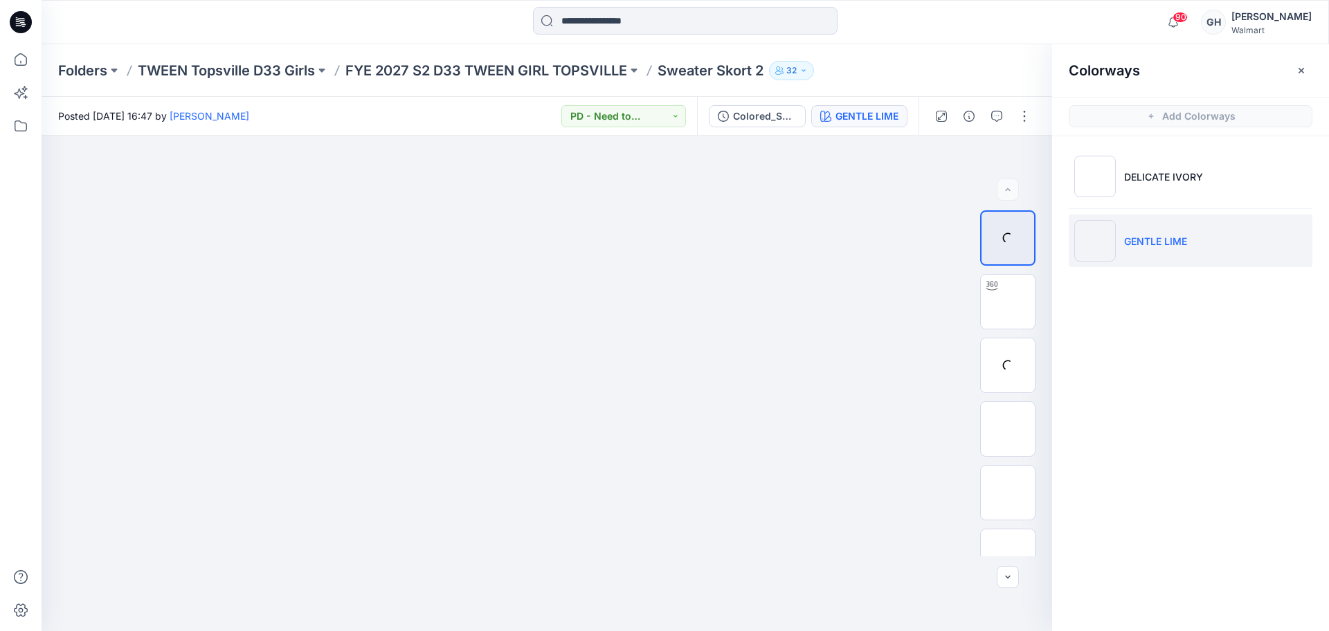
click at [1120, 240] on li "GENTLE LIME" at bounding box center [1191, 241] width 244 height 53
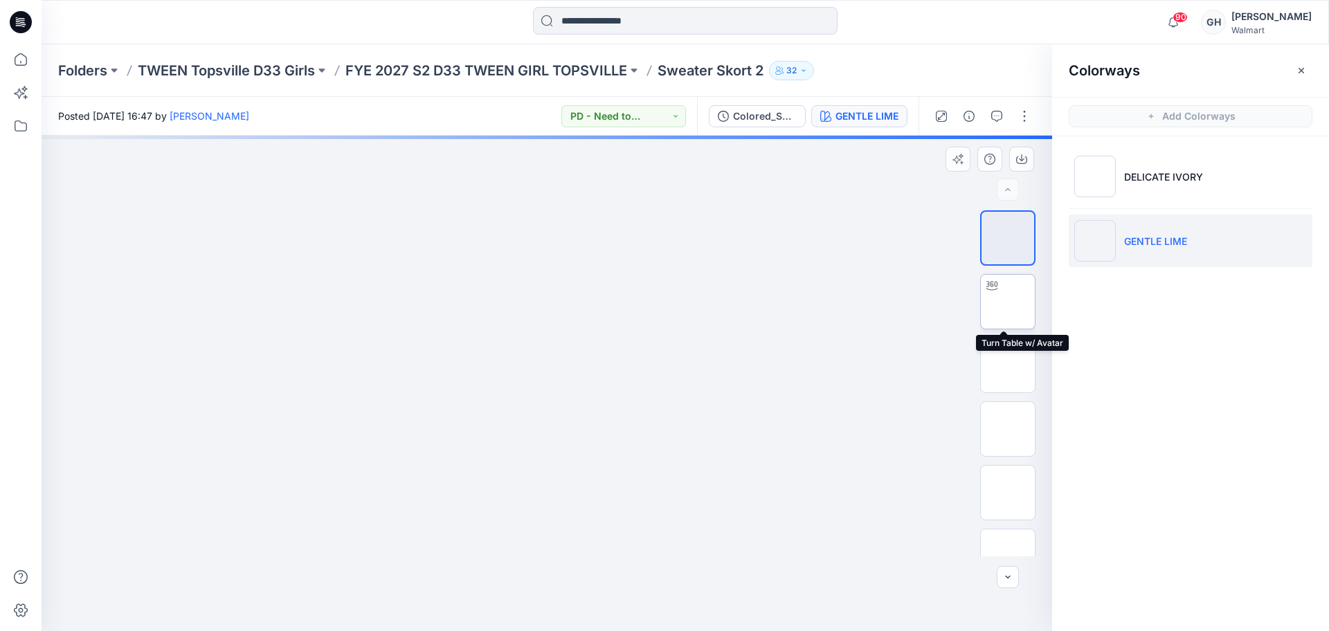
click at [1008, 302] on img at bounding box center [1008, 302] width 0 height 0
drag, startPoint x: 546, startPoint y: 608, endPoint x: 416, endPoint y: 591, distance: 131.2
click at [416, 591] on icon at bounding box center [548, 590] width 419 height 52
click at [1008, 366] on img at bounding box center [1008, 366] width 0 height 0
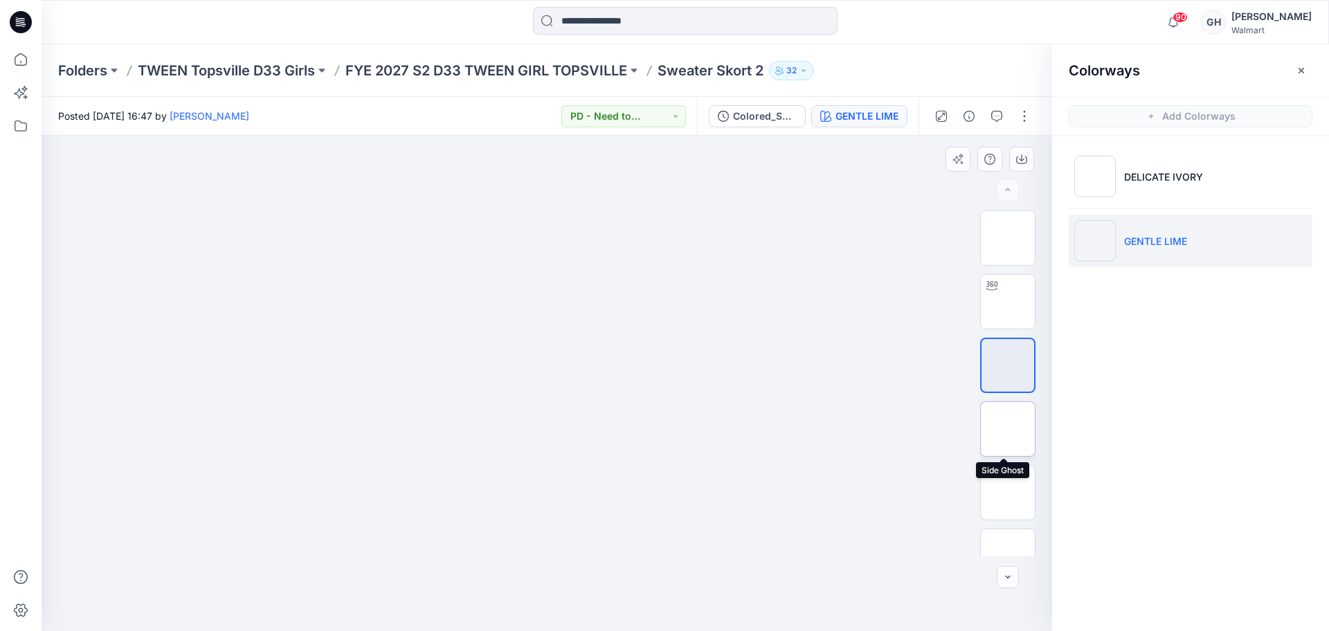
click at [1008, 429] on img at bounding box center [1008, 429] width 0 height 0
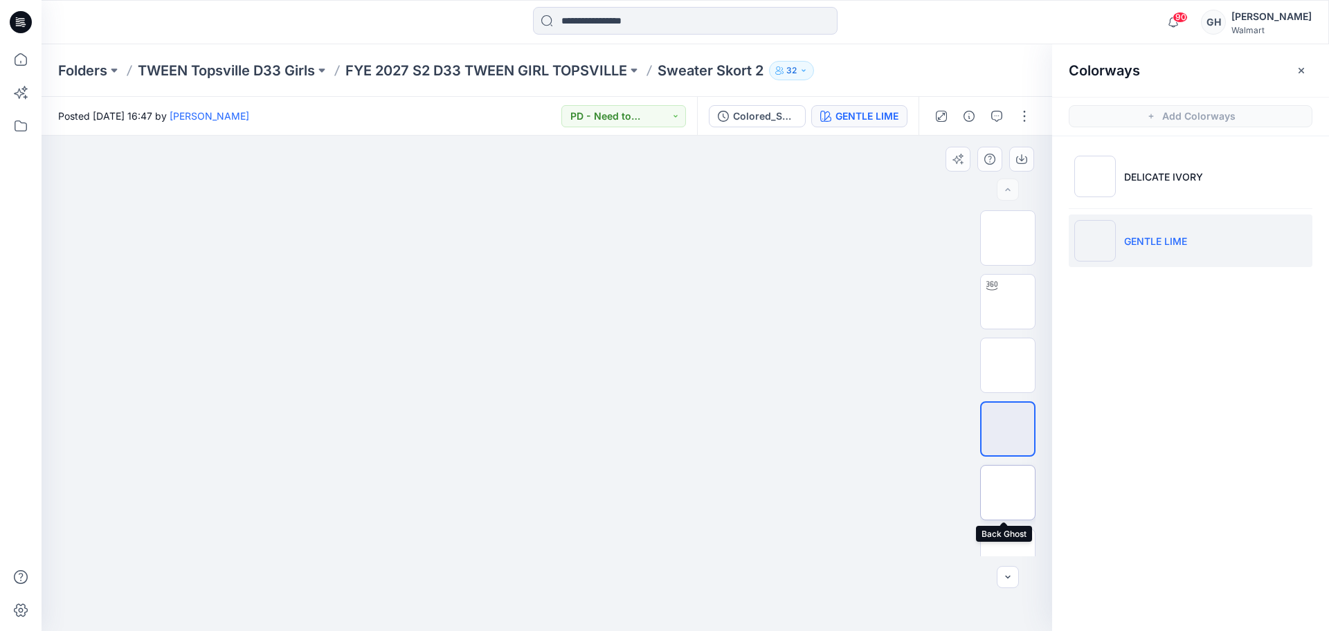
click at [1008, 493] on img at bounding box center [1008, 493] width 0 height 0
click at [616, 71] on p "FYE 2027 S2 D33 TWEEN GIRL TOPSVILLE" at bounding box center [487, 70] width 282 height 19
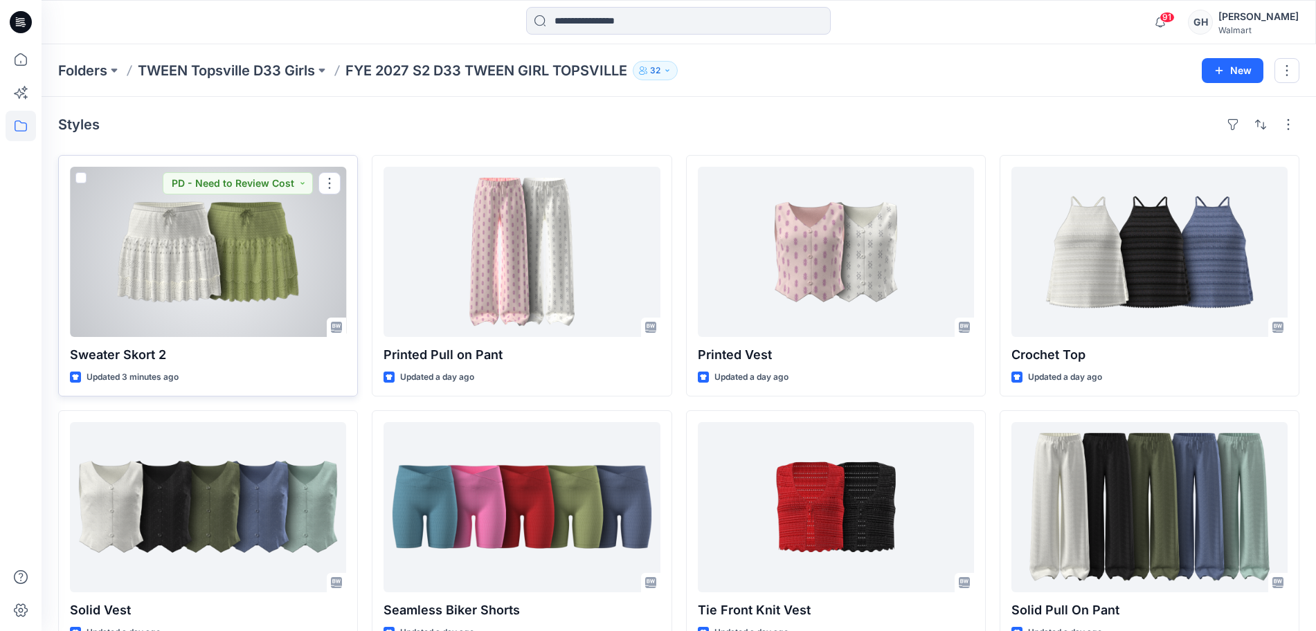
click at [235, 269] on div at bounding box center [208, 252] width 276 height 170
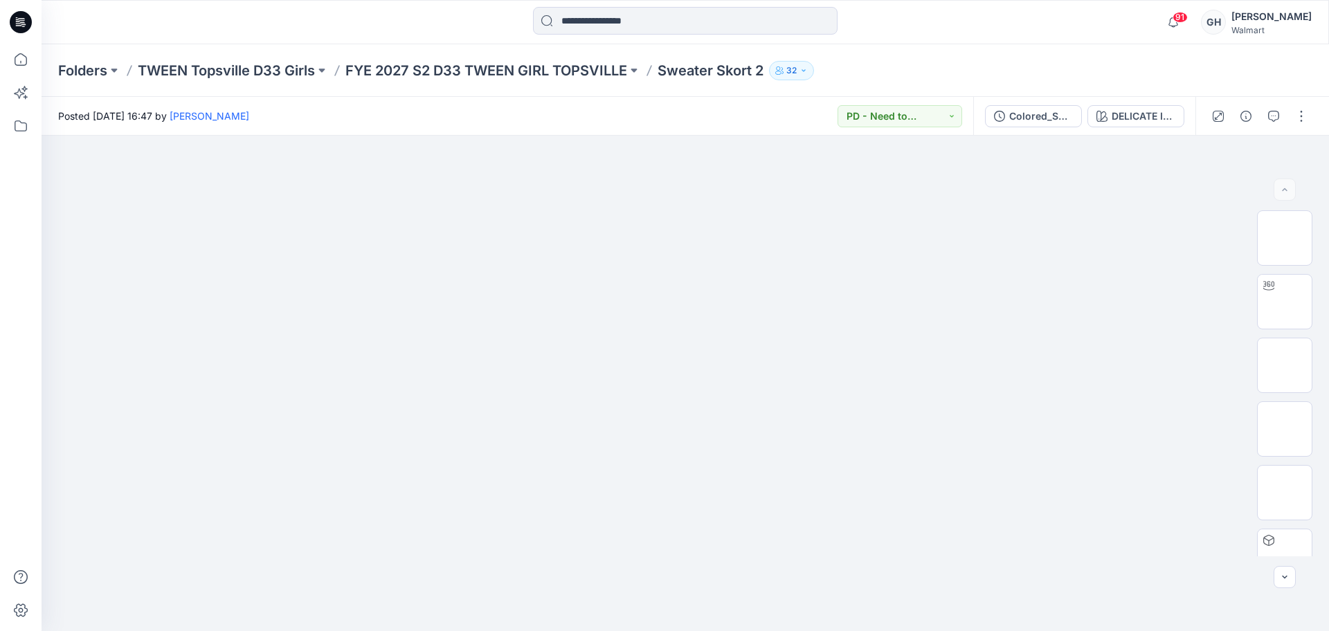
click at [1036, 128] on div "Colored_Sweater Skort 2 DELICATE IVORY" at bounding box center [1085, 116] width 222 height 39
click at [1030, 123] on div "Colored_Sweater Skort 2" at bounding box center [1042, 116] width 64 height 15
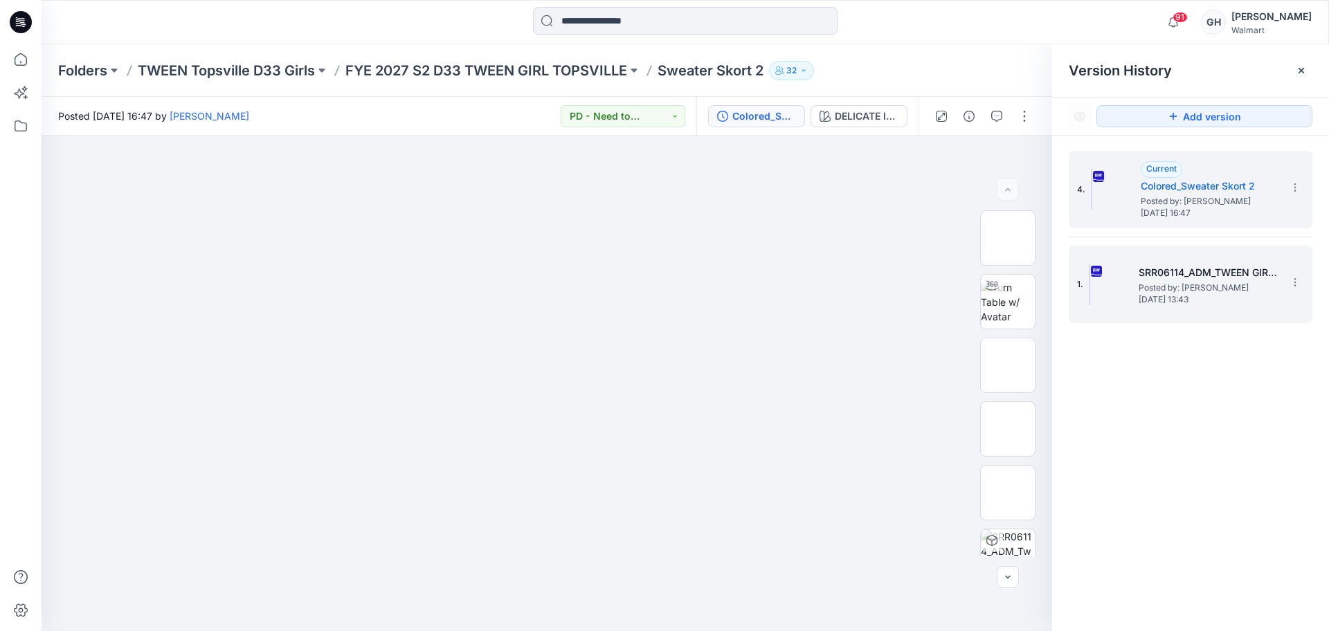
click at [1170, 314] on div "1. SRR06114_ADM_TWEEN GIRLS SWEATER SKORT Posted by: [PERSON_NAME] [DATE] 13:43" at bounding box center [1181, 284] width 208 height 66
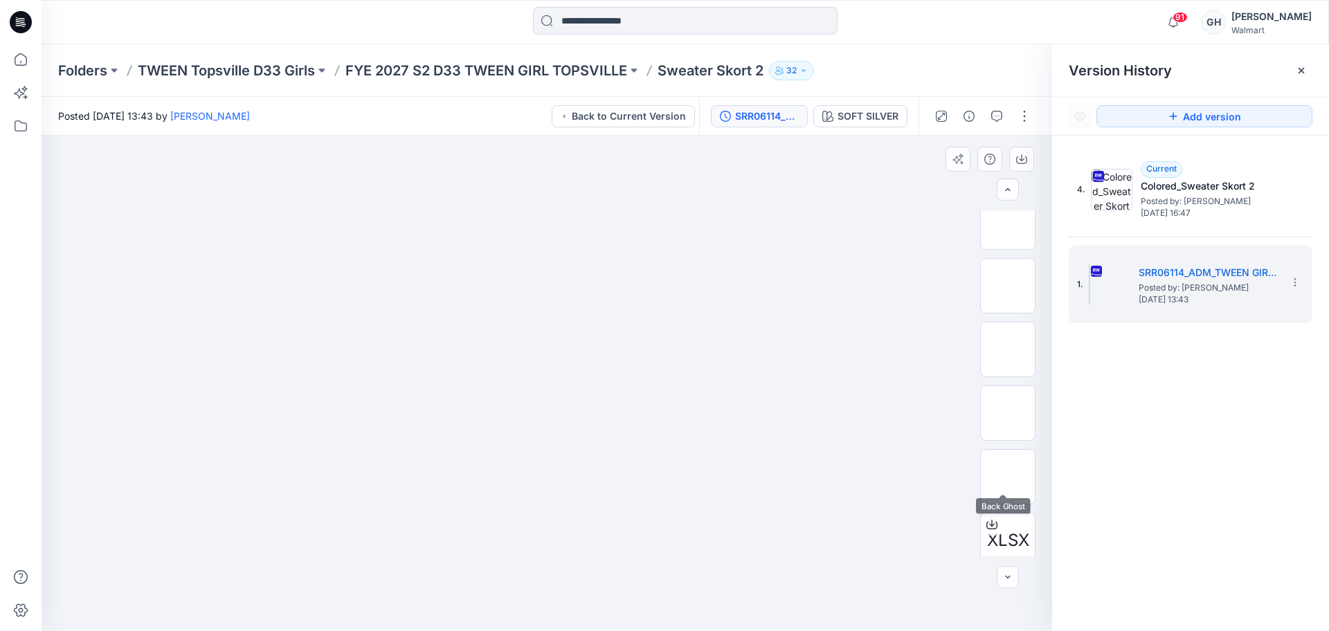
scroll to position [410, 0]
click at [1008, 465] on img at bounding box center [1008, 465] width 0 height 0
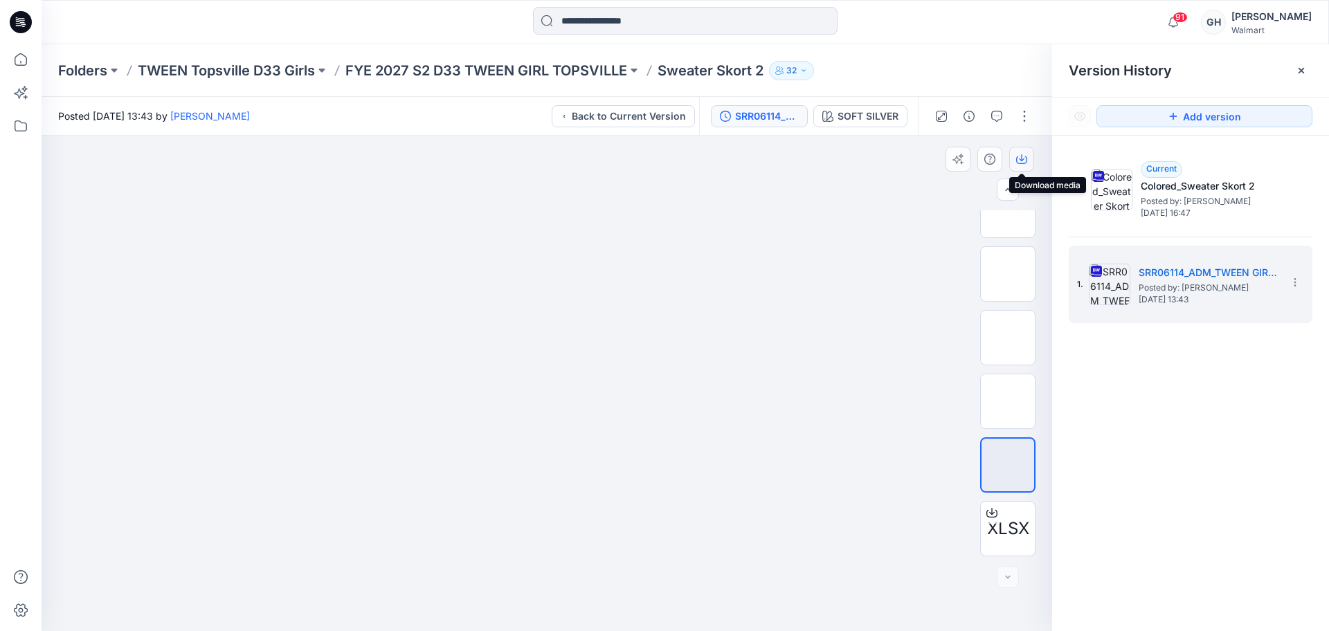
click at [1023, 155] on icon "button" at bounding box center [1021, 159] width 11 height 11
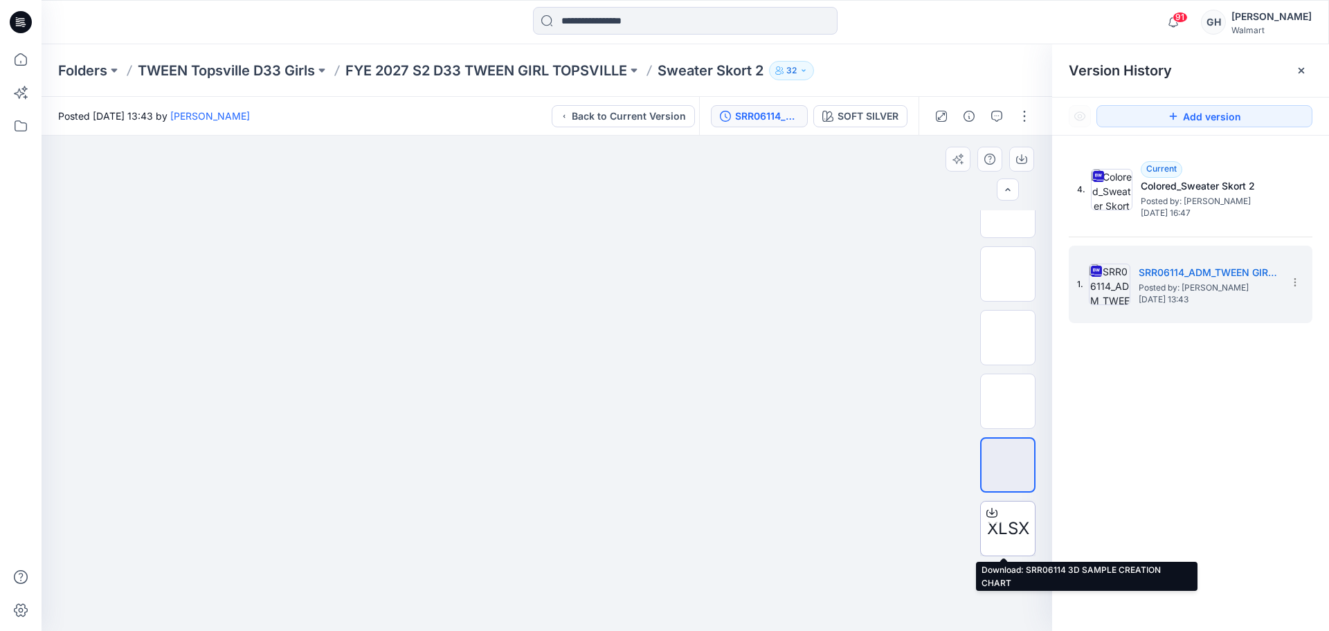
click at [987, 513] on icon at bounding box center [992, 513] width 11 height 11
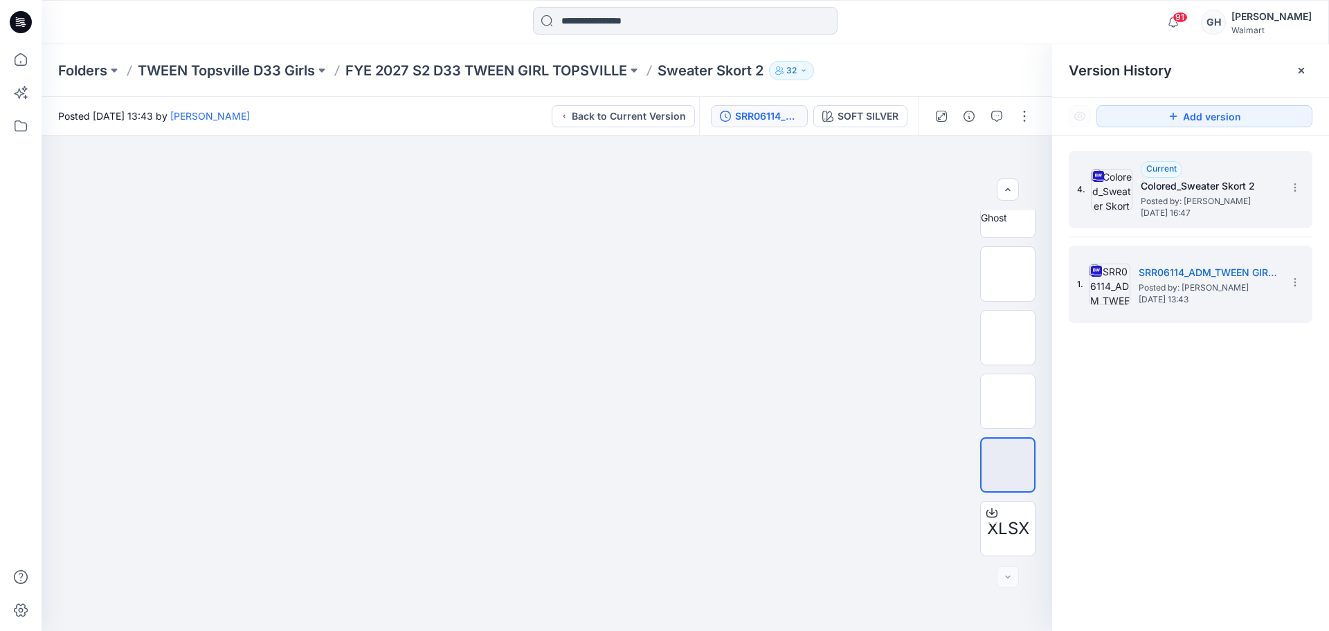
click at [1174, 208] on span "[DATE] 16:47" at bounding box center [1210, 213] width 138 height 10
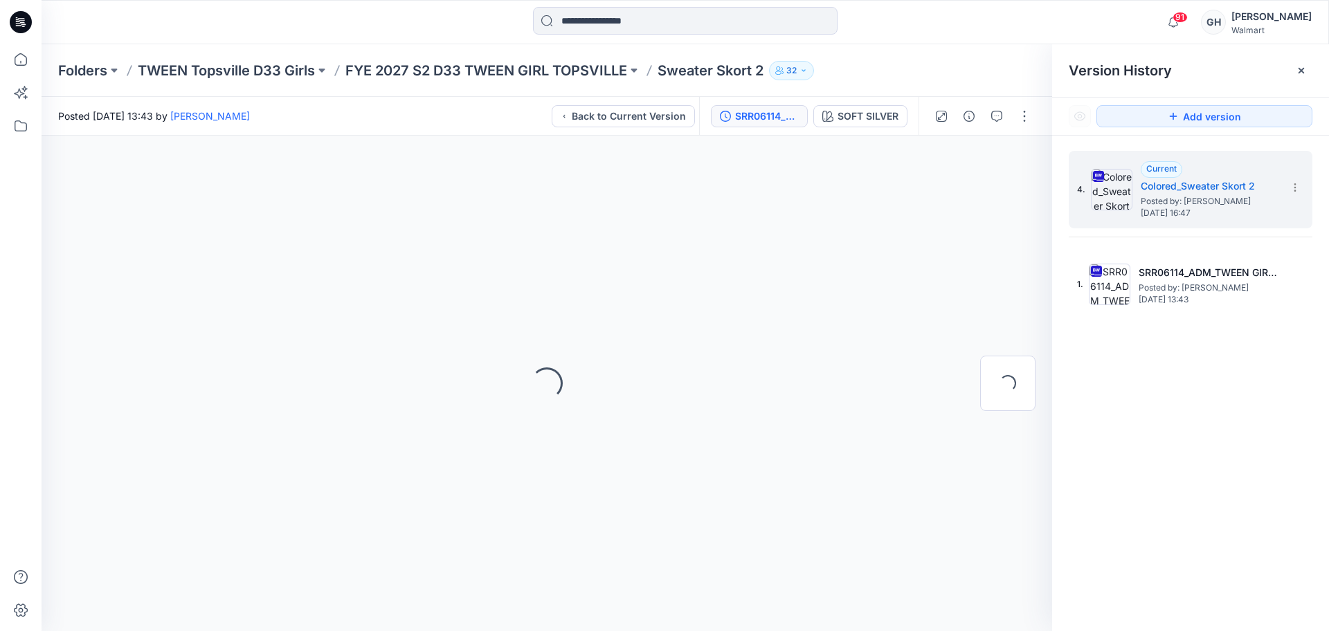
scroll to position [0, 0]
click at [1297, 71] on icon at bounding box center [1301, 70] width 11 height 11
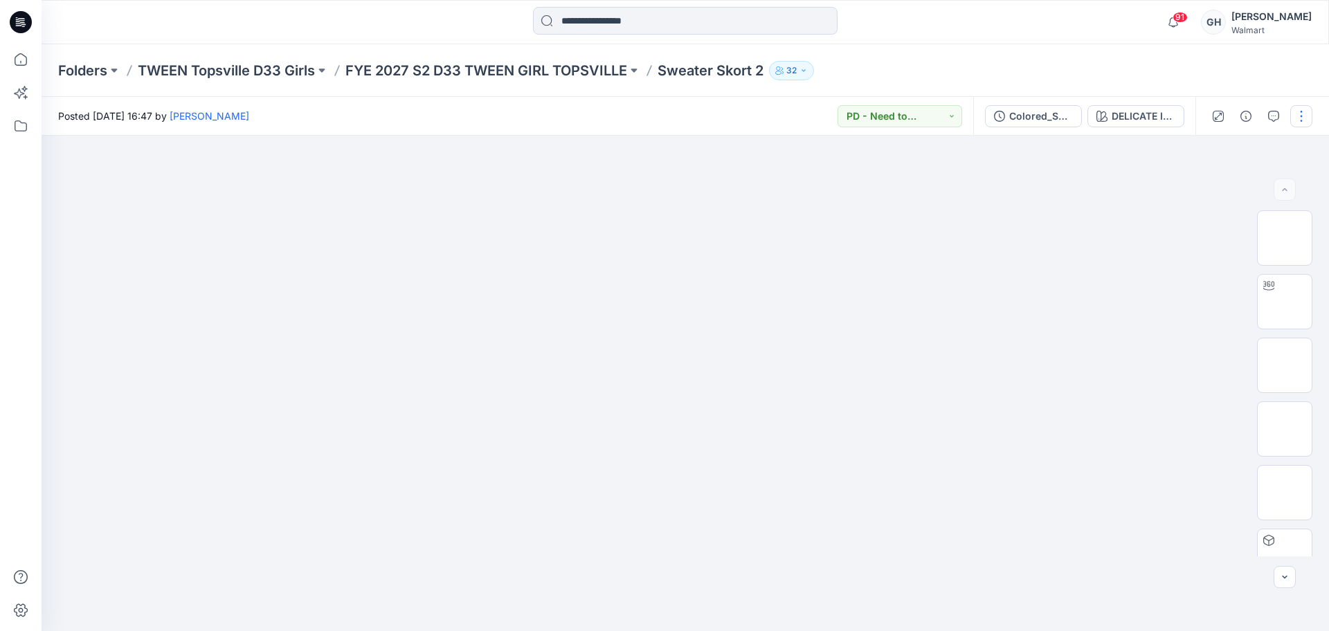
click at [1302, 122] on button "button" at bounding box center [1302, 116] width 22 height 22
click at [1239, 188] on button "Edit" at bounding box center [1243, 187] width 127 height 26
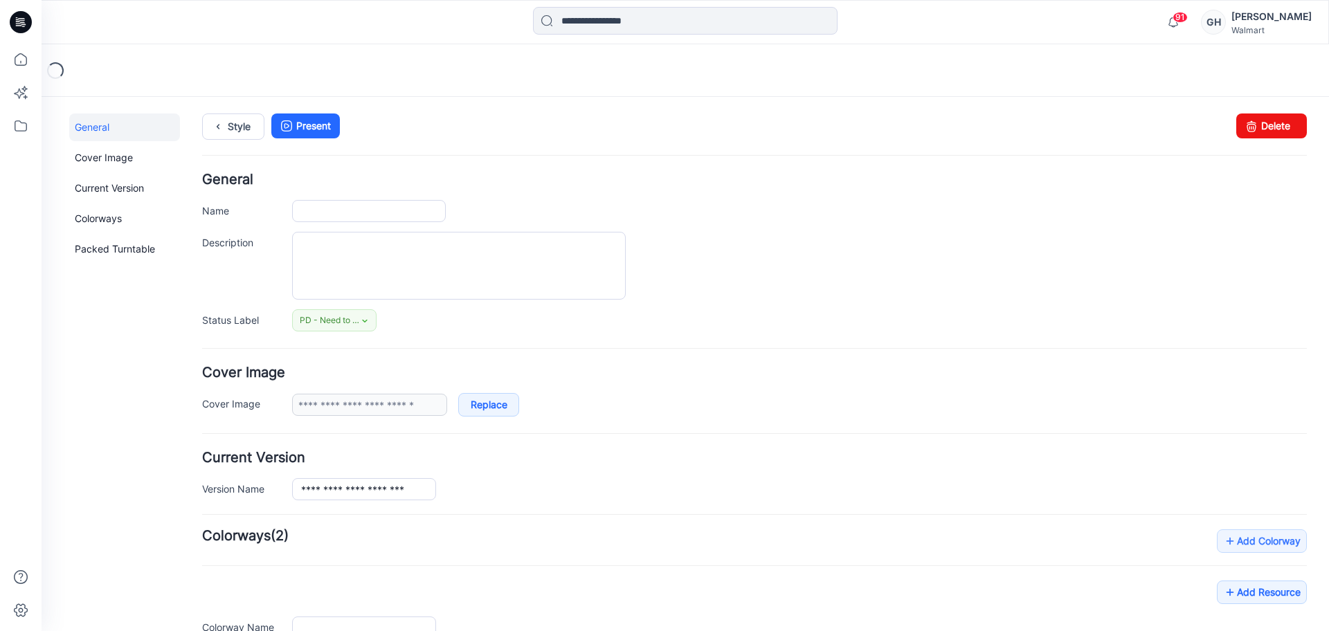
type input "**********"
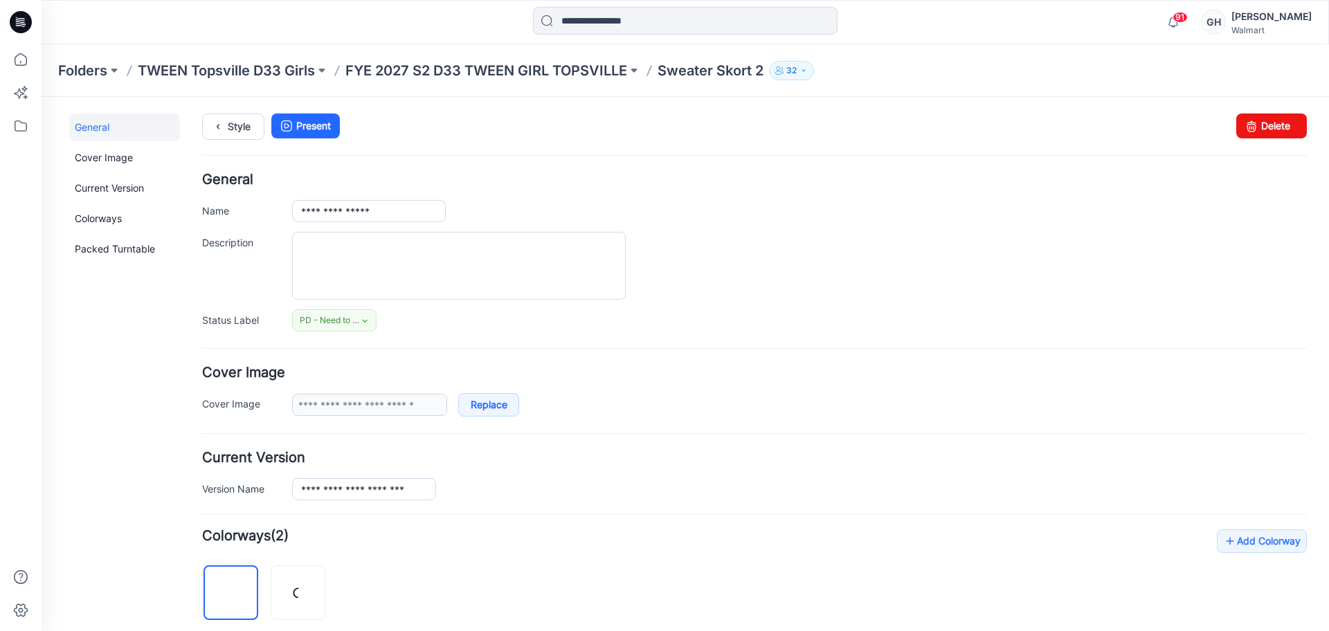
click at [622, 342] on form "**********" at bounding box center [754, 637] width 1105 height 928
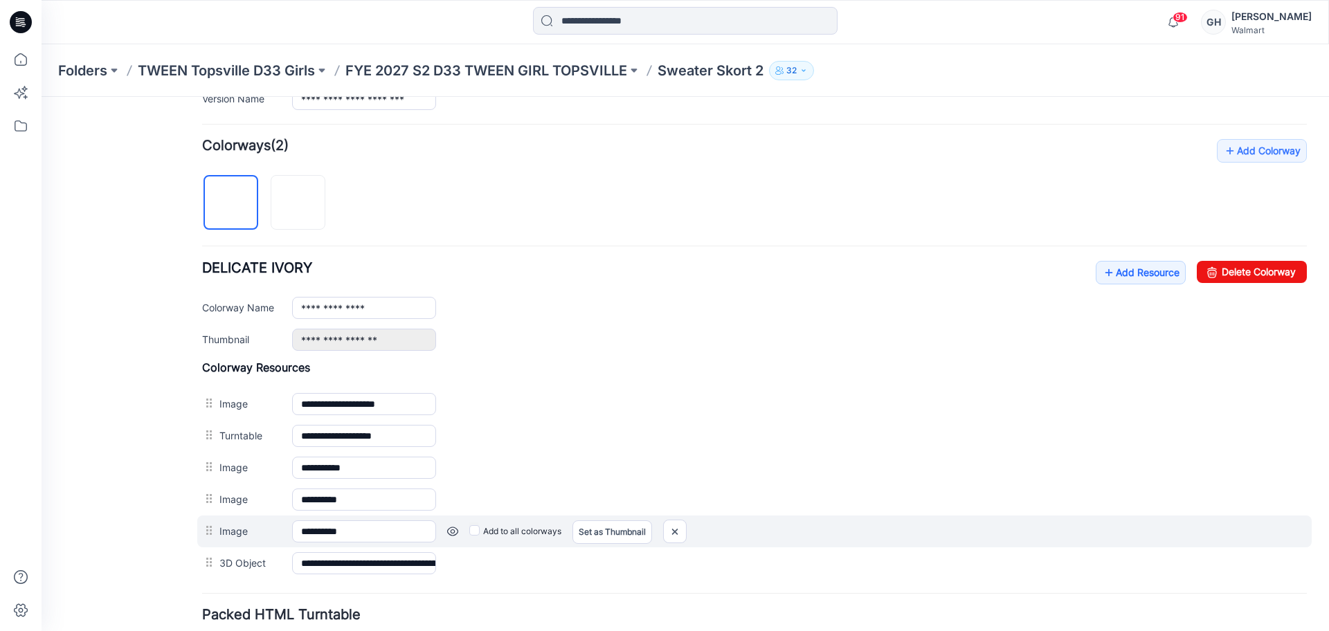
scroll to position [433, 0]
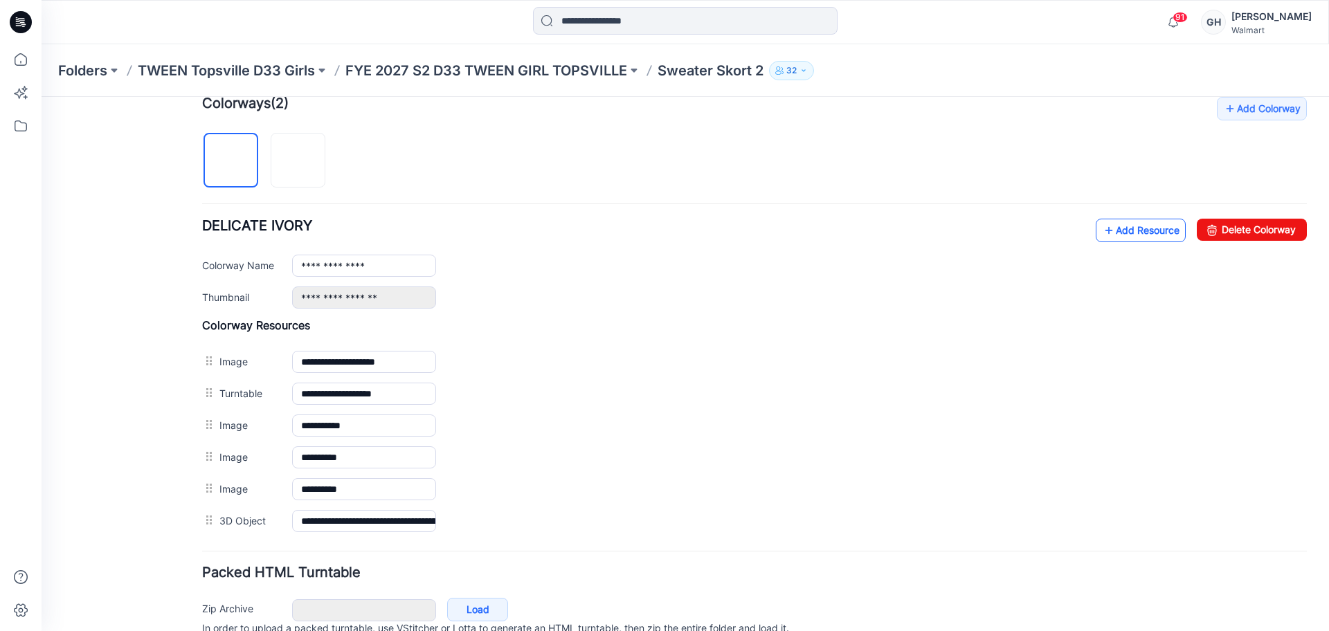
click at [1117, 228] on link "Add Resource" at bounding box center [1141, 231] width 90 height 24
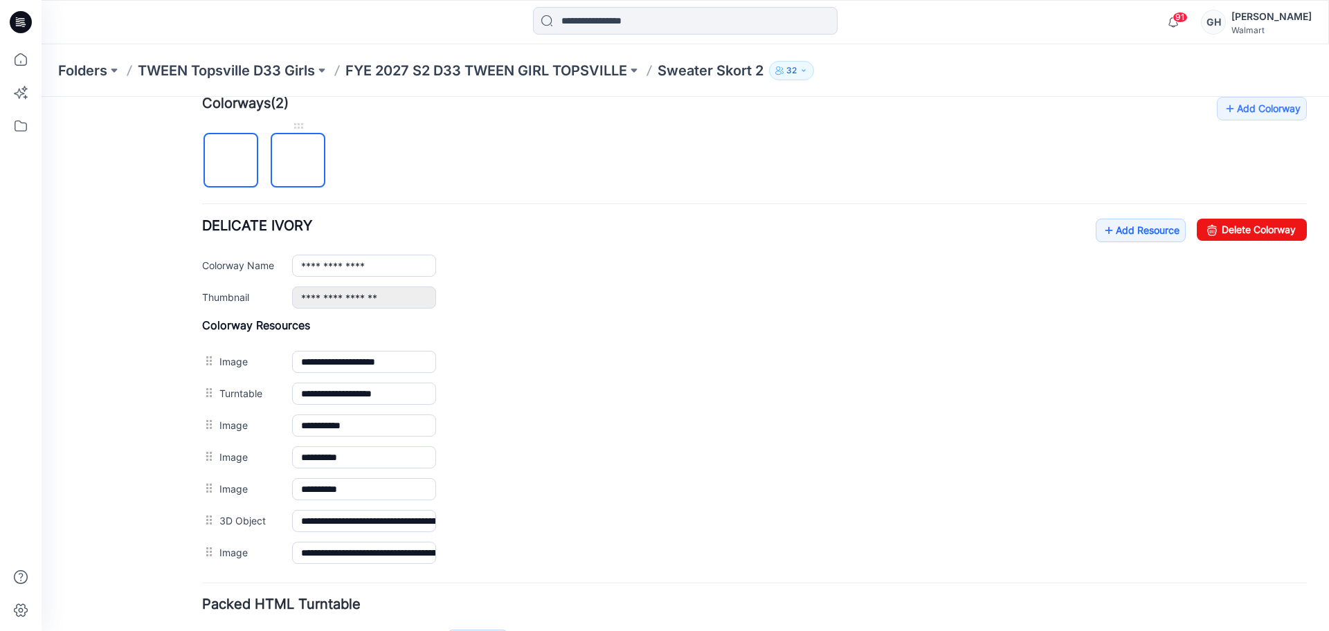
click at [298, 161] on img at bounding box center [298, 161] width 0 height 0
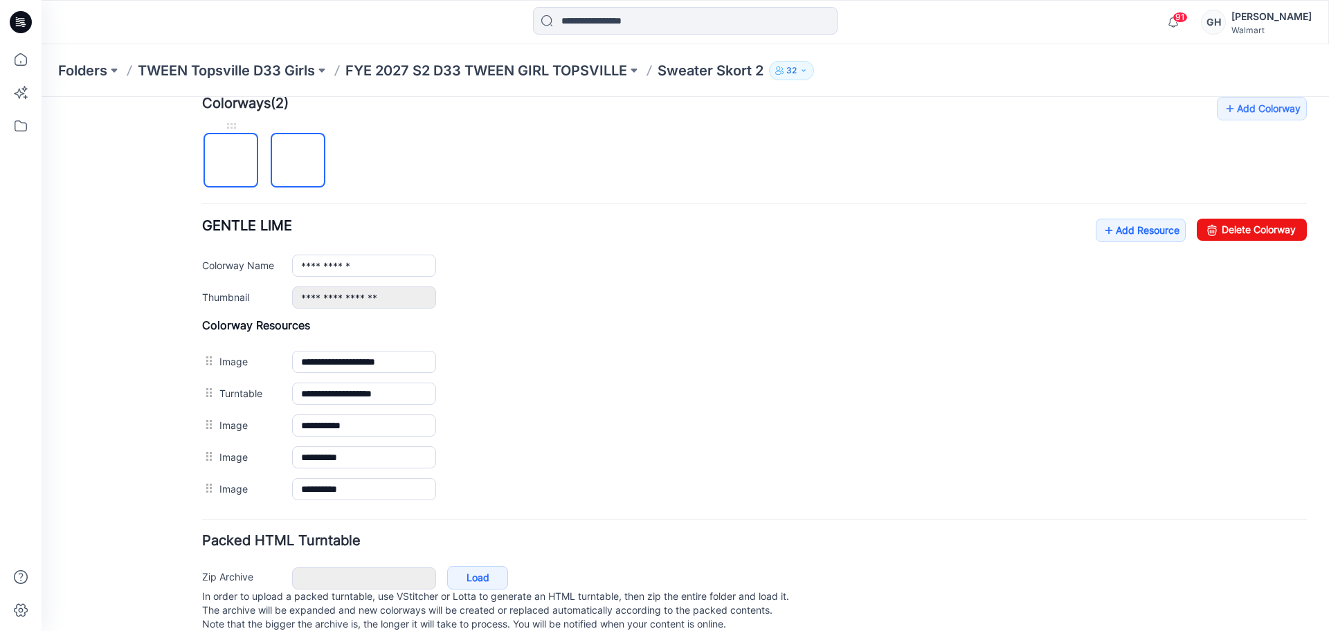
click at [231, 161] on img at bounding box center [231, 161] width 0 height 0
type input "**********"
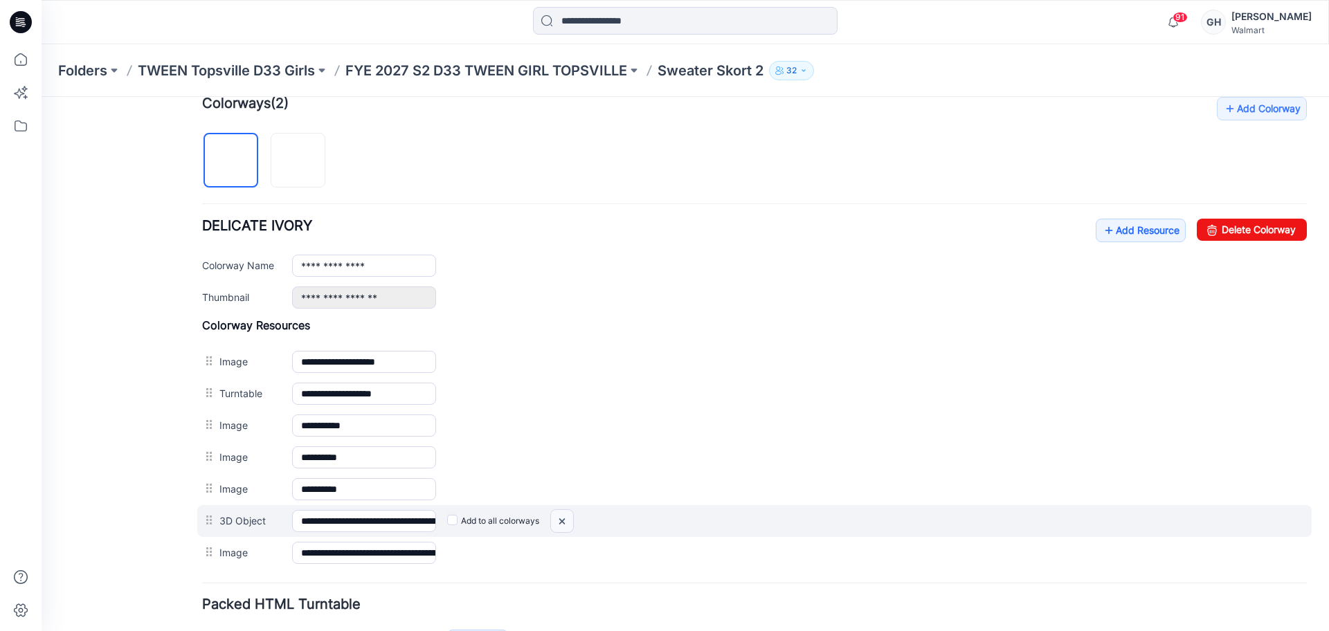
click at [562, 517] on img at bounding box center [562, 521] width 22 height 23
click at [556, 519] on div at bounding box center [562, 522] width 24 height 24
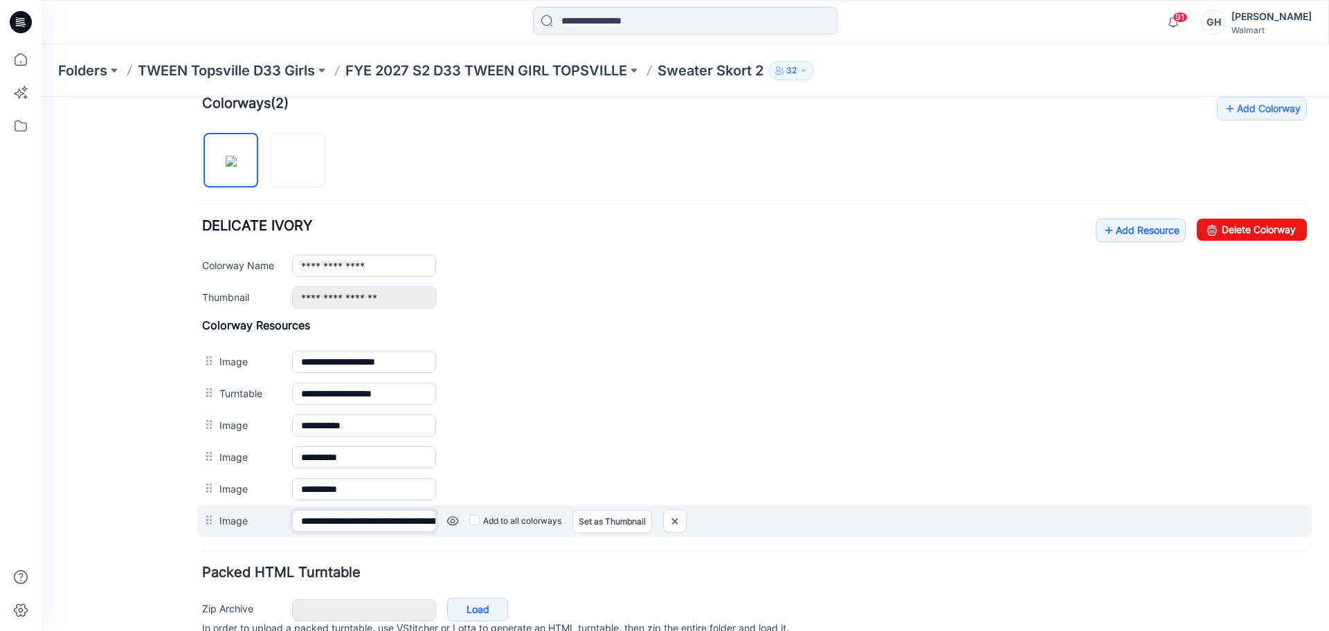
click at [399, 518] on input "**********" at bounding box center [364, 521] width 144 height 22
click at [673, 517] on img at bounding box center [675, 521] width 22 height 23
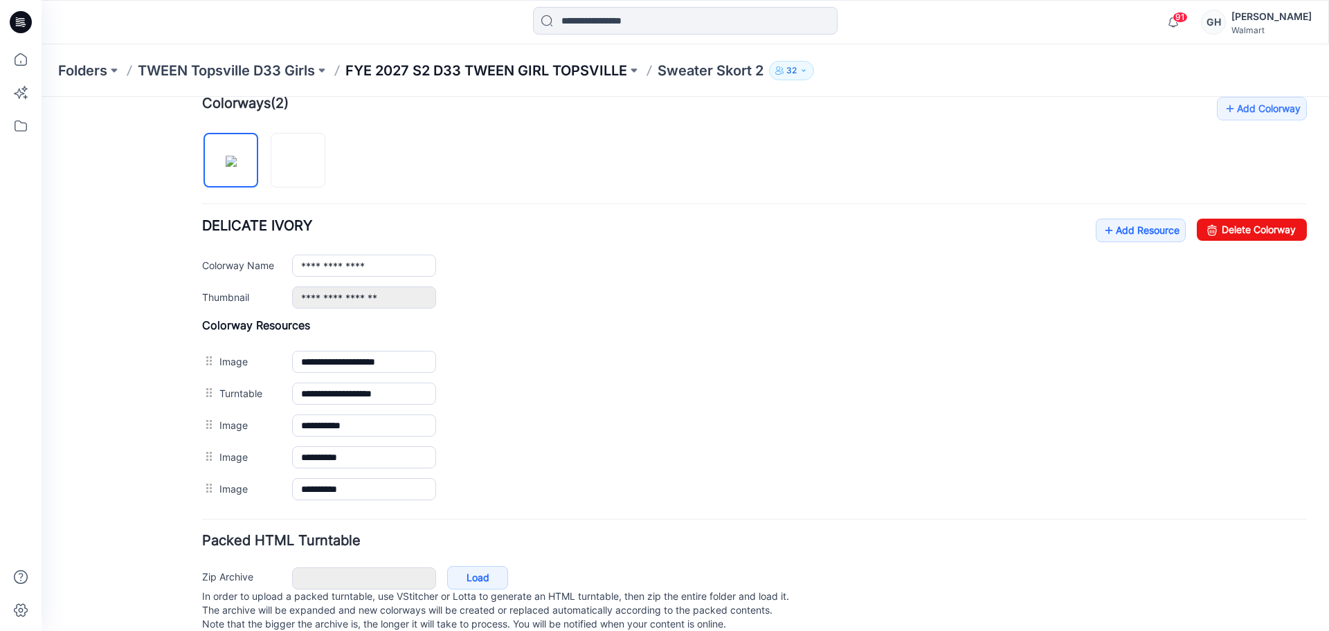
click at [531, 71] on p "FYE 2027 S2 D33 TWEEN GIRL TOPSVILLE" at bounding box center [487, 70] width 282 height 19
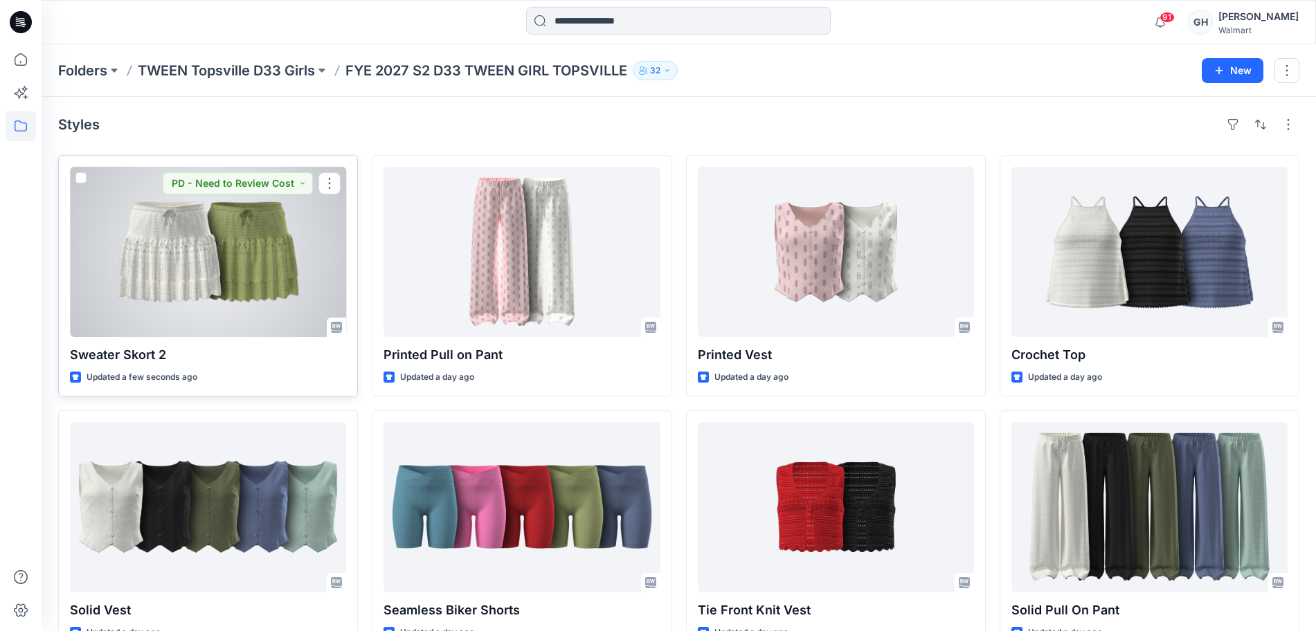
click at [276, 300] on div at bounding box center [208, 252] width 276 height 170
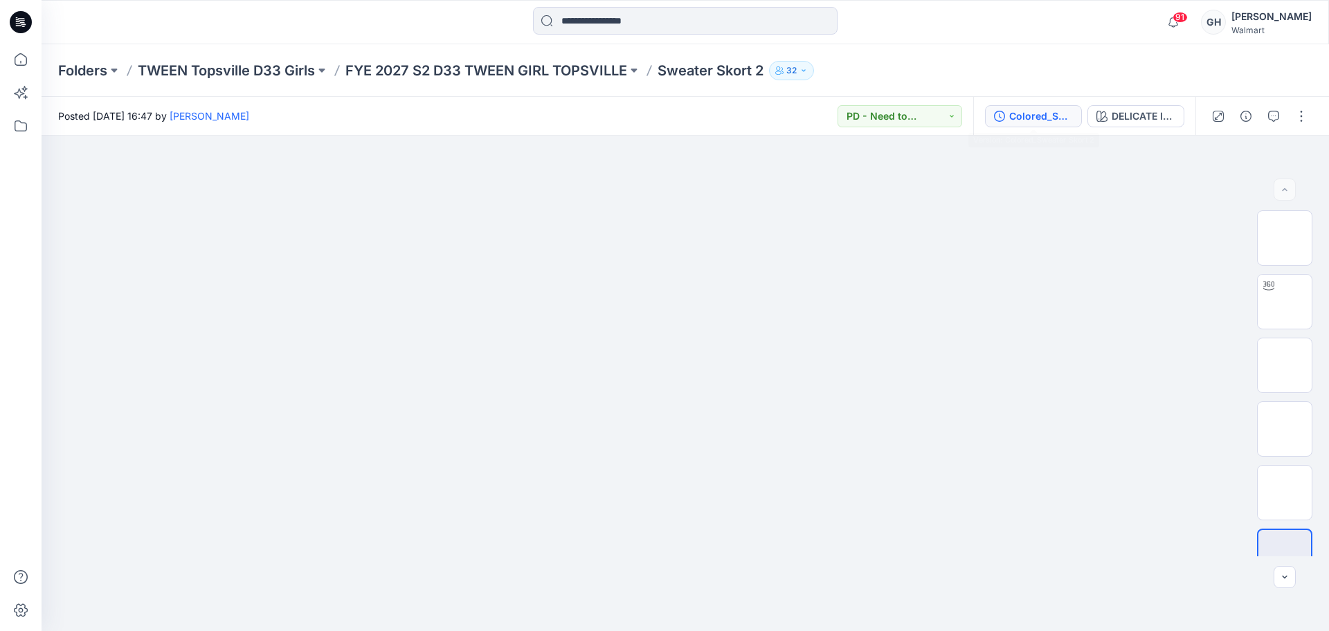
click at [1028, 106] on button "Colored_Sweater Skort 2" at bounding box center [1033, 116] width 97 height 22
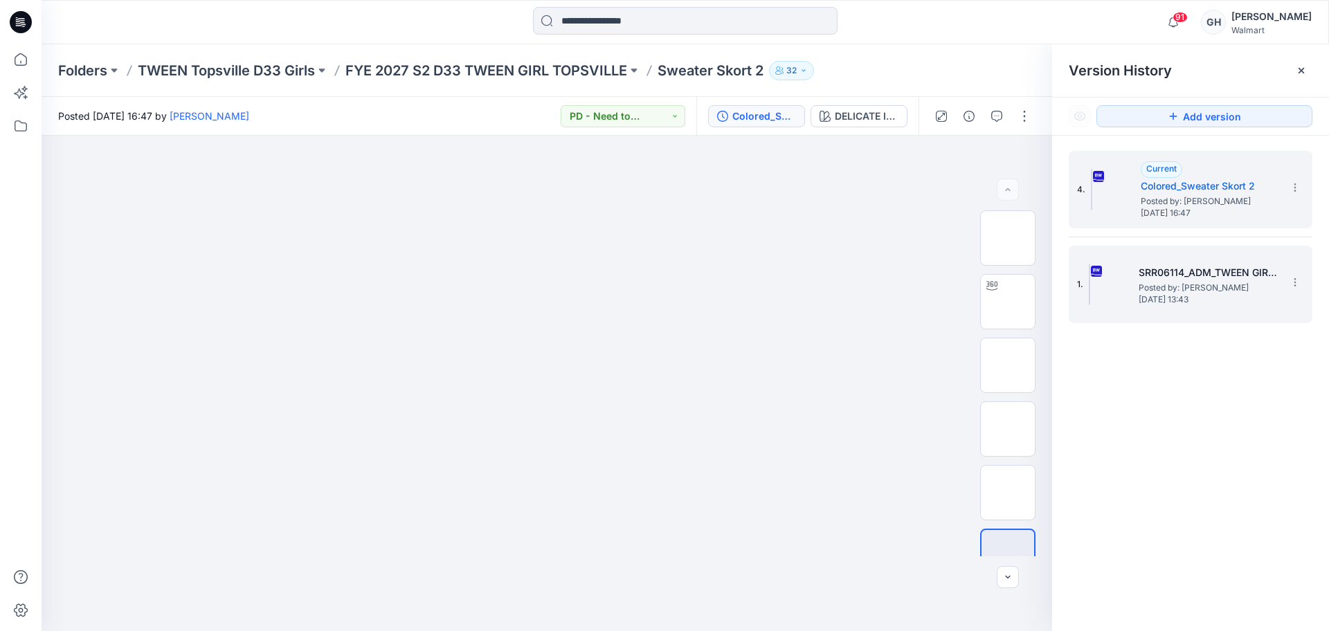
click at [1133, 291] on div "1. SRR06114_ADM_TWEEN GIRLS SWEATER SKORT Posted by: Gwen Hine Friday, July 11,…" at bounding box center [1181, 284] width 208 height 66
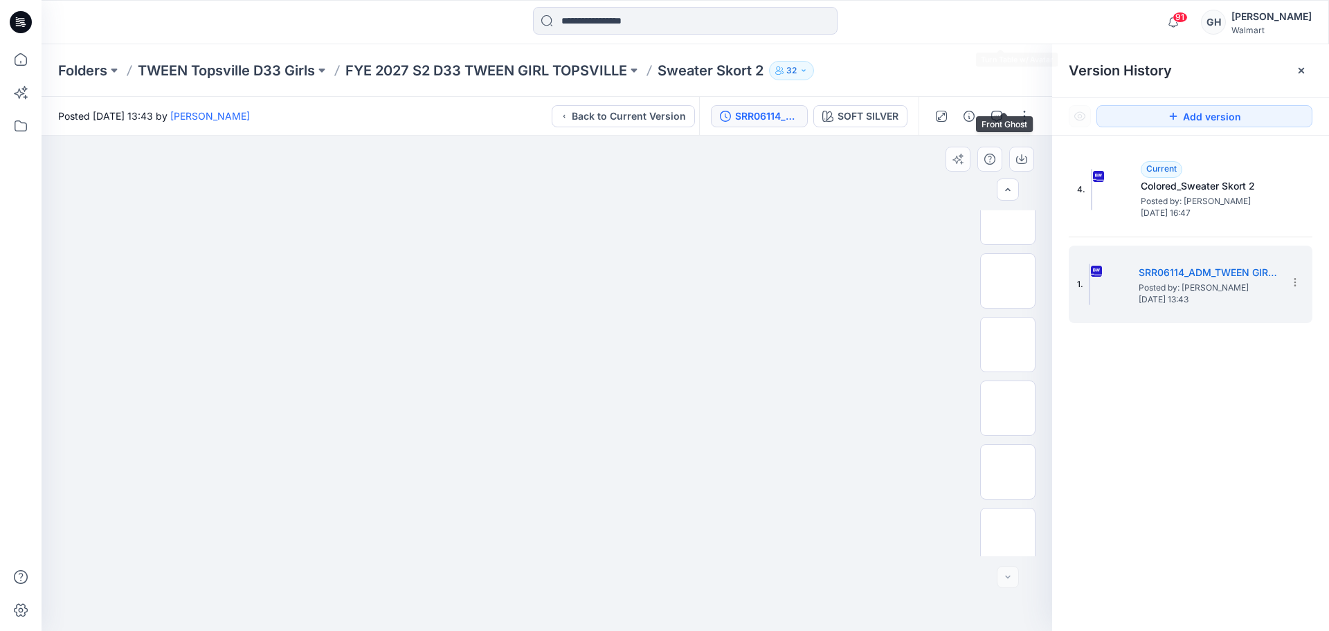
scroll to position [410, 0]
click at [1008, 465] on img at bounding box center [1008, 465] width 0 height 0
click at [1021, 154] on icon "button" at bounding box center [1021, 159] width 11 height 11
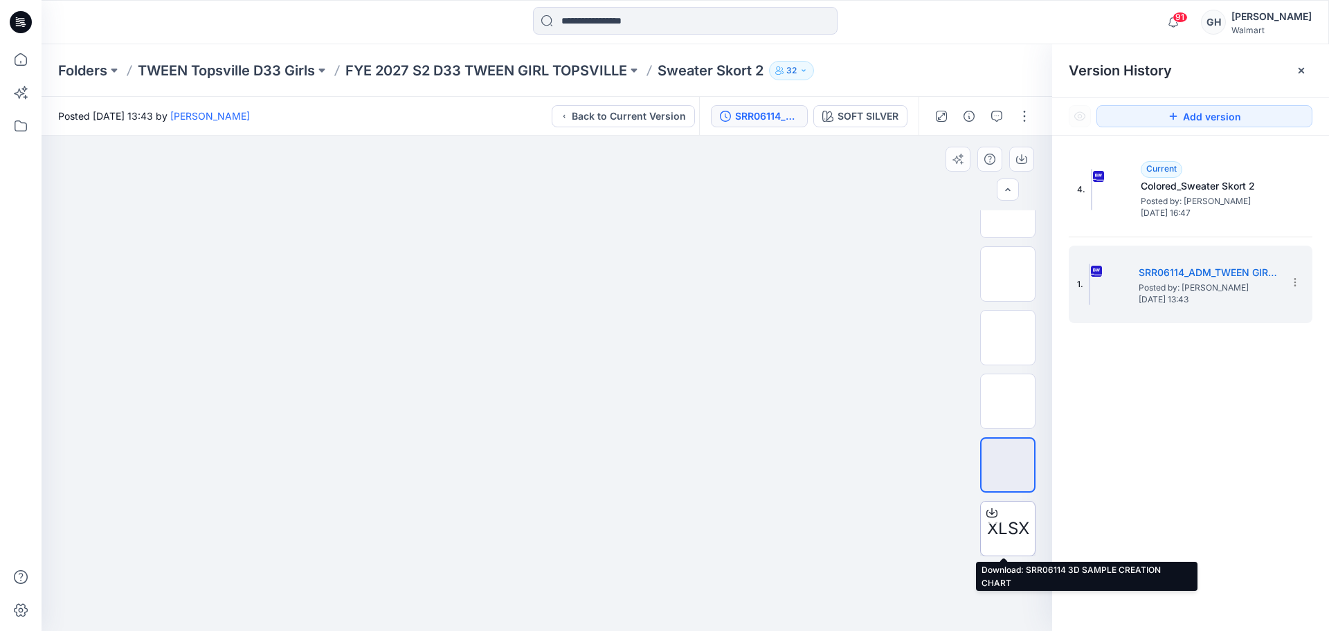
click at [989, 517] on icon at bounding box center [992, 513] width 11 height 11
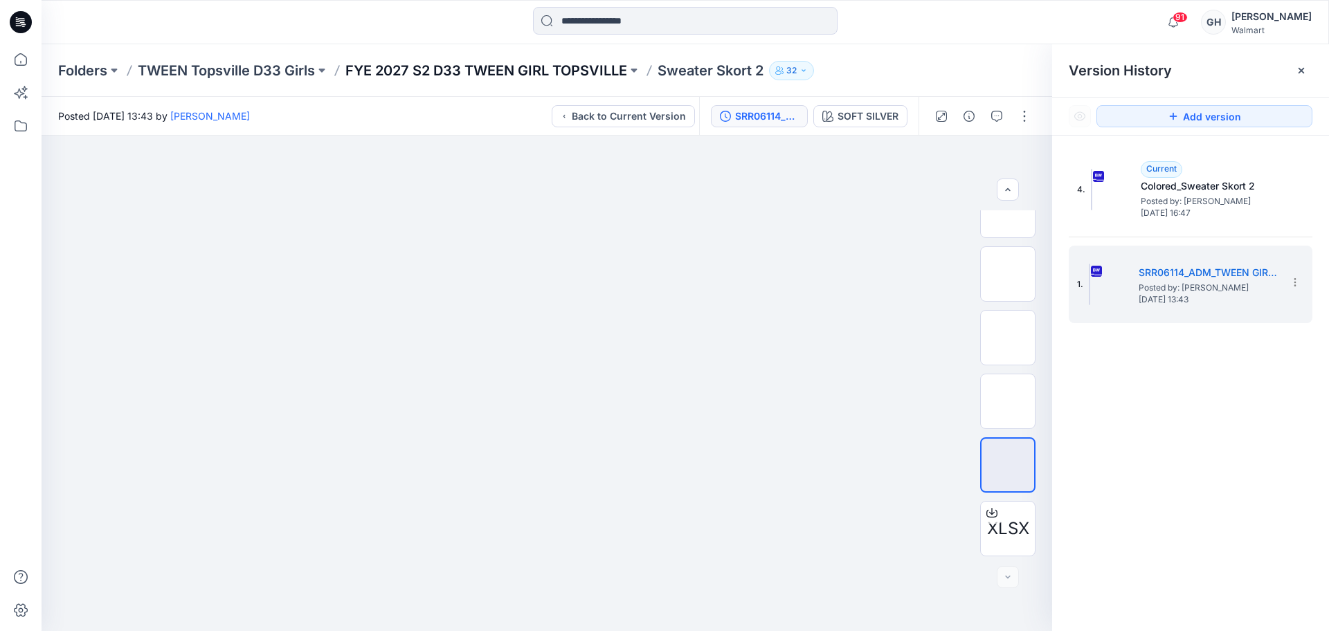
click at [550, 71] on p "FYE 2027 S2 D33 TWEEN GIRL TOPSVILLE" at bounding box center [487, 70] width 282 height 19
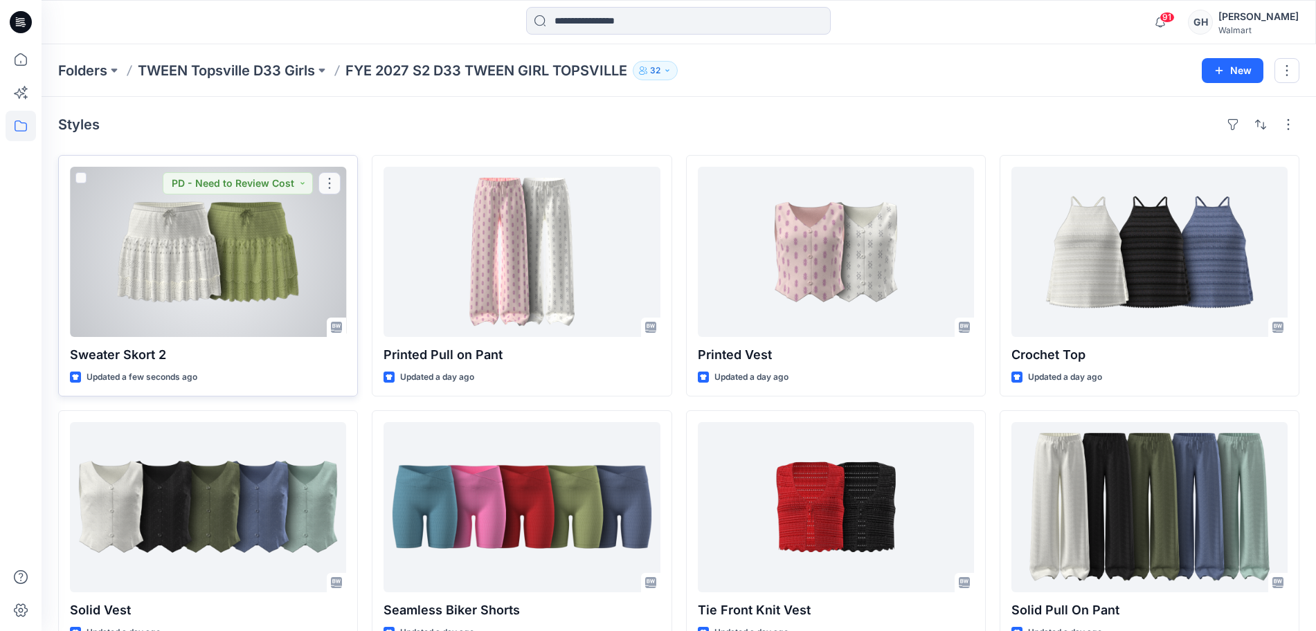
click at [250, 271] on div at bounding box center [208, 252] width 276 height 170
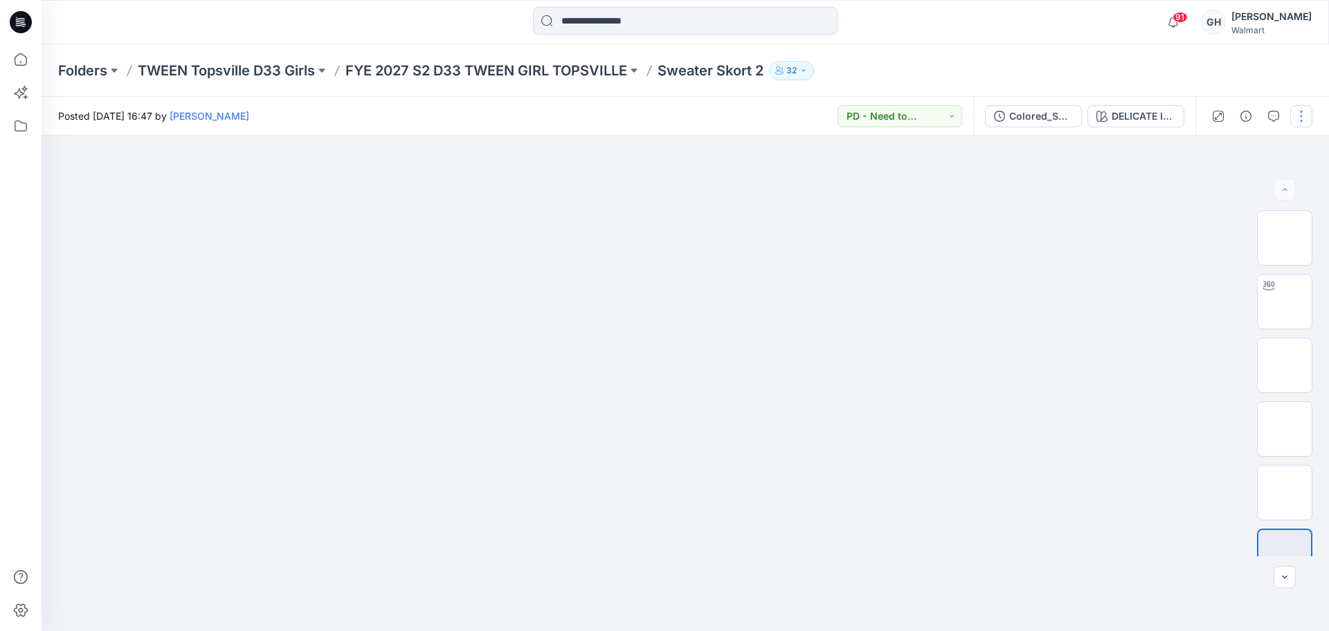
click at [1297, 118] on button "button" at bounding box center [1302, 116] width 22 height 22
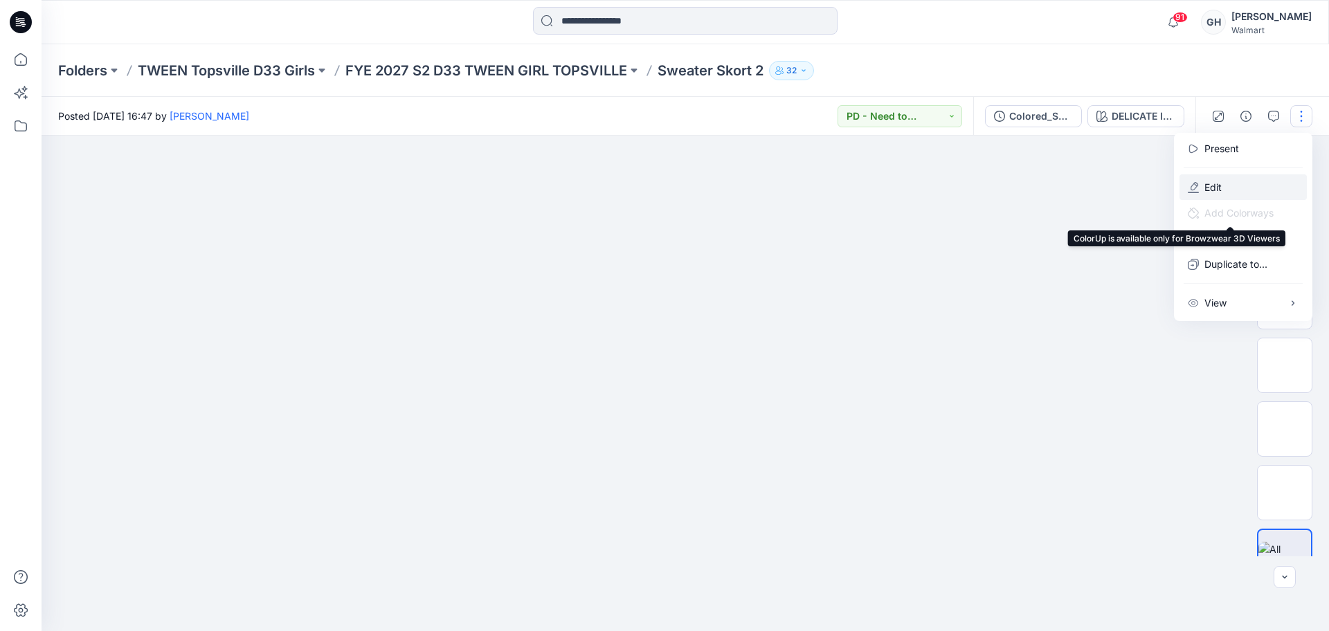
click at [1230, 185] on button "Edit" at bounding box center [1243, 187] width 127 height 26
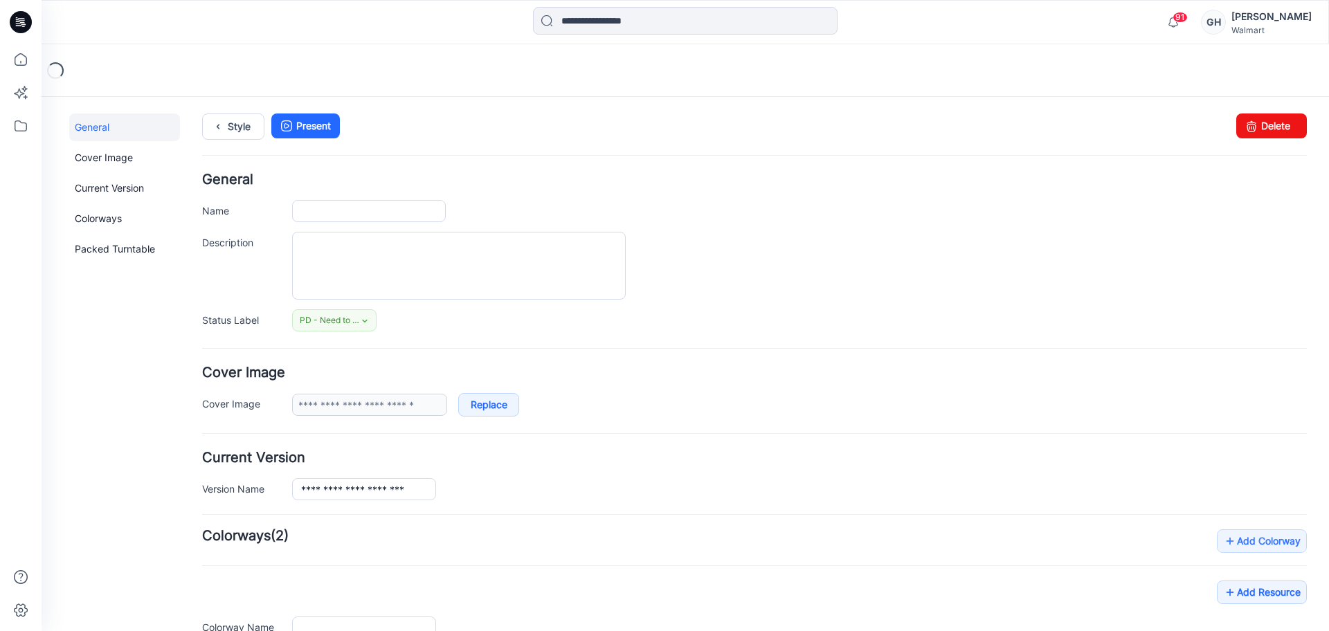
type input "**********"
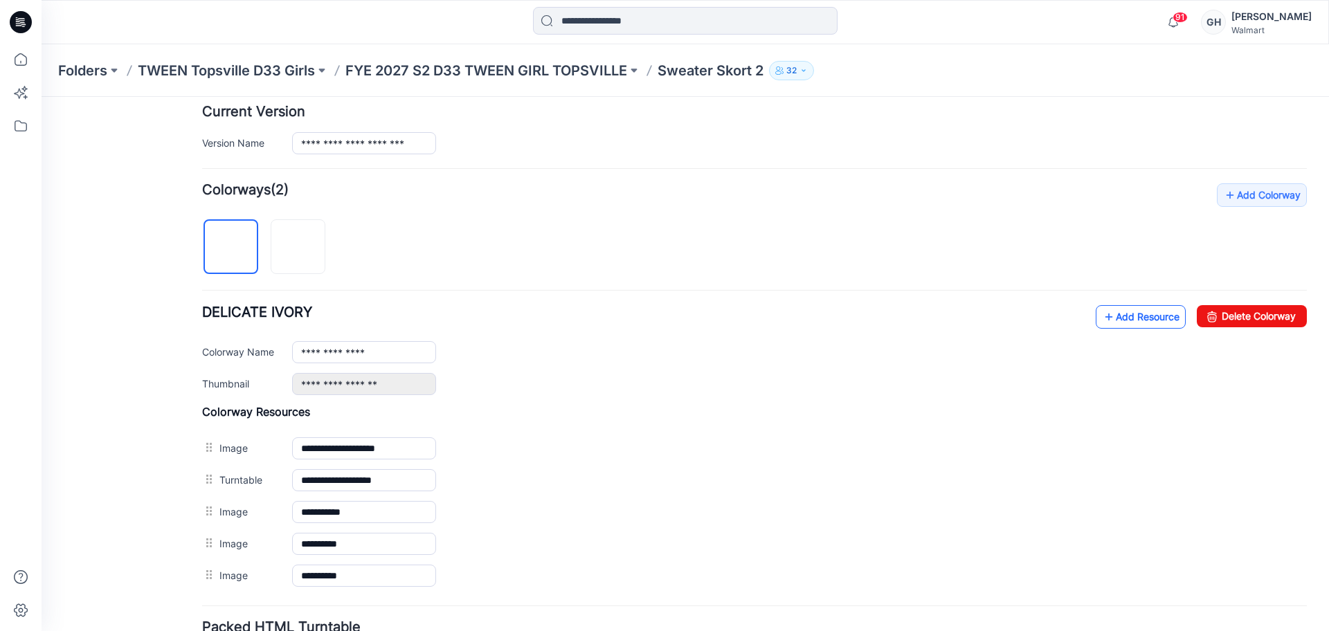
click at [1096, 316] on link "Add Resource" at bounding box center [1141, 317] width 90 height 24
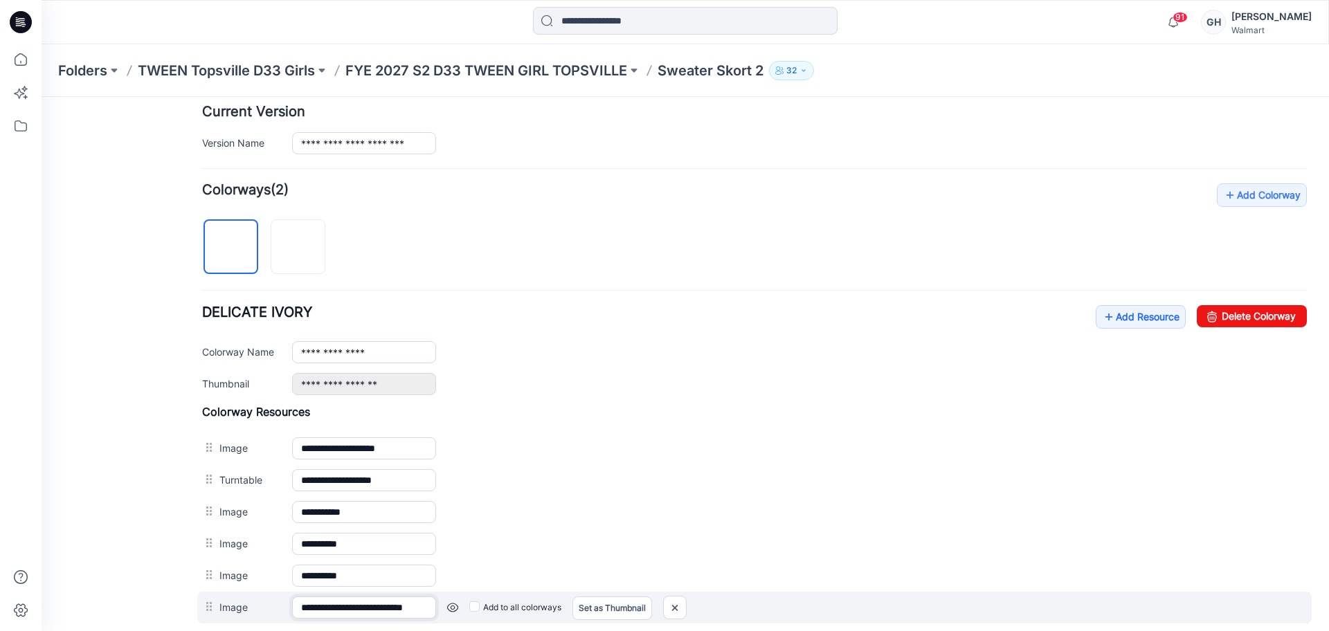
click at [406, 613] on input "**********" at bounding box center [364, 608] width 144 height 22
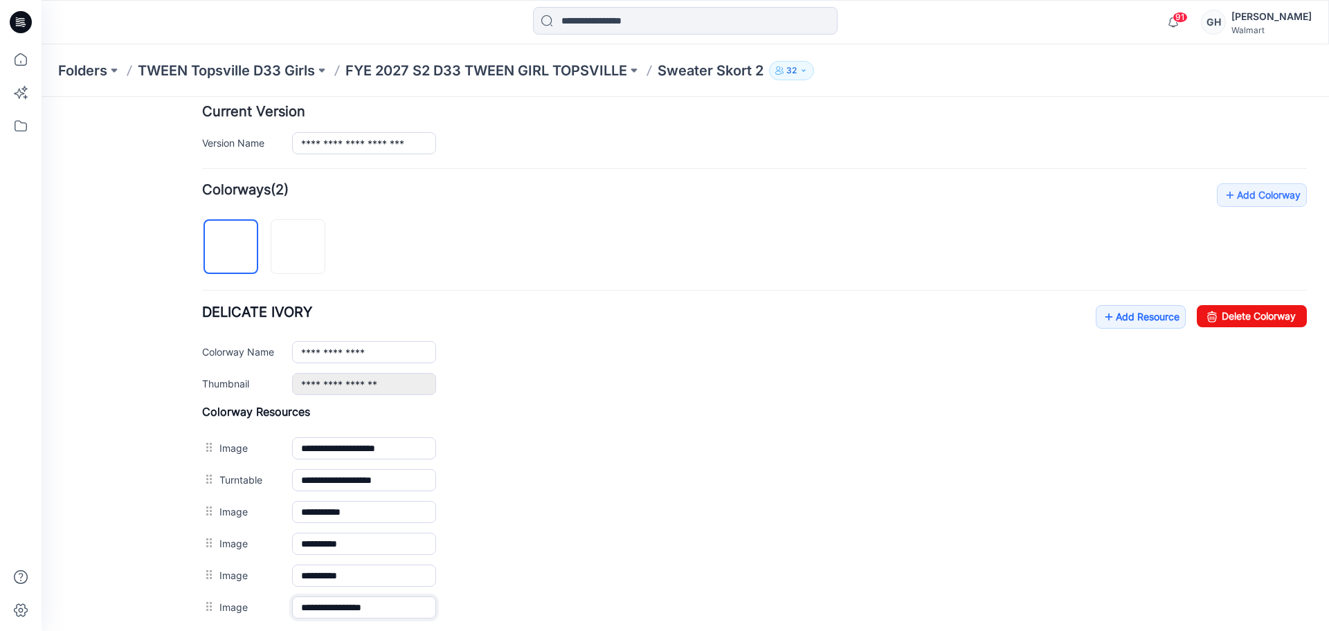
type input "**********"
click at [185, 591] on div "**********" at bounding box center [677, 260] width 1271 height 1018
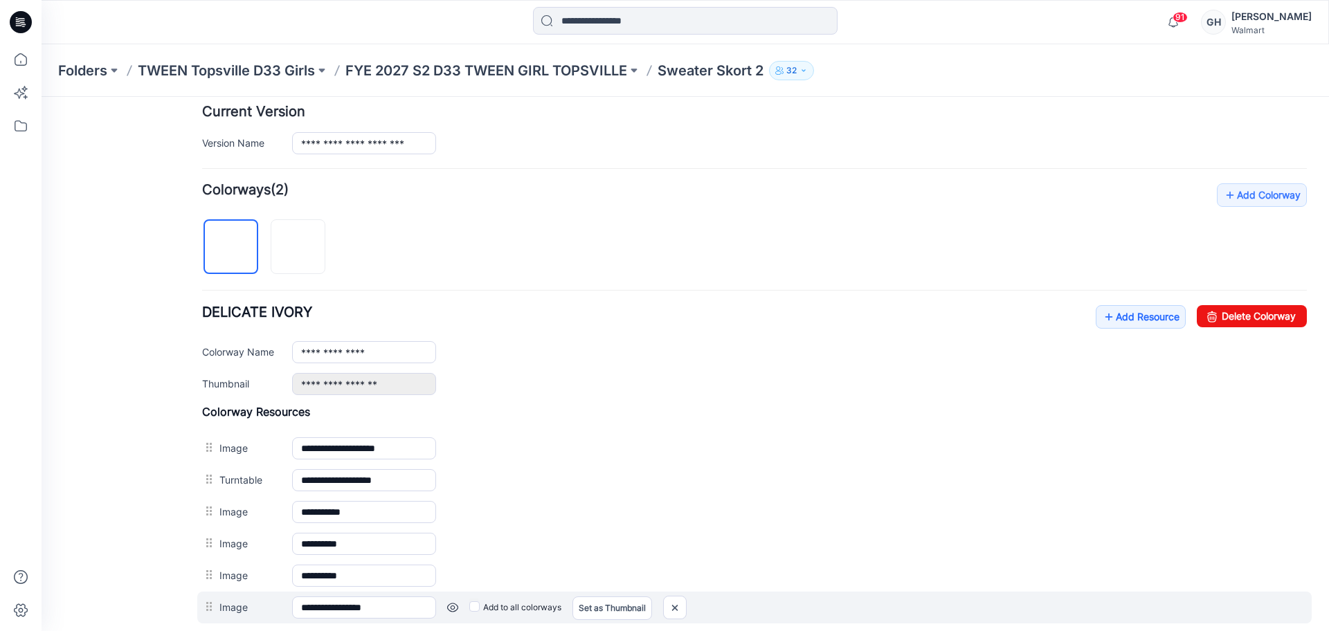
click at [469, 609] on div "Add to all colorways Set as Thumbnail Unset as Thumbnail" at bounding box center [871, 608] width 871 height 22
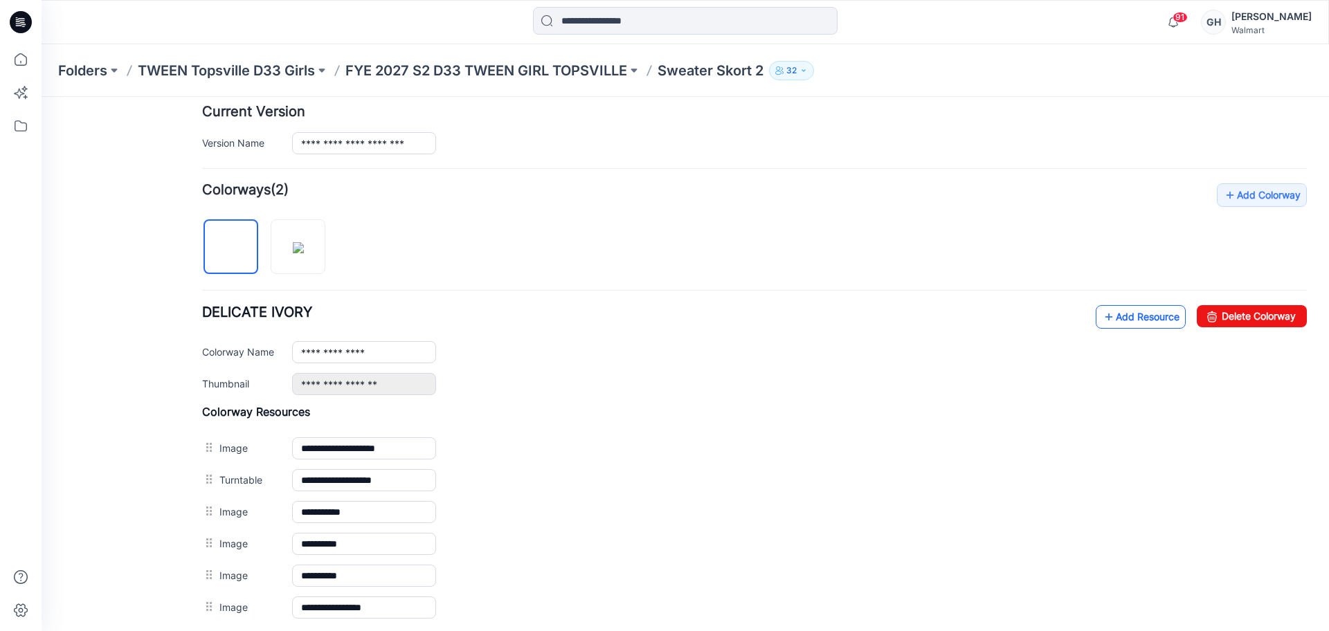
click at [1122, 312] on link "Add Resource" at bounding box center [1141, 317] width 90 height 24
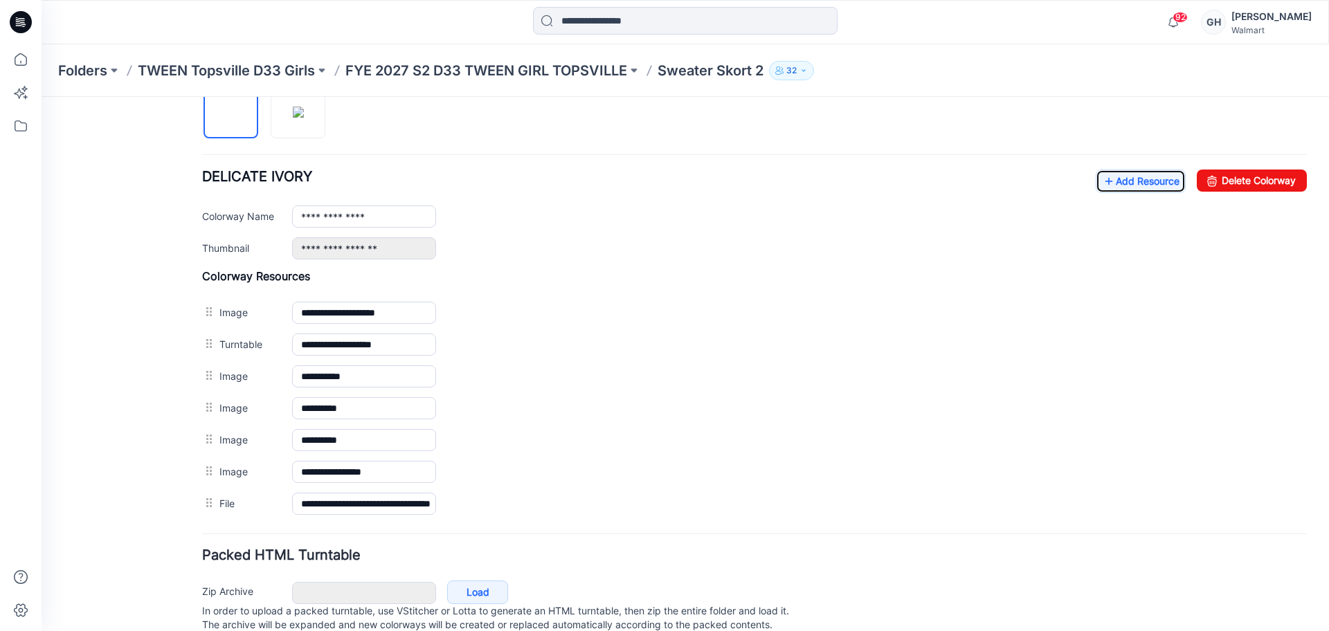
scroll to position [488, 0]
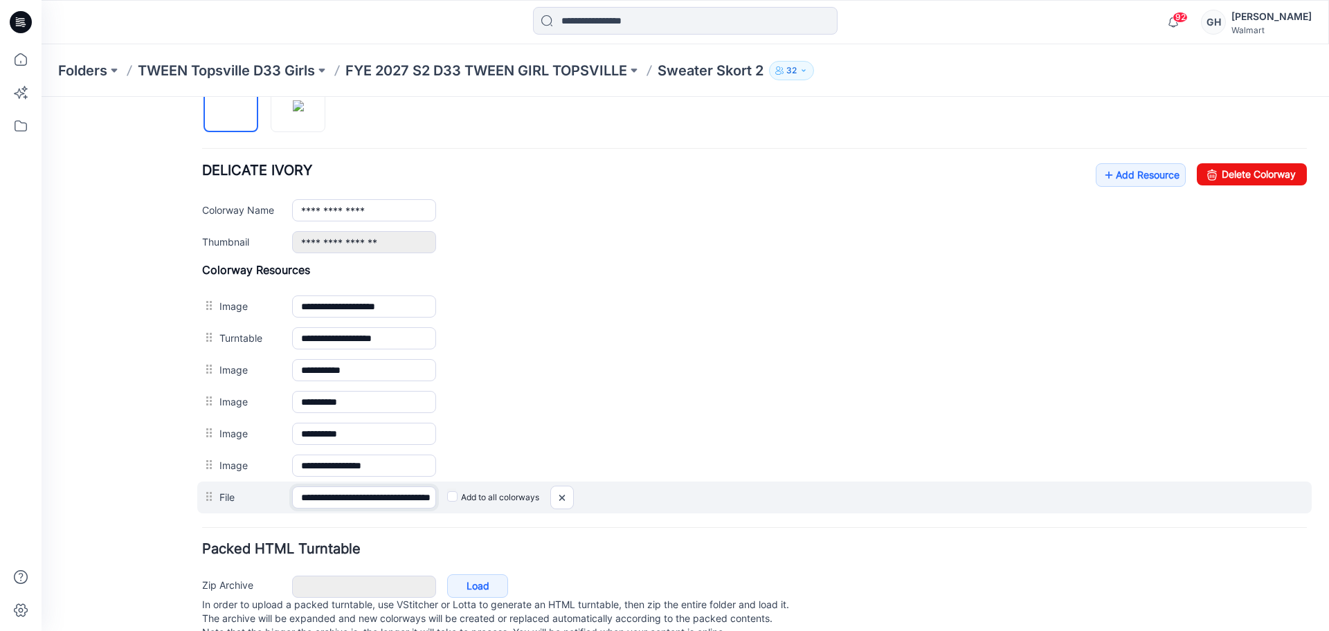
click at [402, 499] on input "**********" at bounding box center [364, 498] width 144 height 22
drag, startPoint x: 422, startPoint y: 496, endPoint x: 504, endPoint y: 501, distance: 82.6
click at [504, 501] on div "**********" at bounding box center [754, 498] width 1115 height 32
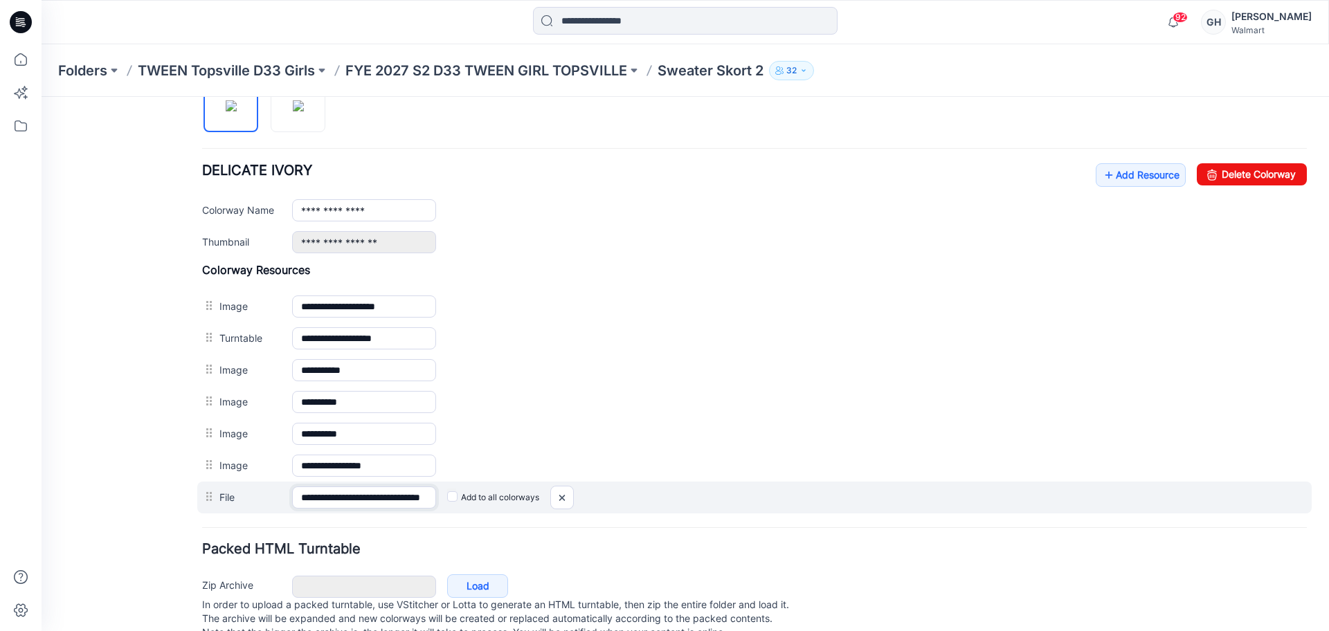
type input "**********"
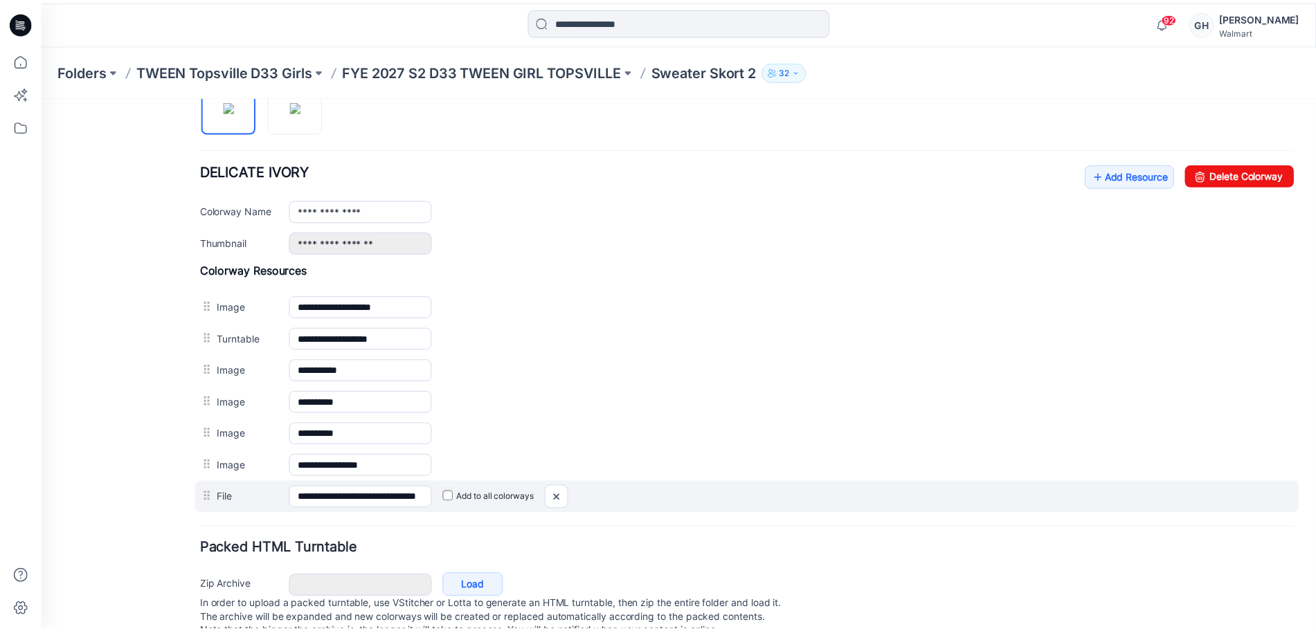
scroll to position [0, 0]
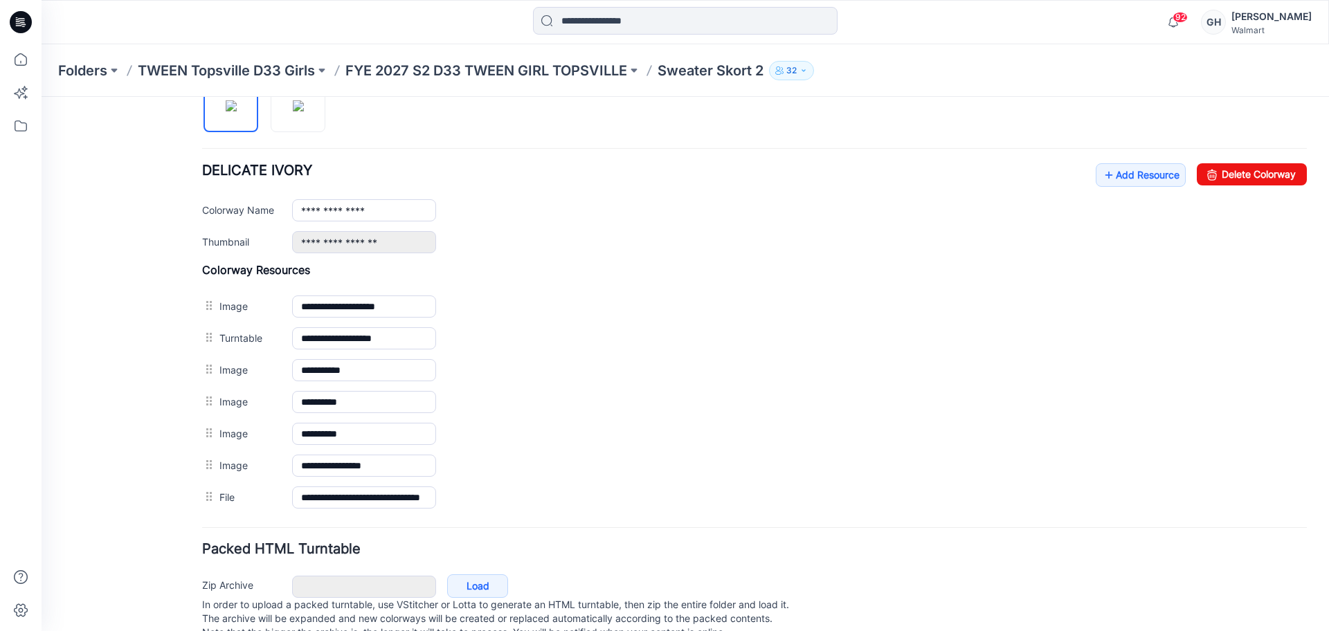
click at [546, 73] on p "FYE 2027 S2 D33 TWEEN GIRL TOPSVILLE" at bounding box center [487, 70] width 282 height 19
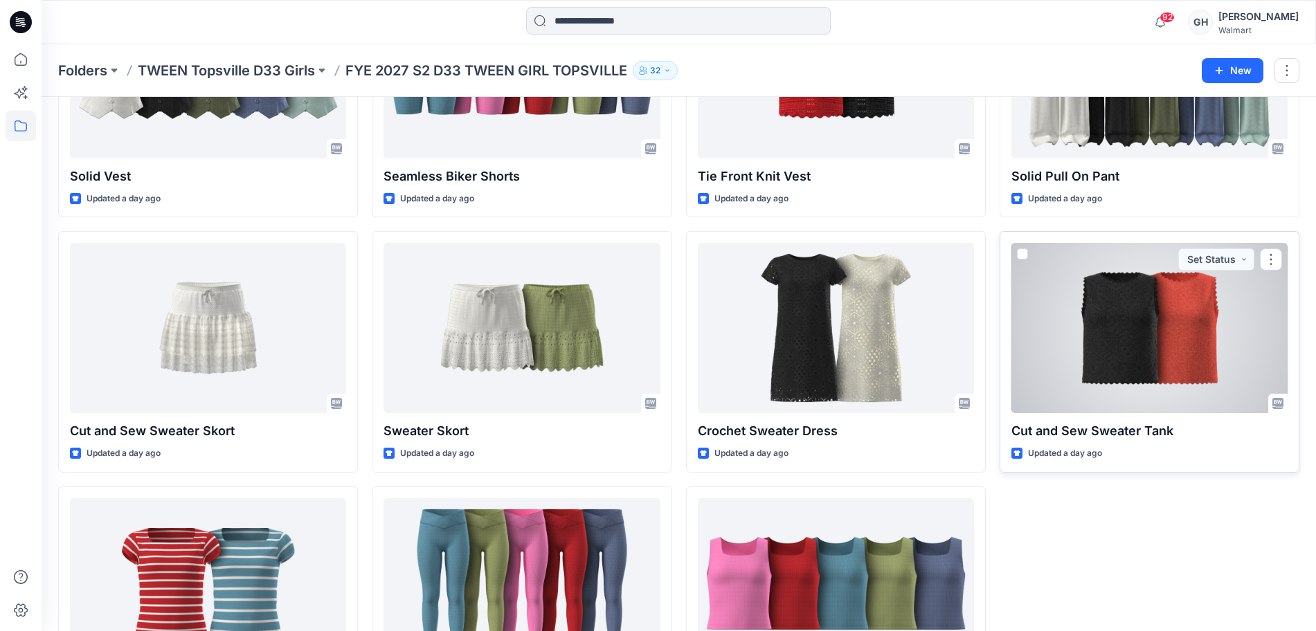
scroll to position [547, 0]
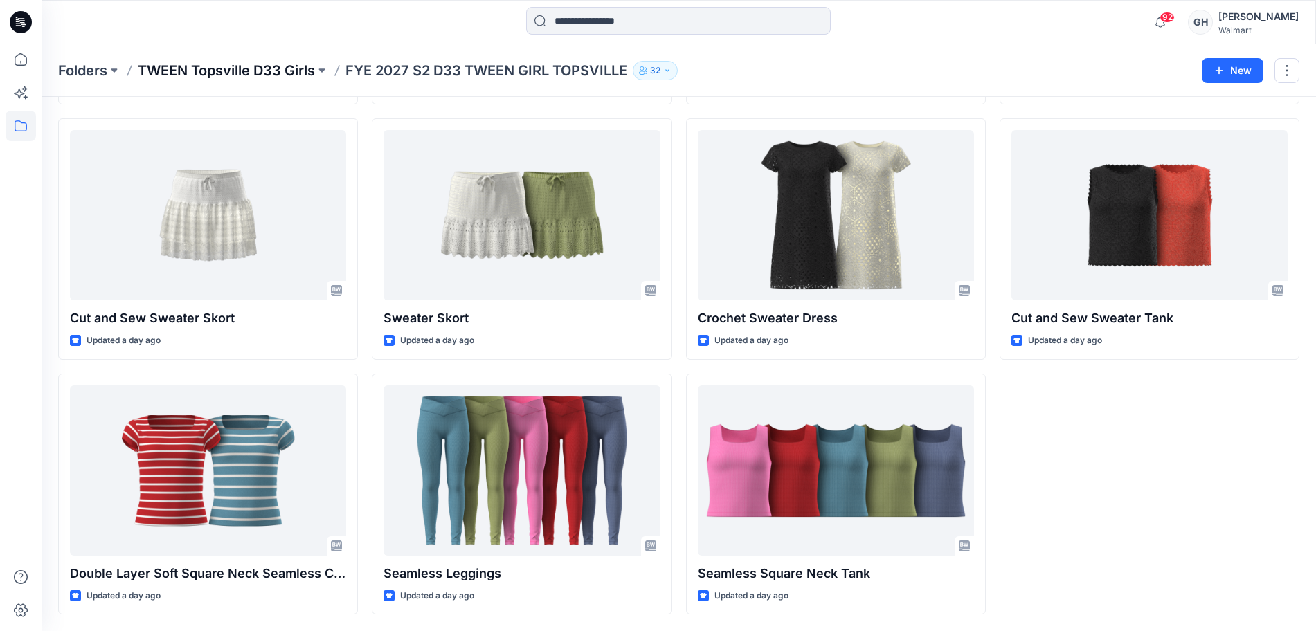
click at [262, 73] on p "TWEEN Topsville D33 Girls" at bounding box center [226, 70] width 177 height 19
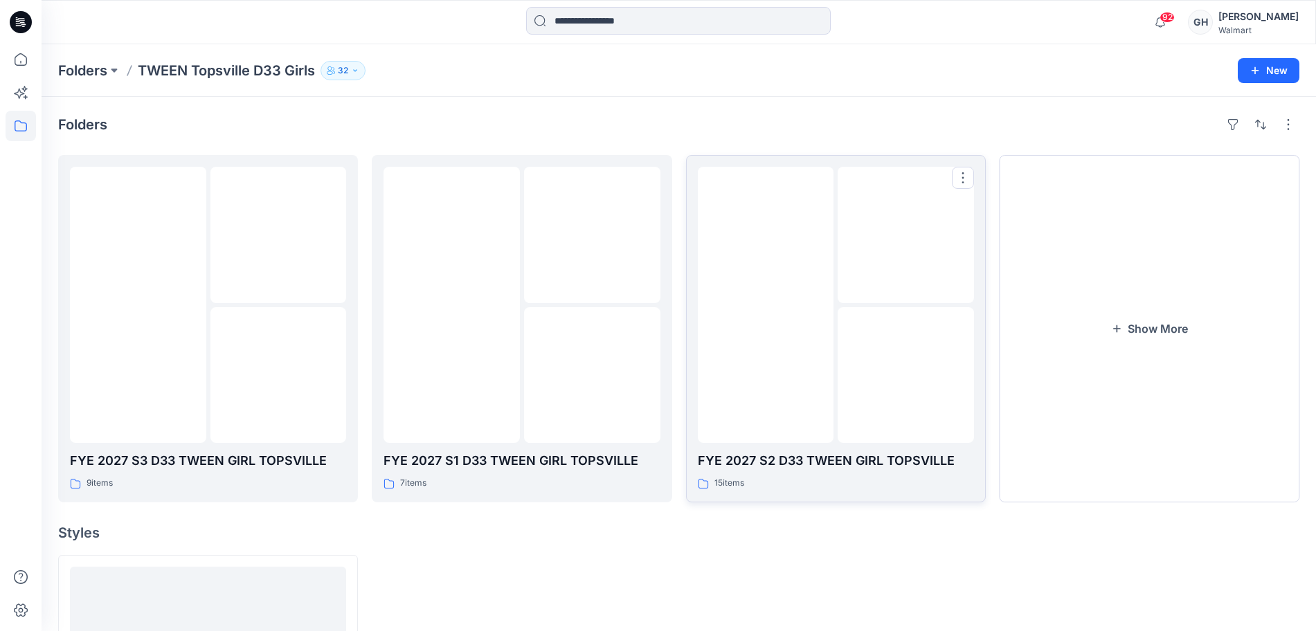
click at [906, 375] on img at bounding box center [906, 375] width 0 height 0
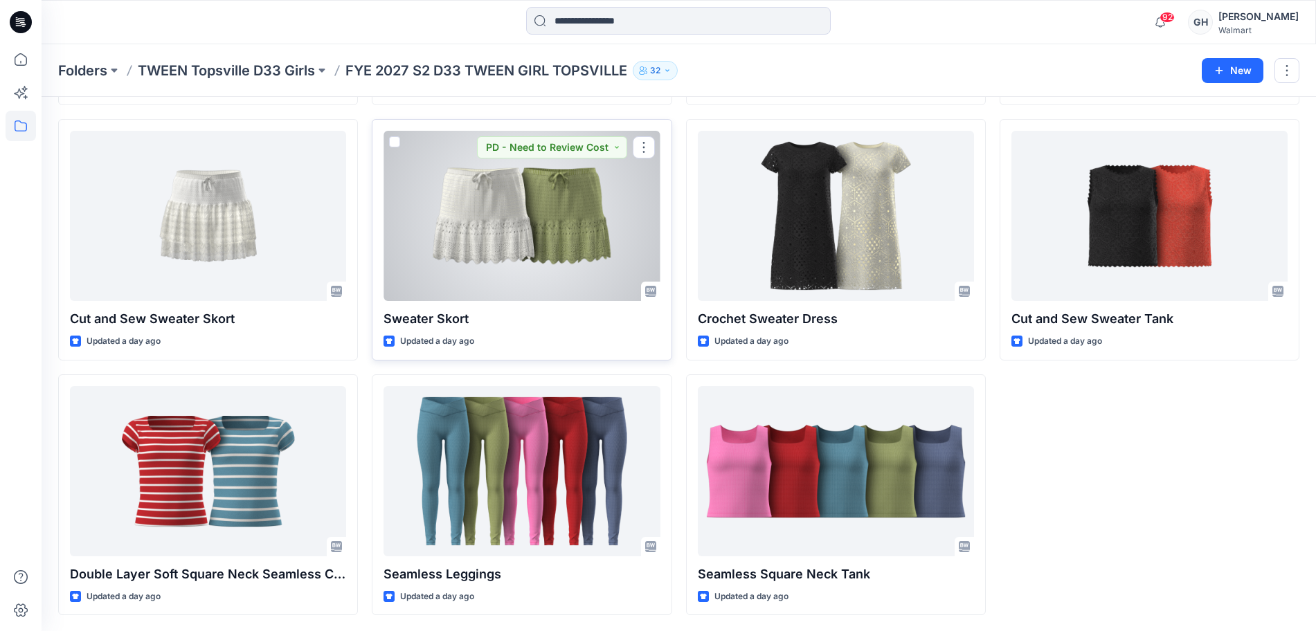
scroll to position [547, 0]
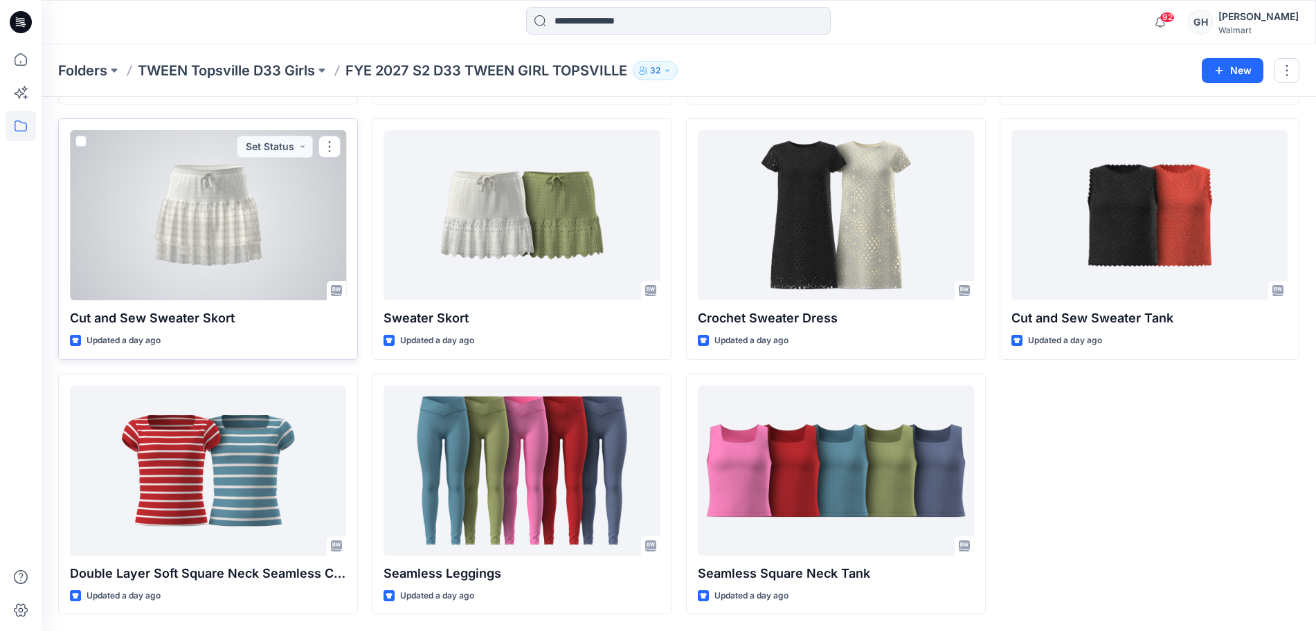
click at [273, 237] on div at bounding box center [208, 215] width 276 height 170
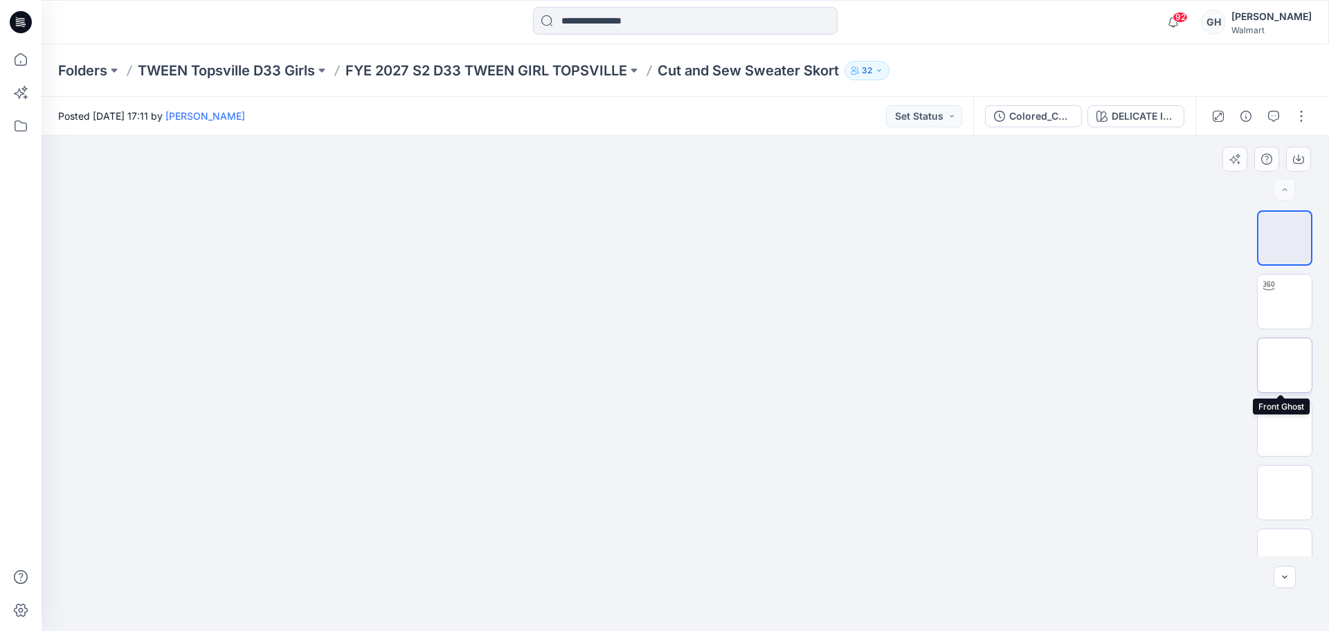
click at [1285, 366] on img at bounding box center [1285, 366] width 0 height 0
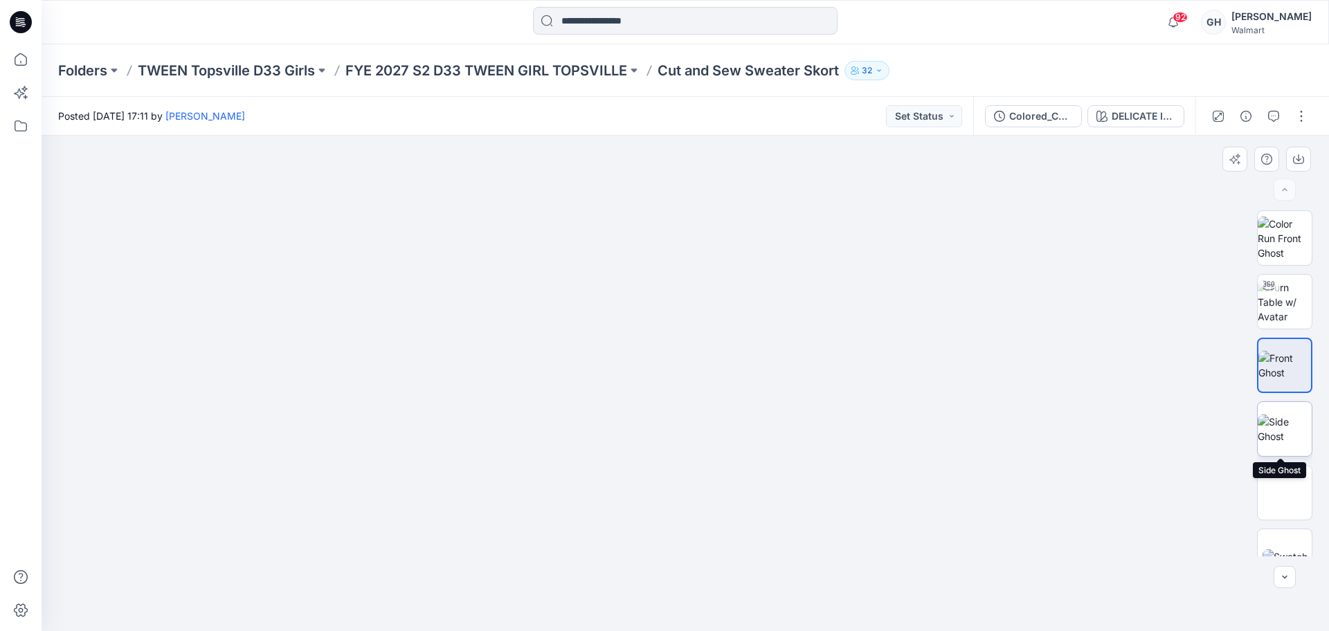
click at [1292, 429] on img at bounding box center [1285, 429] width 54 height 29
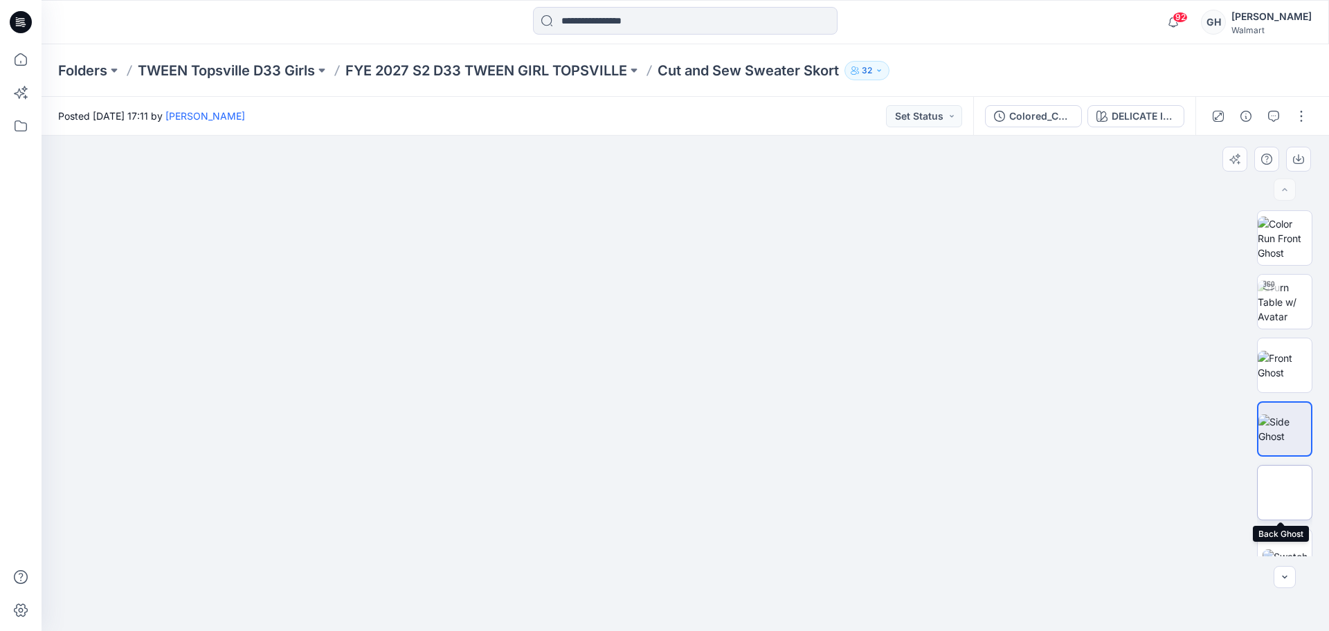
click at [1285, 493] on img at bounding box center [1285, 493] width 0 height 0
click at [1291, 439] on img at bounding box center [1285, 429] width 54 height 29
click at [550, 61] on p "FYE 2027 S2 D33 TWEEN GIRL TOPSVILLE" at bounding box center [487, 70] width 282 height 19
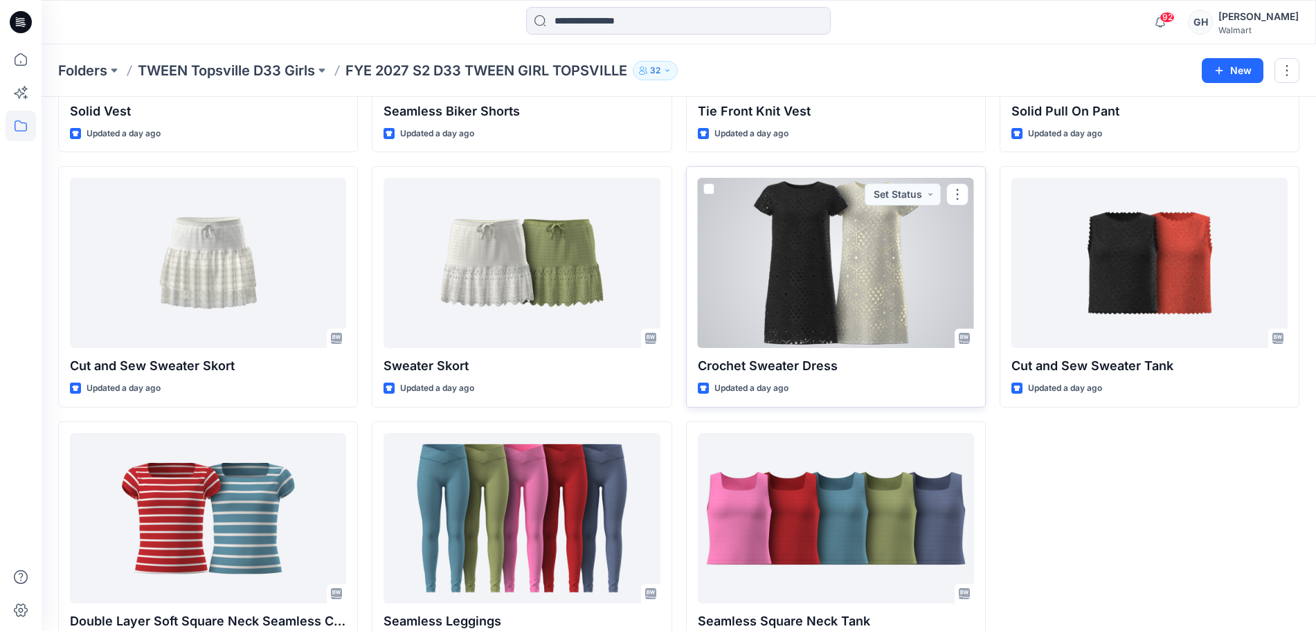
scroll to position [547, 0]
